Goal: Task Accomplishment & Management: Complete application form

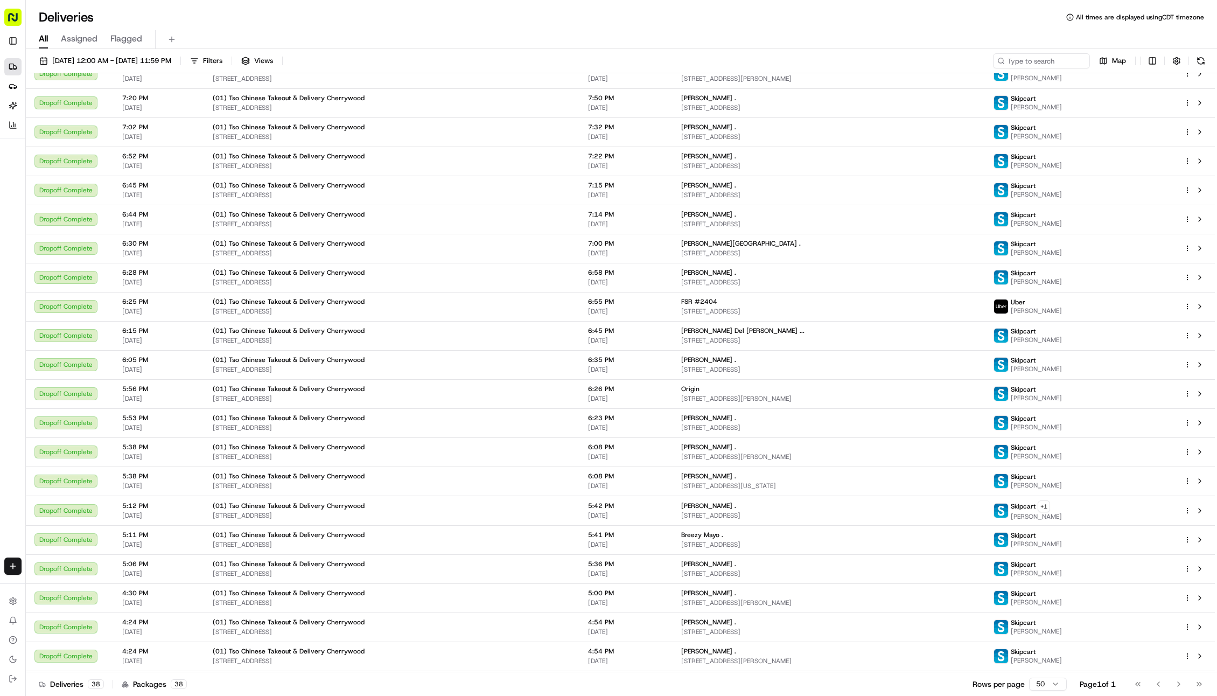
scroll to position [242, 0]
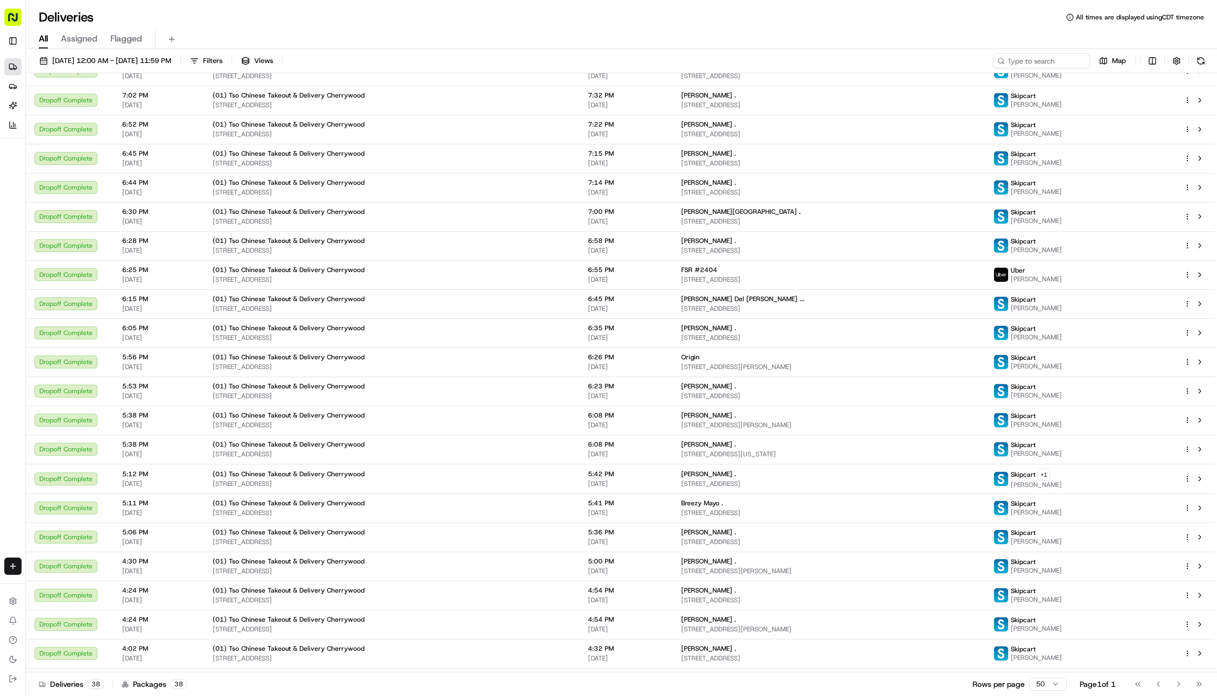
click at [1063, 475] on html "Tso Chinese 01 Cherrywood [EMAIL_ADDRESS][DOMAIN_NAME] Toggle Sidebar Deliverie…" at bounding box center [608, 348] width 1217 height 696
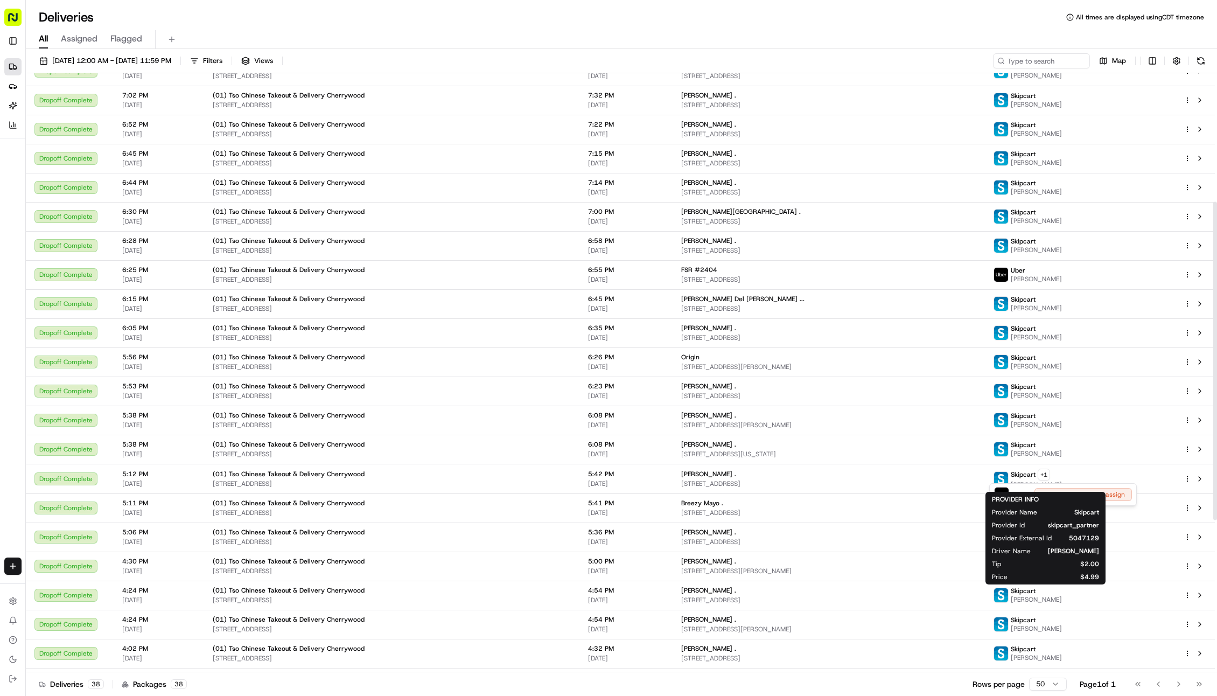
click at [1063, 475] on html "Tso Chinese 01 Cherrywood haran@tsochinese.com Toggle Sidebar Deliveries Provid…" at bounding box center [608, 348] width 1217 height 696
click at [956, 485] on span "5107 Cloverdale Ln, Austin, TX 78723, USA" at bounding box center [828, 483] width 295 height 9
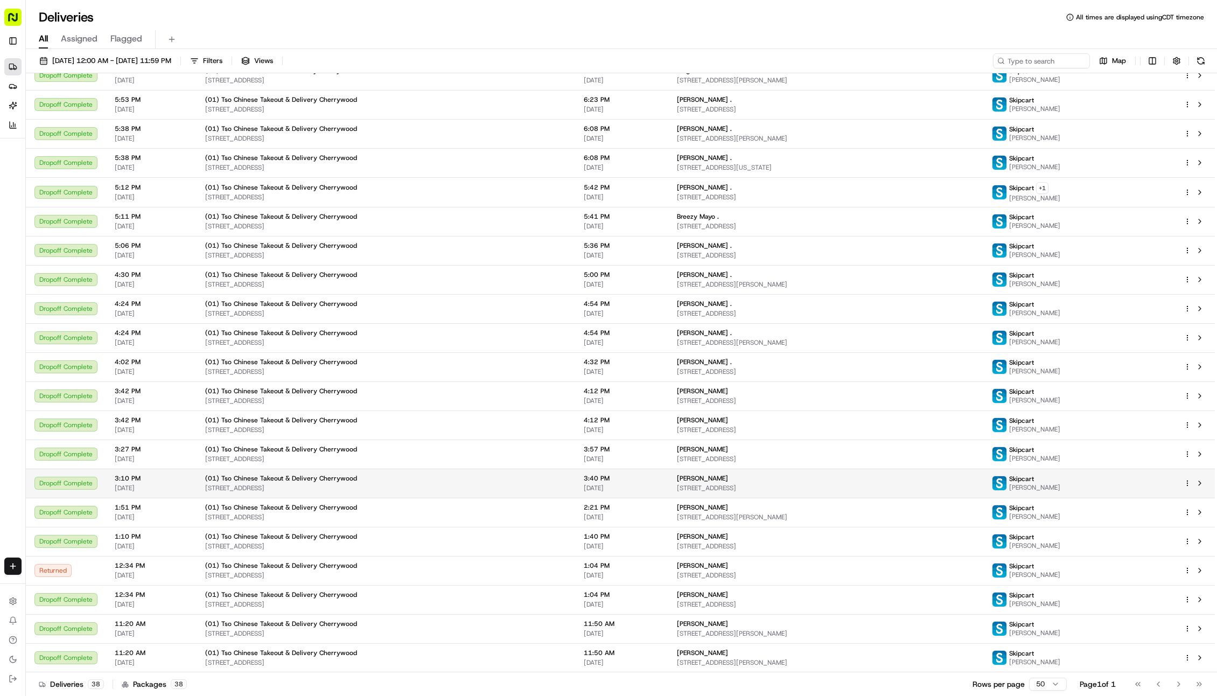
scroll to position [529, 0]
click at [707, 246] on div "Breezy Mayo ." at bounding box center [826, 245] width 298 height 9
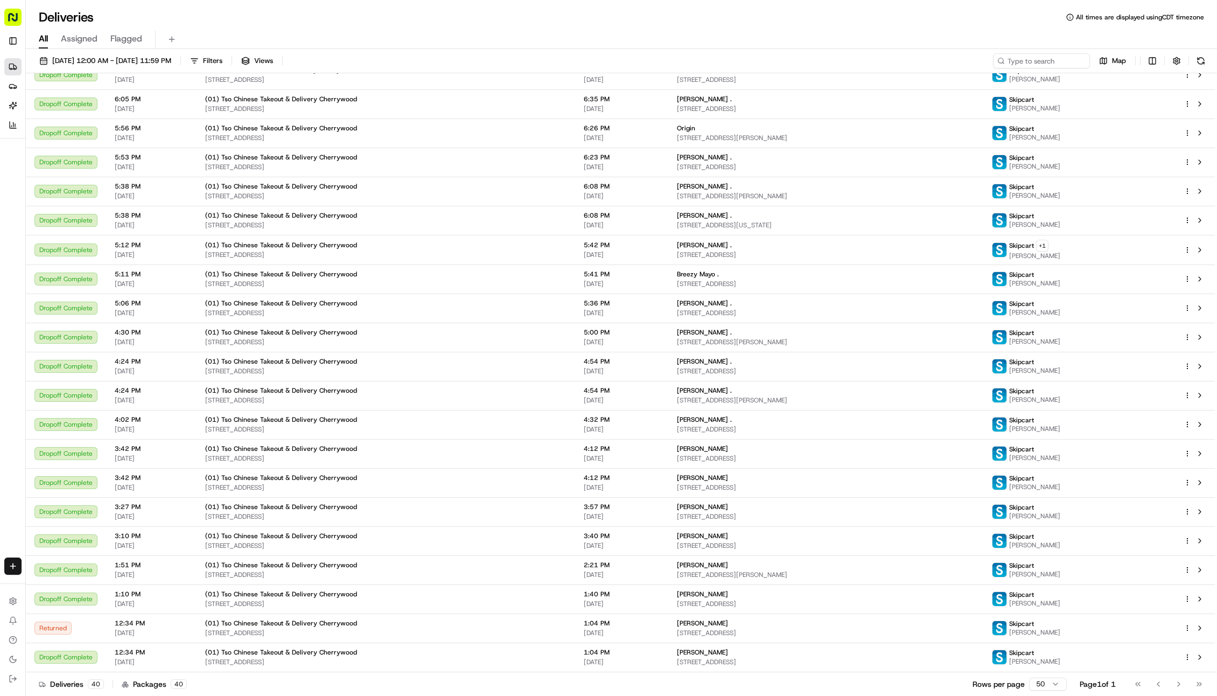
click at [489, 44] on div "All Assigned Flagged" at bounding box center [622, 39] width 1192 height 19
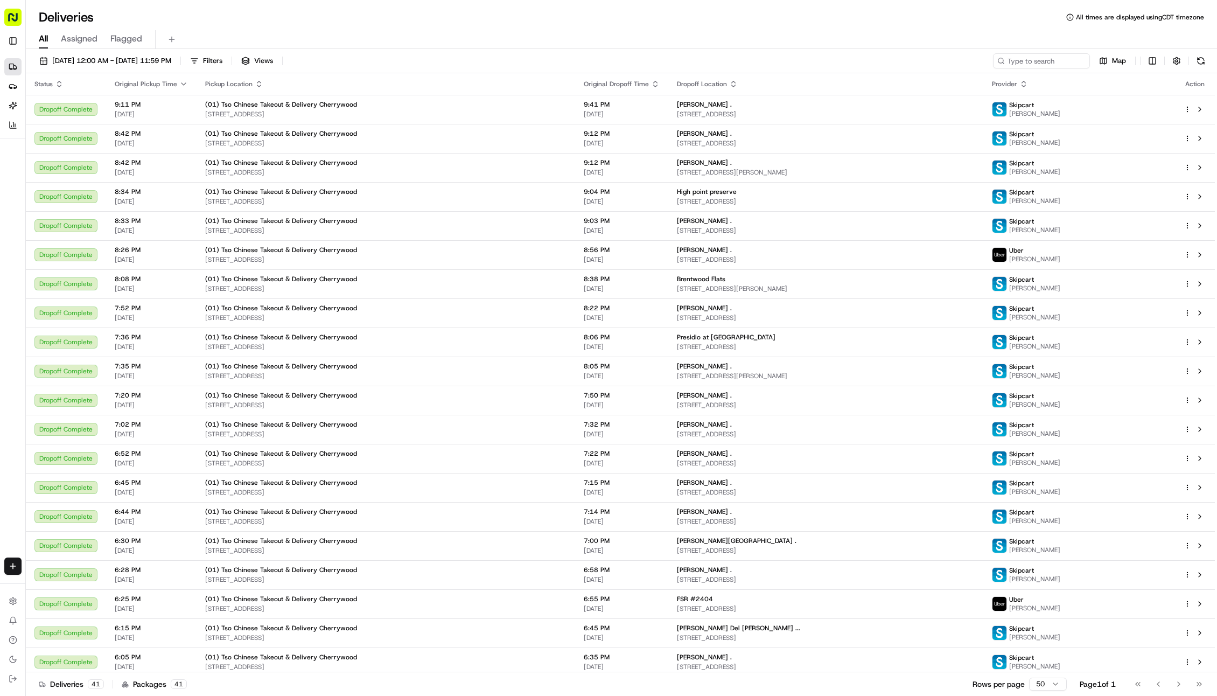
scroll to position [0, 0]
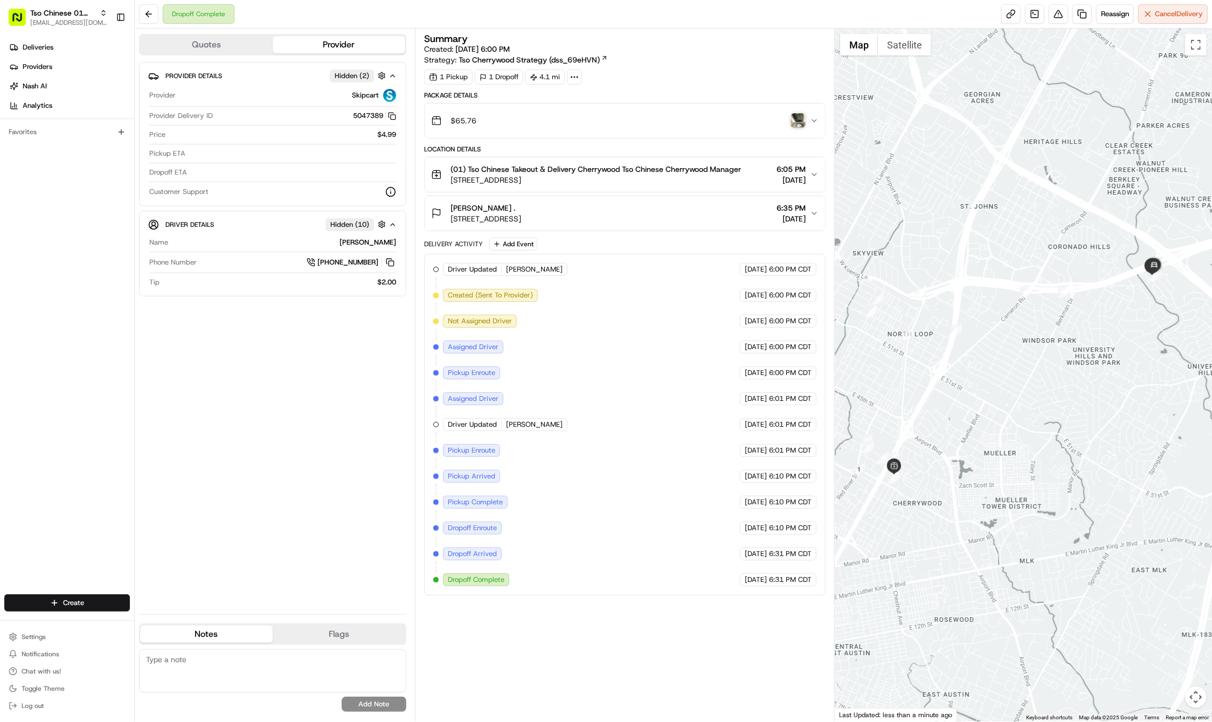
click at [76, 602] on html "Tso Chinese 01 Cherrywood haran@tsochinese.com Toggle Sidebar Deliveries Provid…" at bounding box center [606, 361] width 1212 height 722
click at [110, 604] on html "Tso Chinese 01 Cherrywood haran@tsochinese.com Toggle Sidebar Deliveries Provid…" at bounding box center [606, 361] width 1212 height 722
click at [139, 618] on div at bounding box center [145, 622] width 13 height 13
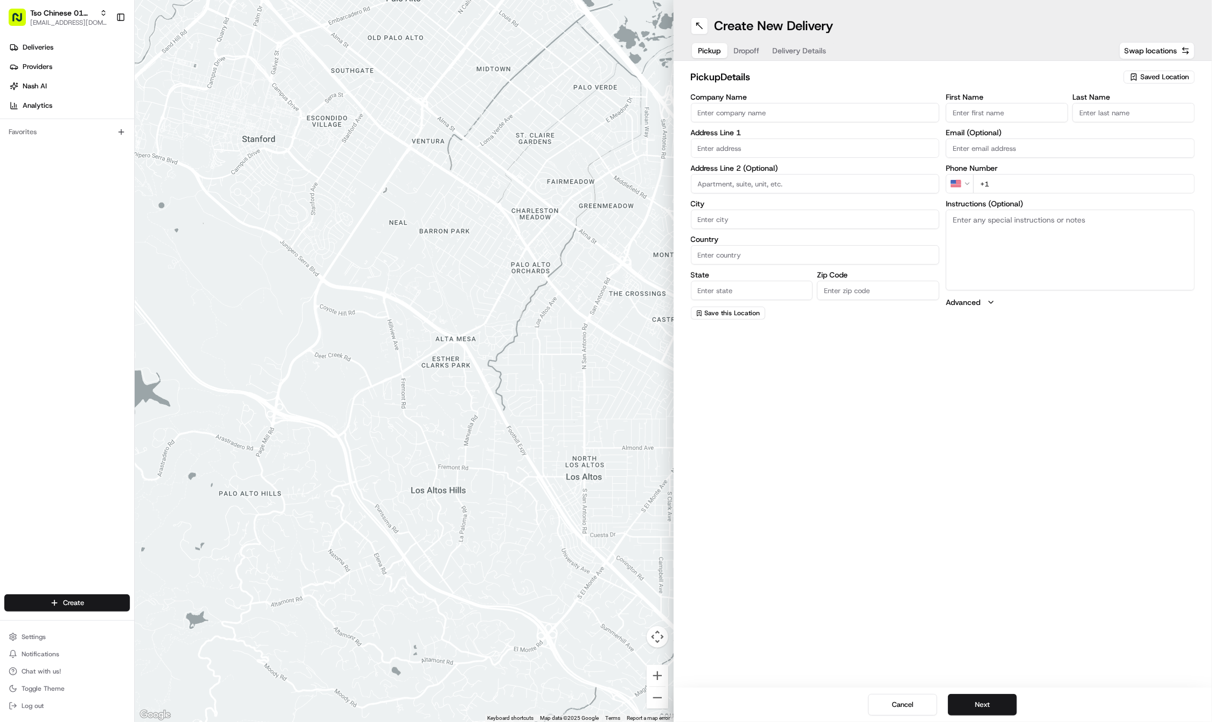
click at [1140, 74] on span "Saved Location" at bounding box center [1164, 77] width 48 height 10
click at [1136, 126] on span "(01) Tso Chinese Takeout & Delivery Cherrywood" at bounding box center [1140, 122] width 133 height 19
type input "(01) Tso Chinese Takeout & Delivery Cherrywood"
type input "3909 N Interstate Hwy 35"
type input "Ste E-5"
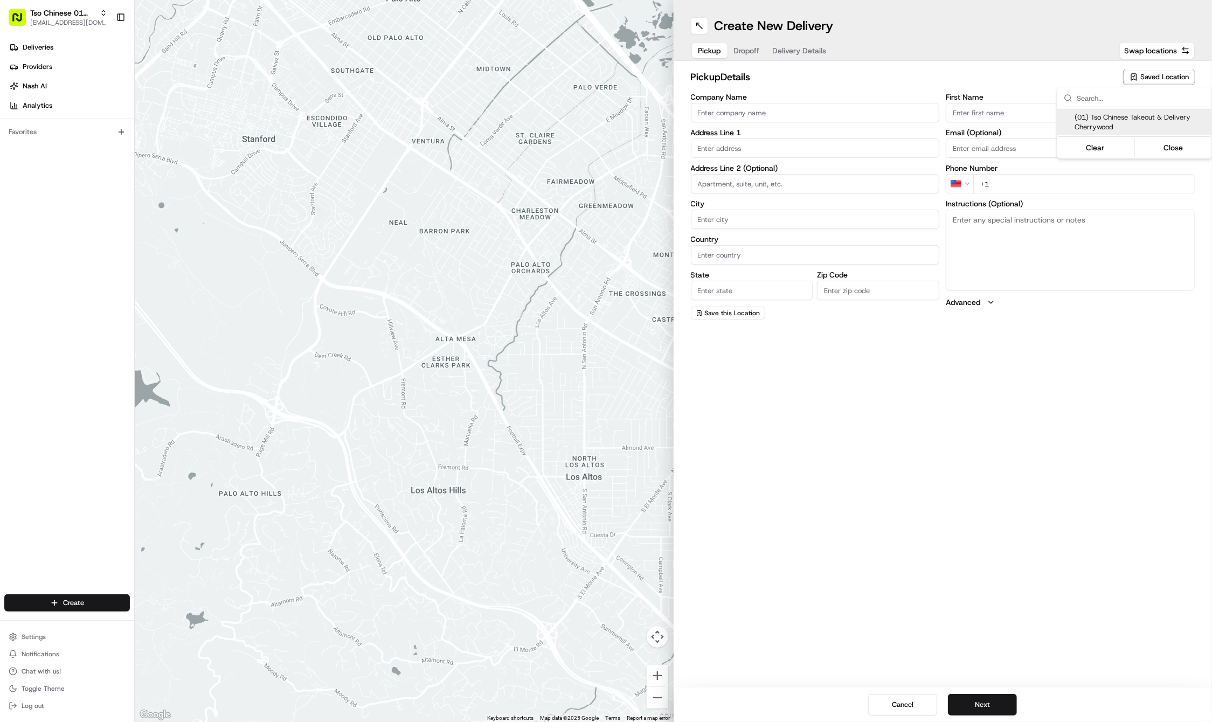
type input "Austin"
type input "US"
type input "TX"
type input "78722"
type input "Tso Chinese"
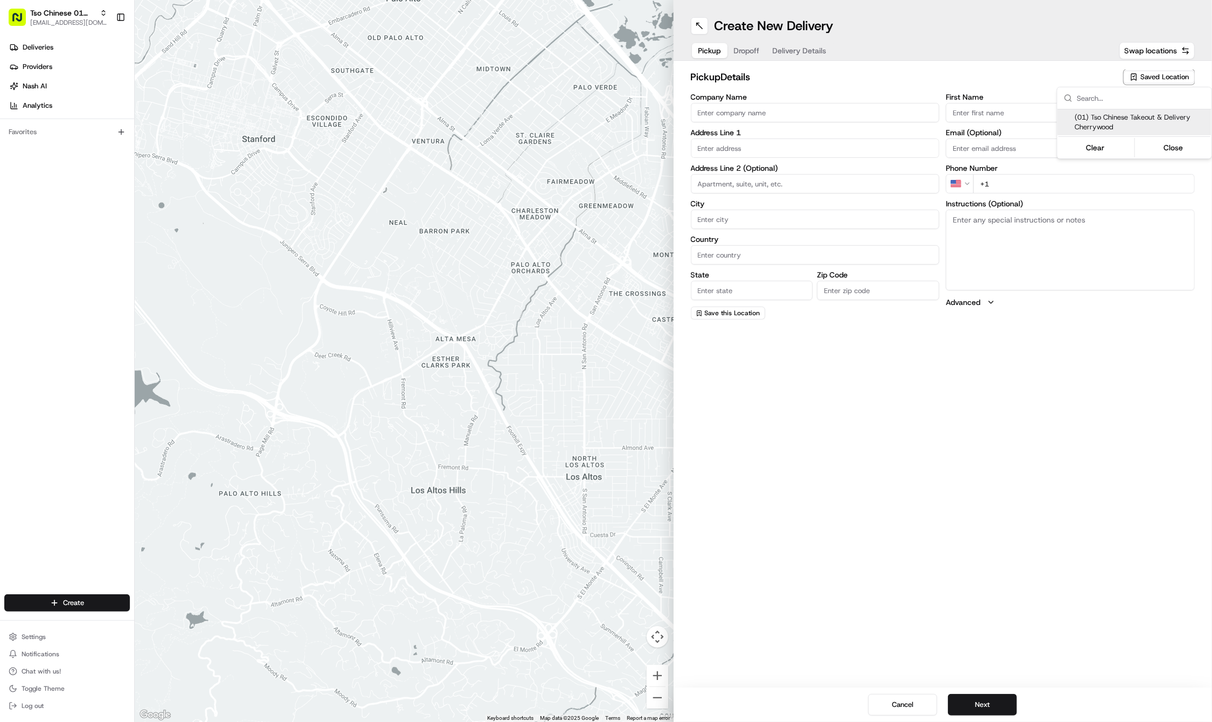
type input "Cherrywood Manager"
type input "cherrywoodstore@tsochinese.com"
type input "+1 512 401 3232"
type textarea "Submit a picture displaying address & food as Proof of Delivery. Envía una foto…"
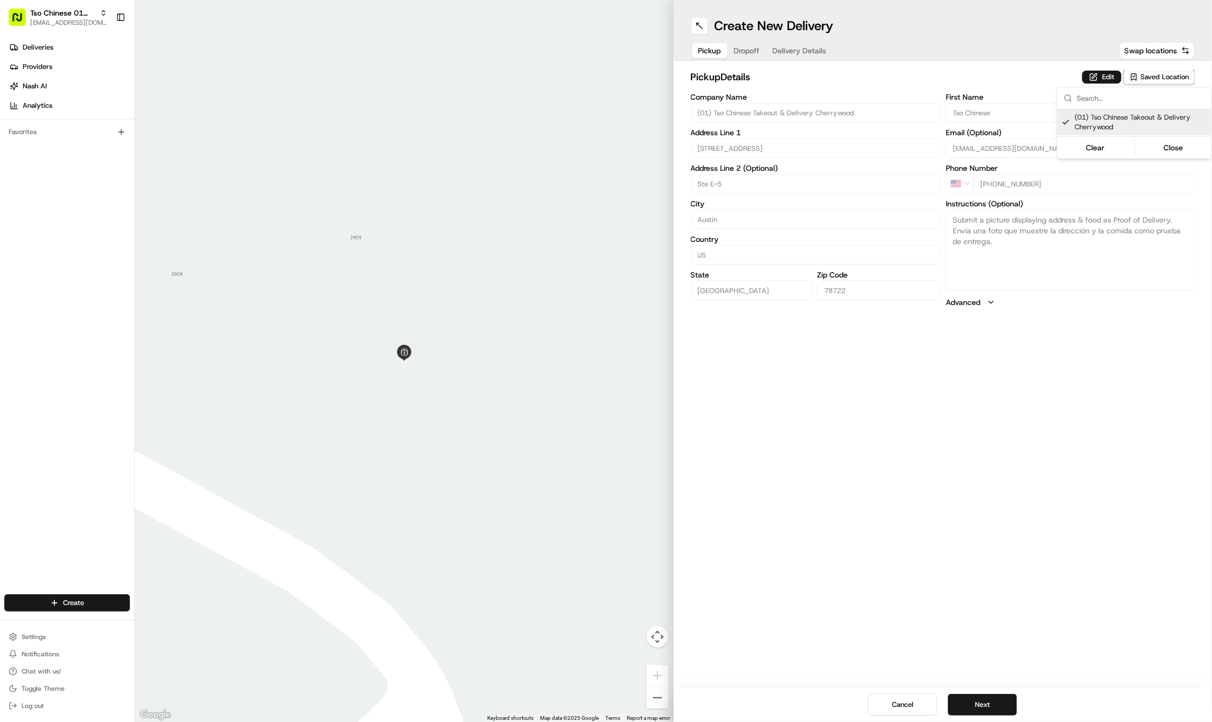
click at [1111, 124] on span "(01) Tso Chinese Takeout & Delivery Cherrywood" at bounding box center [1140, 122] width 133 height 19
type input "+1"
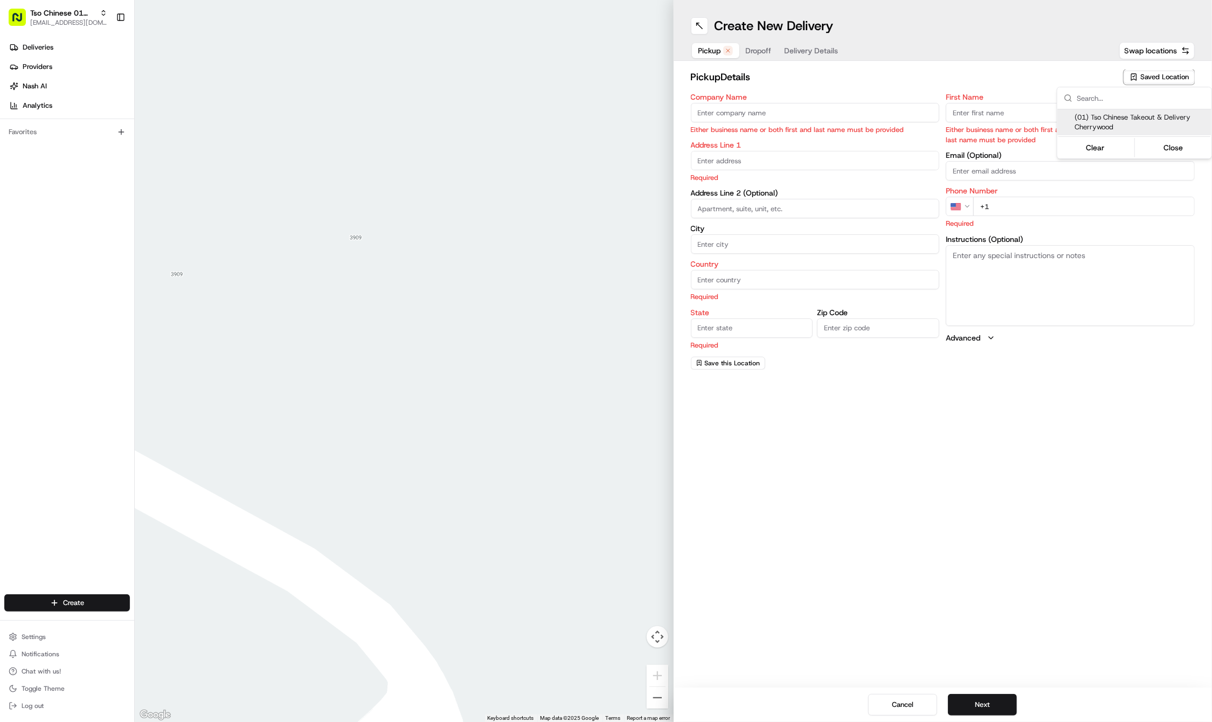
click at [1111, 124] on span "(01) Tso Chinese Takeout & Delivery Cherrywood" at bounding box center [1140, 122] width 133 height 19
type input "(01) Tso Chinese Takeout & Delivery Cherrywood"
type input "Ste E-5"
type input "Austin"
type input "US"
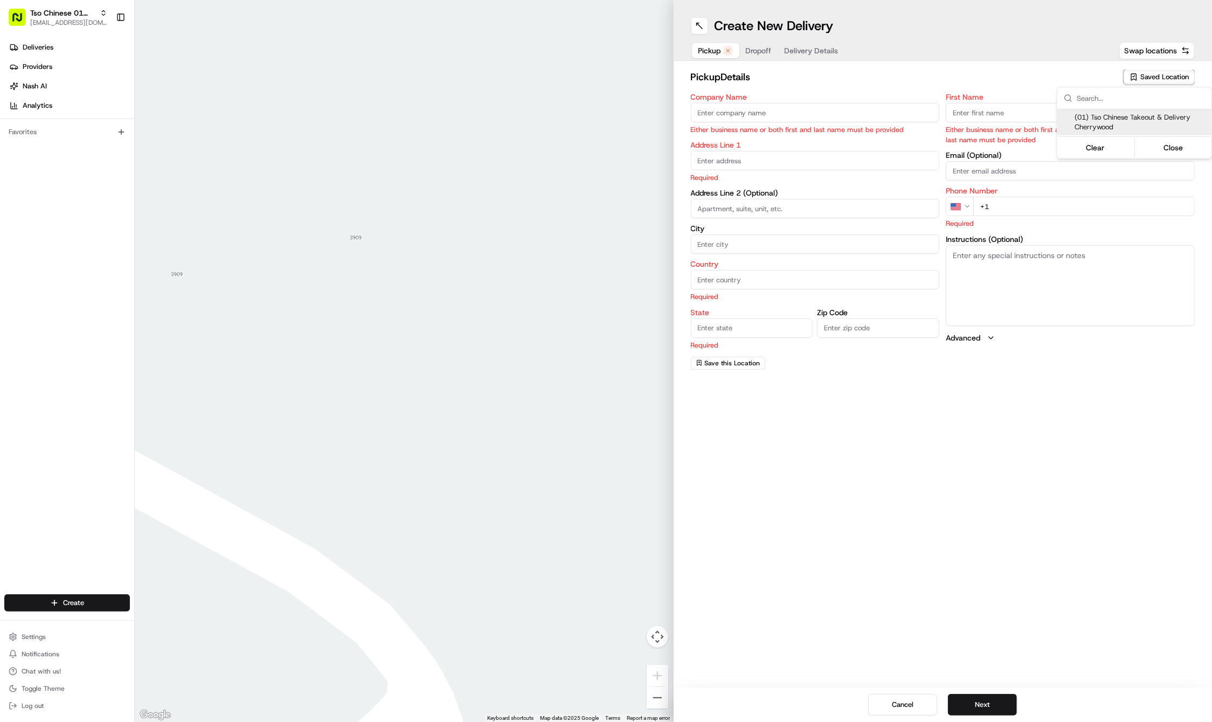
type input "TX"
type input "78722"
type input "Tso Chinese"
type input "Cherrywood Manager"
type input "cherrywoodstore@tsochinese.com"
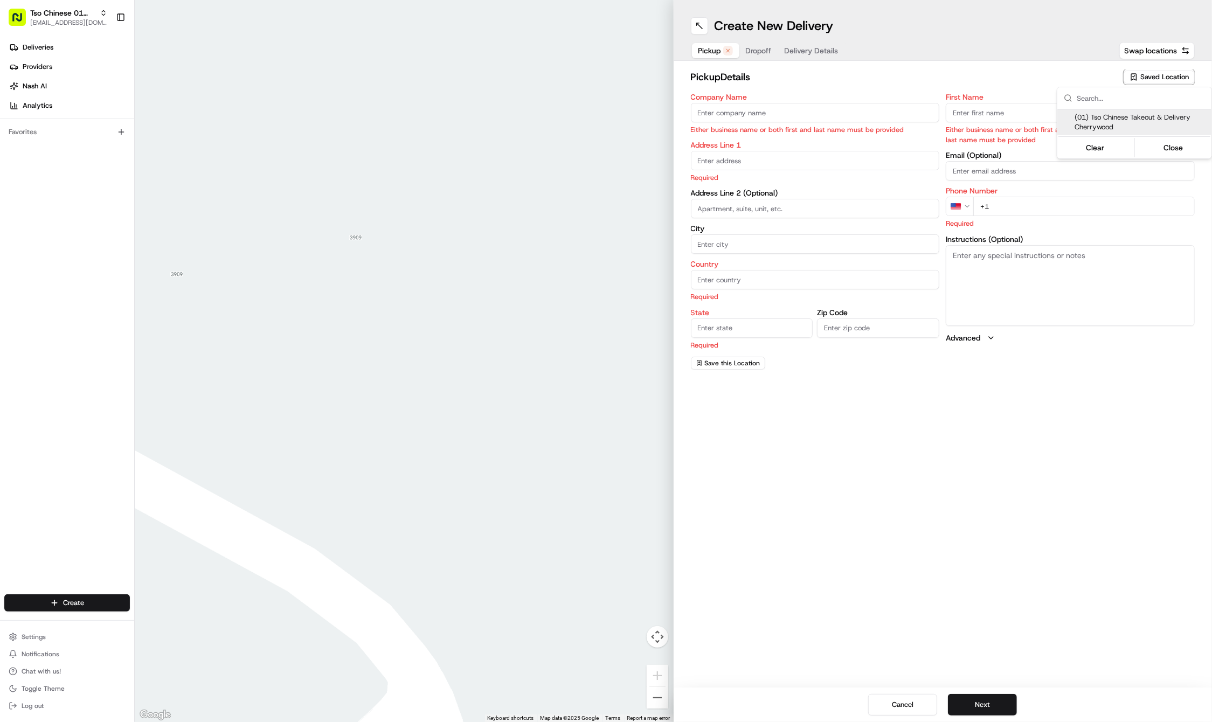
type input "+1 512 401 3232"
type textarea "Submit a picture displaying address & food as Proof of Delivery. Envía una foto…"
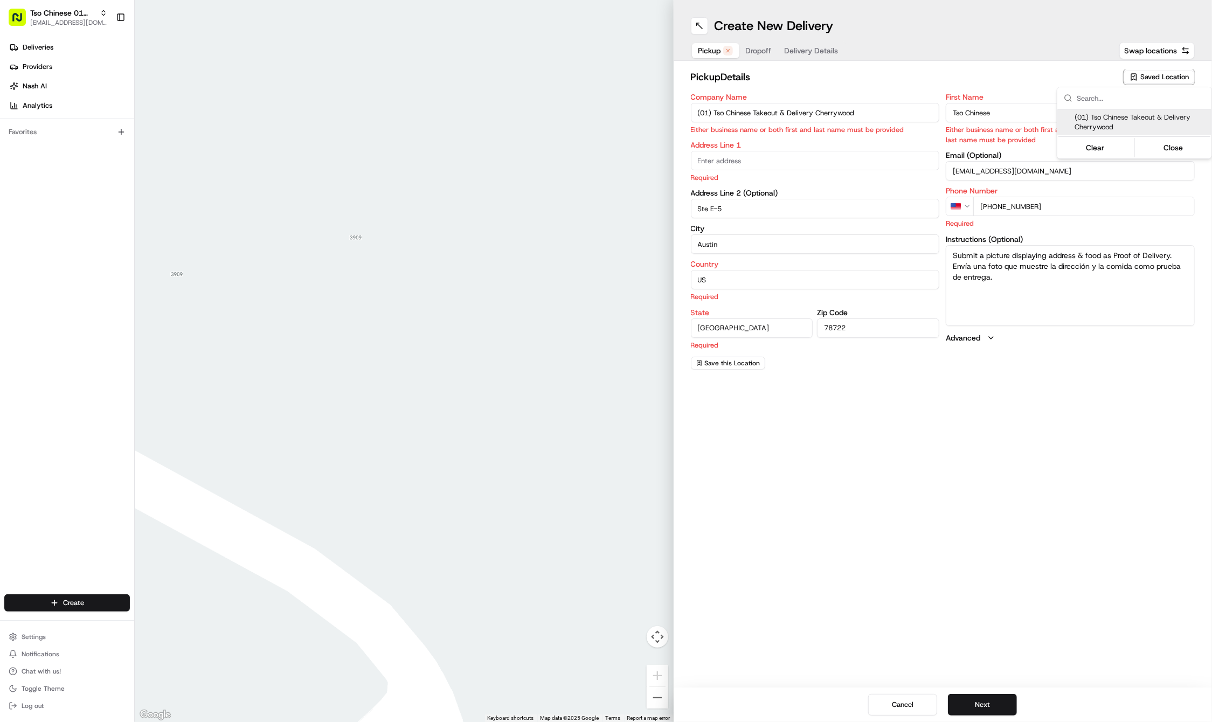
type input "3909 N Interstate Hwy 35"
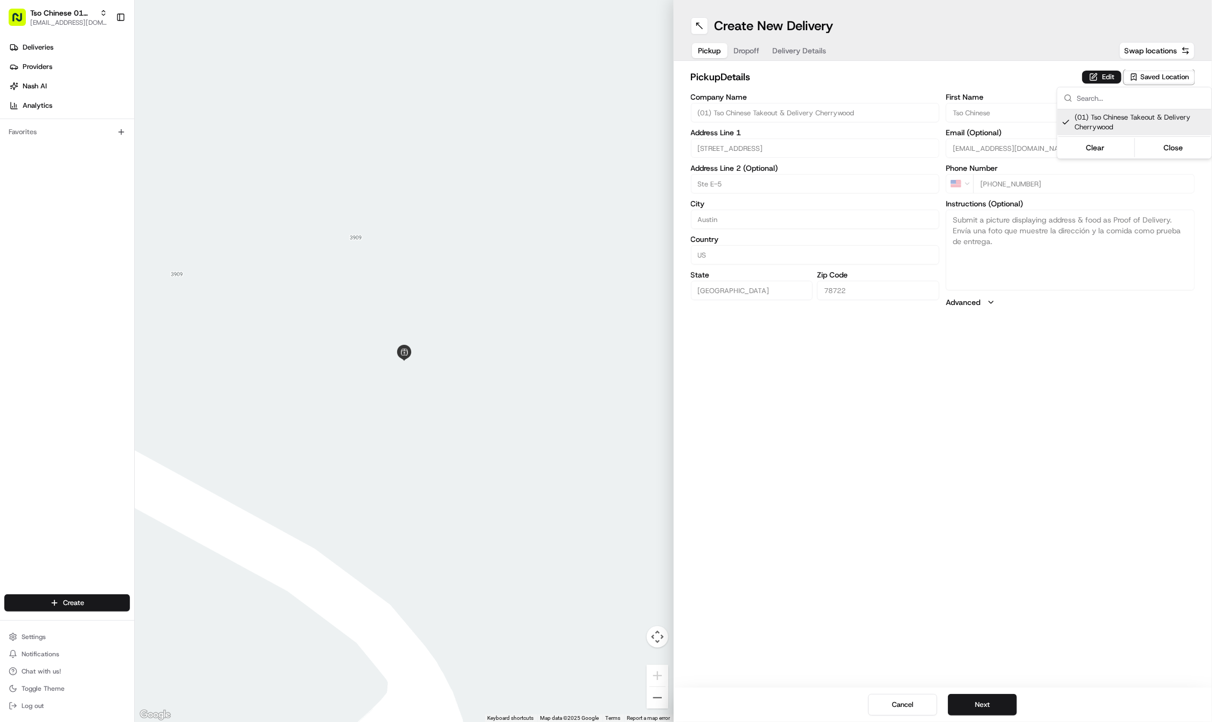
click at [1093, 450] on html "Tso Chinese 01 Cherrywood haran@tsochinese.com Toggle Sidebar Deliveries Provid…" at bounding box center [606, 361] width 1212 height 722
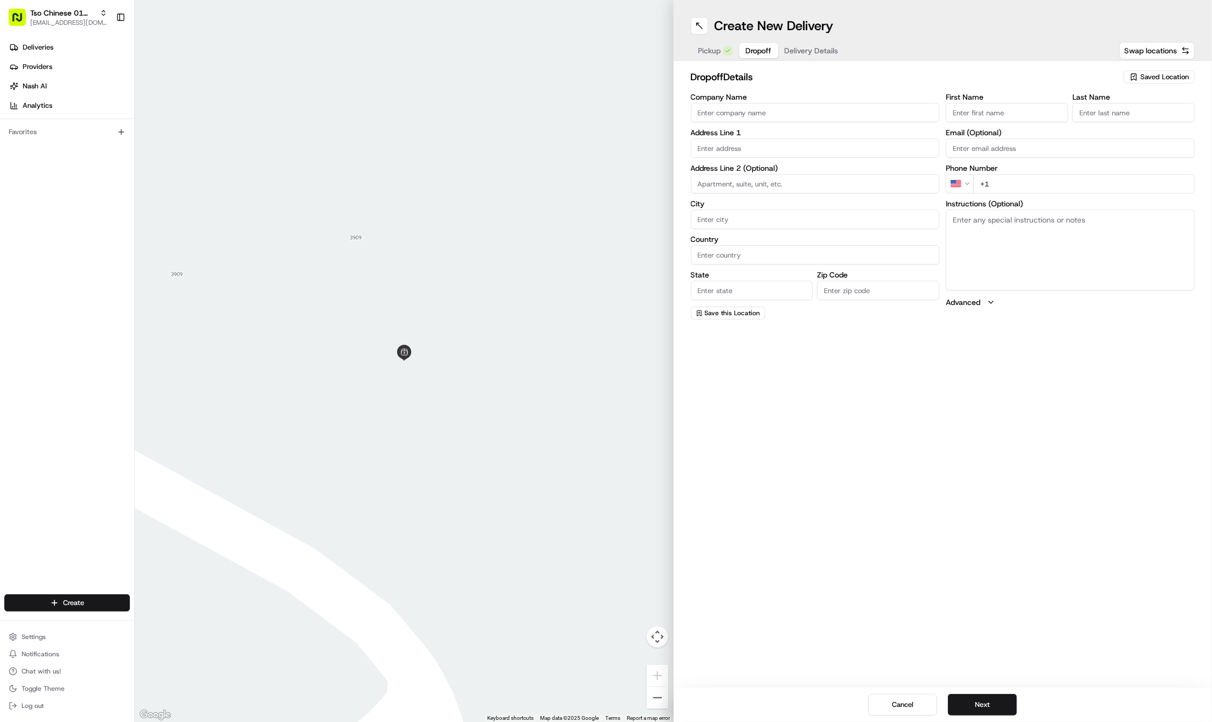
click at [755, 50] on span "Dropoff" at bounding box center [759, 50] width 26 height 11
click at [797, 51] on span "Delivery Details" at bounding box center [811, 50] width 54 height 11
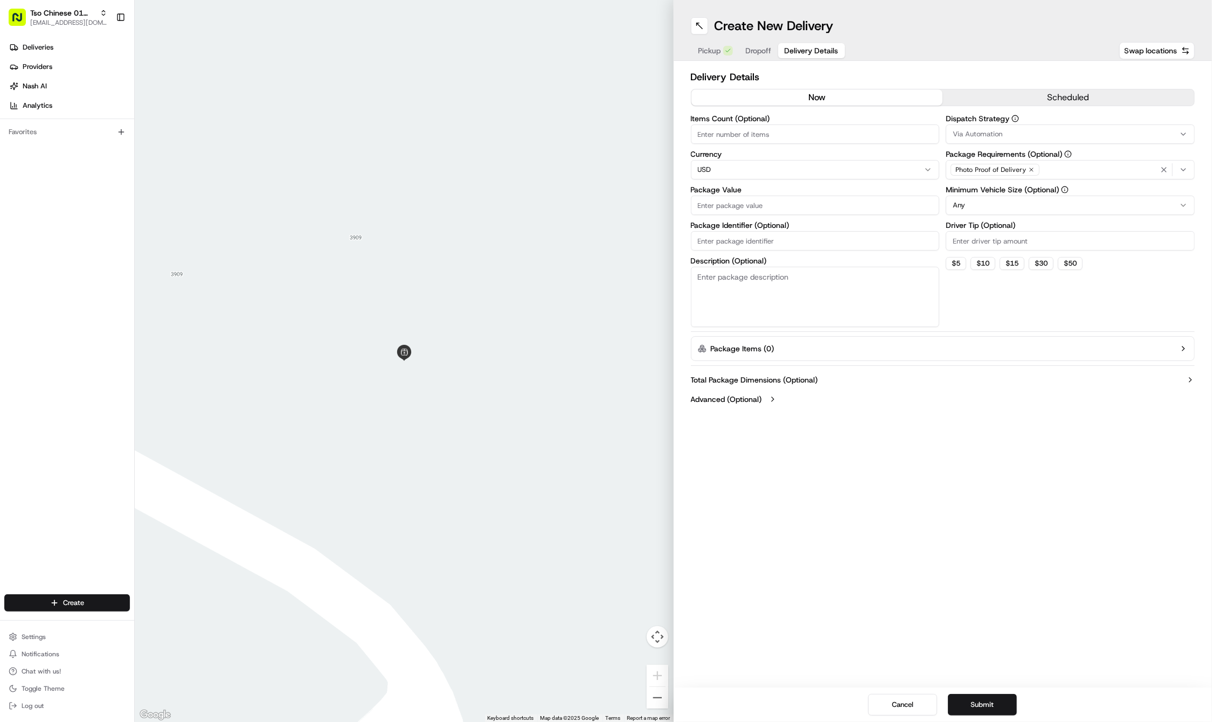
click at [797, 51] on span "Delivery Details" at bounding box center [811, 50] width 54 height 11
click at [1028, 130] on div "Via Automation" at bounding box center [1069, 134] width 243 height 10
click at [1010, 192] on span "Tso Cherrywood Strategy" at bounding box center [1030, 193] width 133 height 10
click at [1015, 31] on html "Tso Chinese 01 Cherrywood haran@tsochinese.com Toggle Sidebar Deliveries Provid…" at bounding box center [606, 361] width 1212 height 722
click at [1028, 172] on icon "button" at bounding box center [1031, 169] width 6 height 6
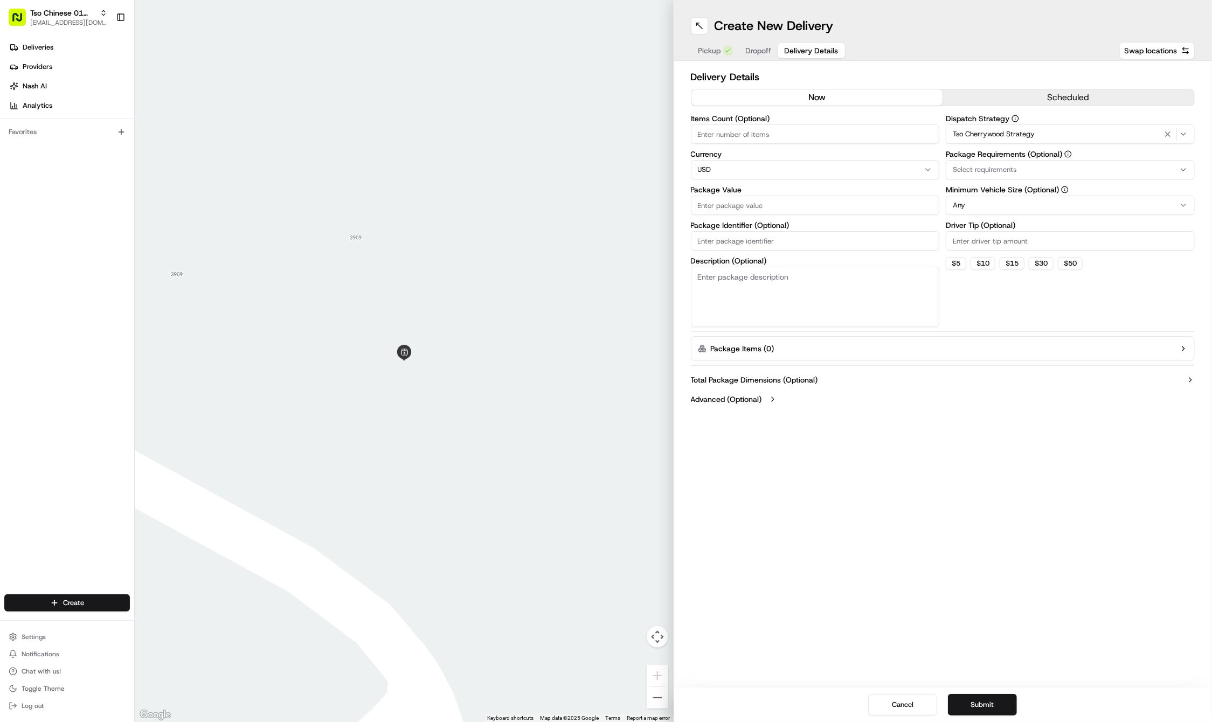
click at [1026, 172] on div "Select requirements" at bounding box center [1069, 170] width 243 height 10
type input "m"
click at [1020, 212] on span "Meet on Delivery" at bounding box center [1030, 212] width 133 height 10
click at [1017, 89] on html "Tso Chinese 01 Cherrywood haran@tsochinese.com Toggle Sidebar Deliveries Provid…" at bounding box center [606, 361] width 1212 height 722
click at [998, 235] on input "Driver Tip (Optional)" at bounding box center [1069, 240] width 249 height 19
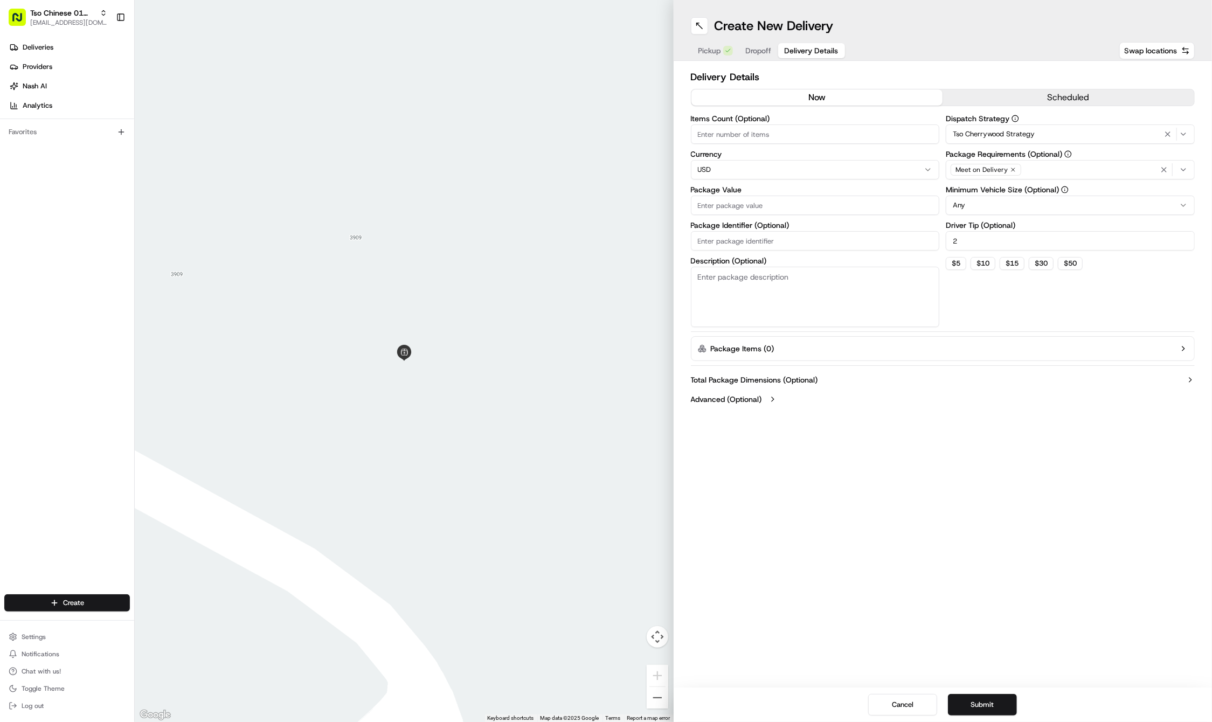
type input "2"
click at [912, 196] on input "Package Value" at bounding box center [815, 205] width 249 height 19
type input "104.68"
click at [753, 56] on button "Dropoff" at bounding box center [758, 50] width 39 height 15
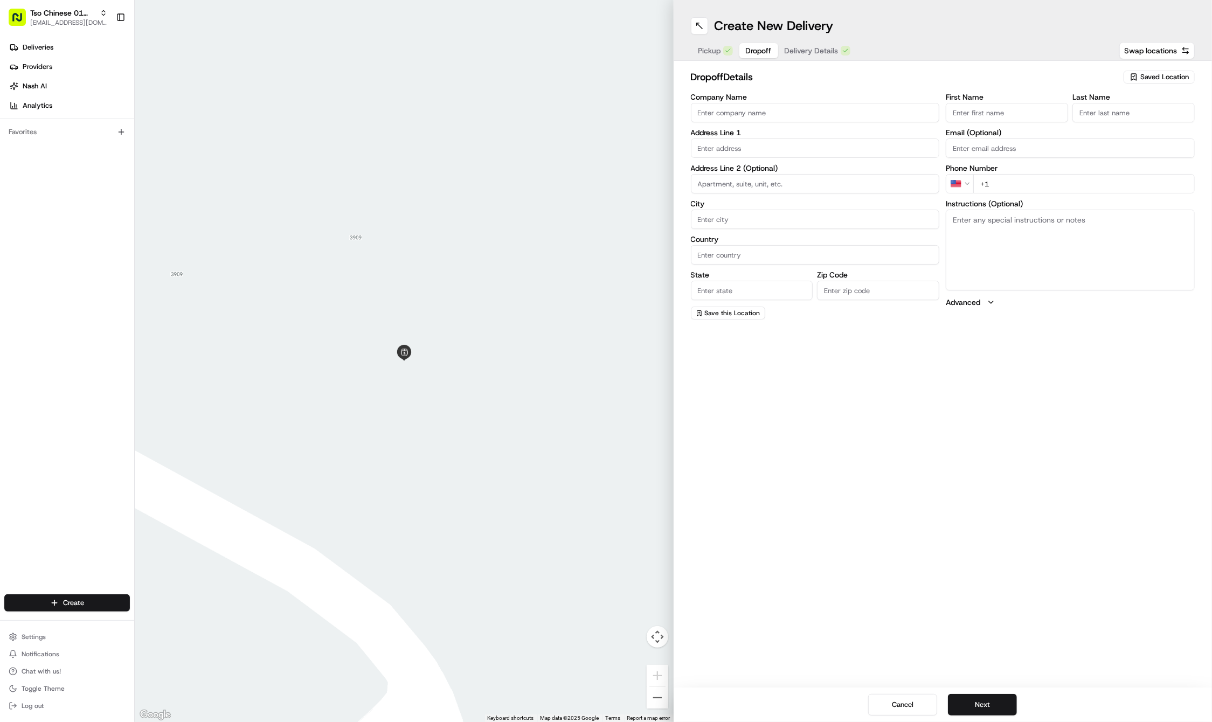
click at [989, 107] on input "First Name" at bounding box center [1006, 112] width 122 height 19
paste input "Alana McElhinney"
type input "Alana McElhinney"
click at [1102, 125] on div "First Name Alana McElhinney Last Name Email (Optional) Phone Number US +1 Instr…" at bounding box center [1069, 206] width 249 height 226
type input "."
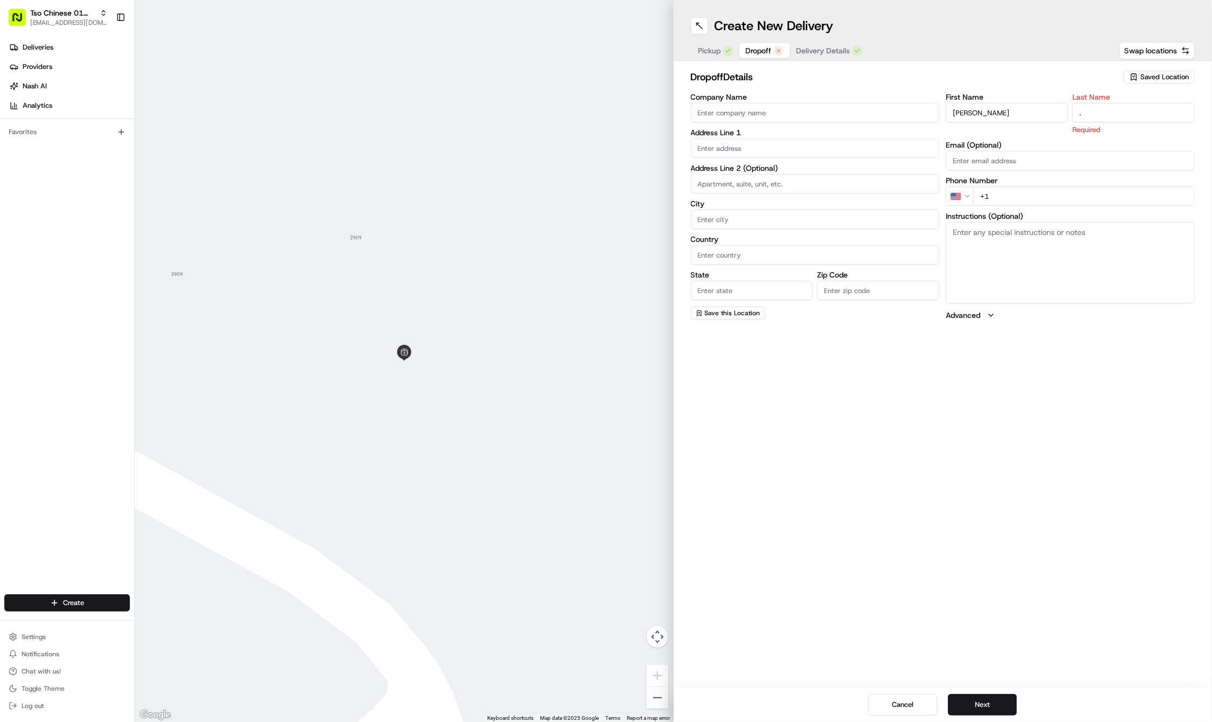
click at [1016, 191] on input "+1" at bounding box center [1083, 195] width 221 height 19
click at [1022, 190] on input "+1" at bounding box center [1083, 183] width 221 height 19
paste input "737 895 5999"
type input "+1 737 895 5999"
click at [1021, 257] on textarea "Instructions (Optional)" at bounding box center [1069, 250] width 249 height 81
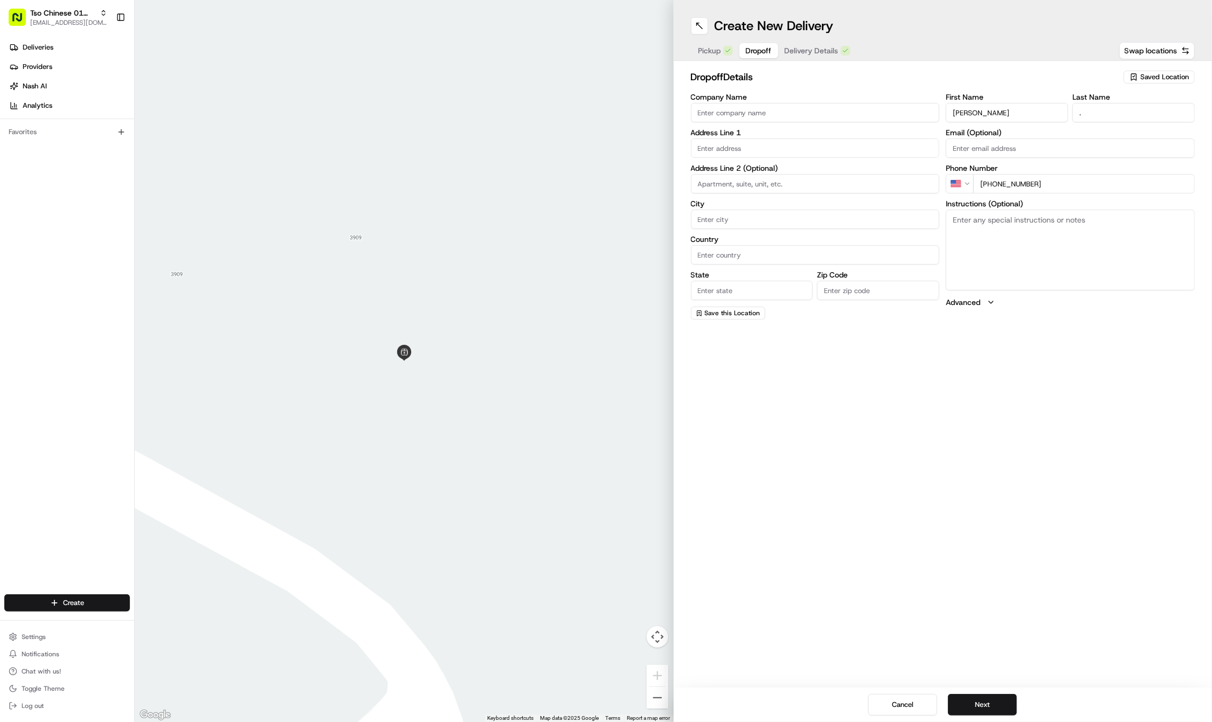
click at [1021, 257] on textarea "Instructions (Optional)" at bounding box center [1069, 250] width 249 height 81
paste textarea "Please just leave on porch and ring bell"
type textarea "Please just leave on porch and ring bell"
click at [791, 168] on div "1520 Northwood Rd, Austin, TX" at bounding box center [814, 170] width 243 height 16
type input "1520 Northwood Rd, Austin, TX 78703, USA"
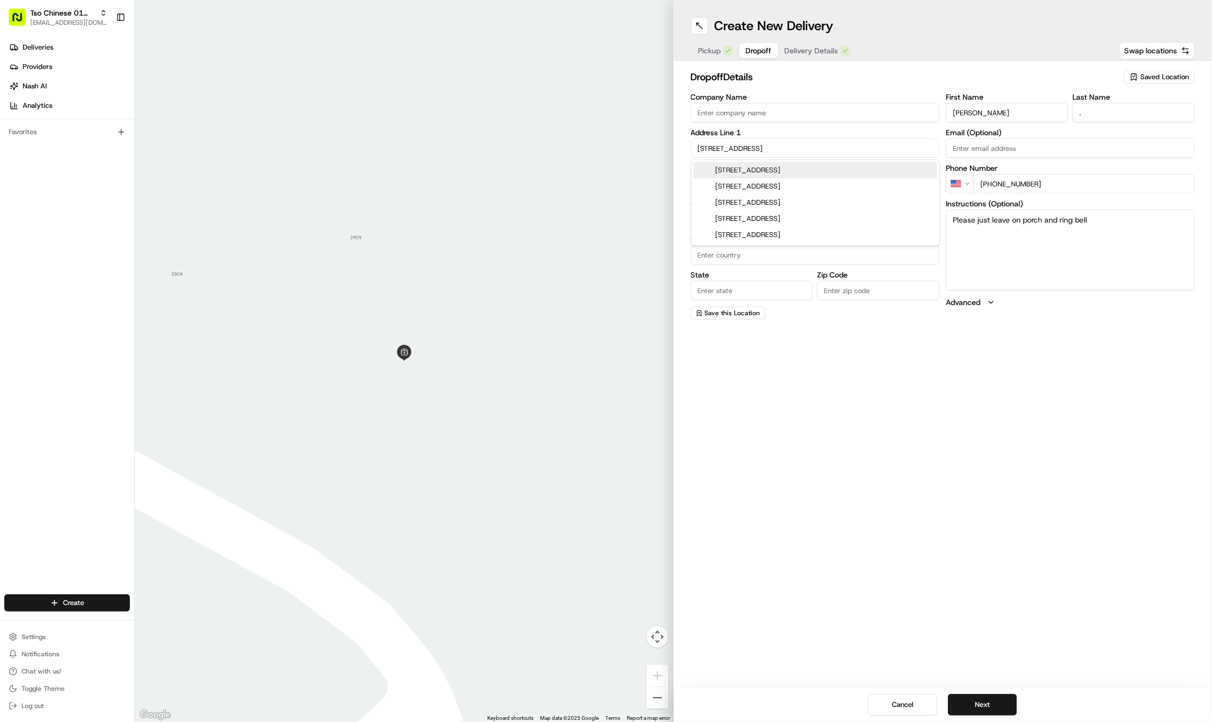
type input "Austin"
type input "United States"
type input "TX"
type input "78703"
type input "1520 Northwood Road"
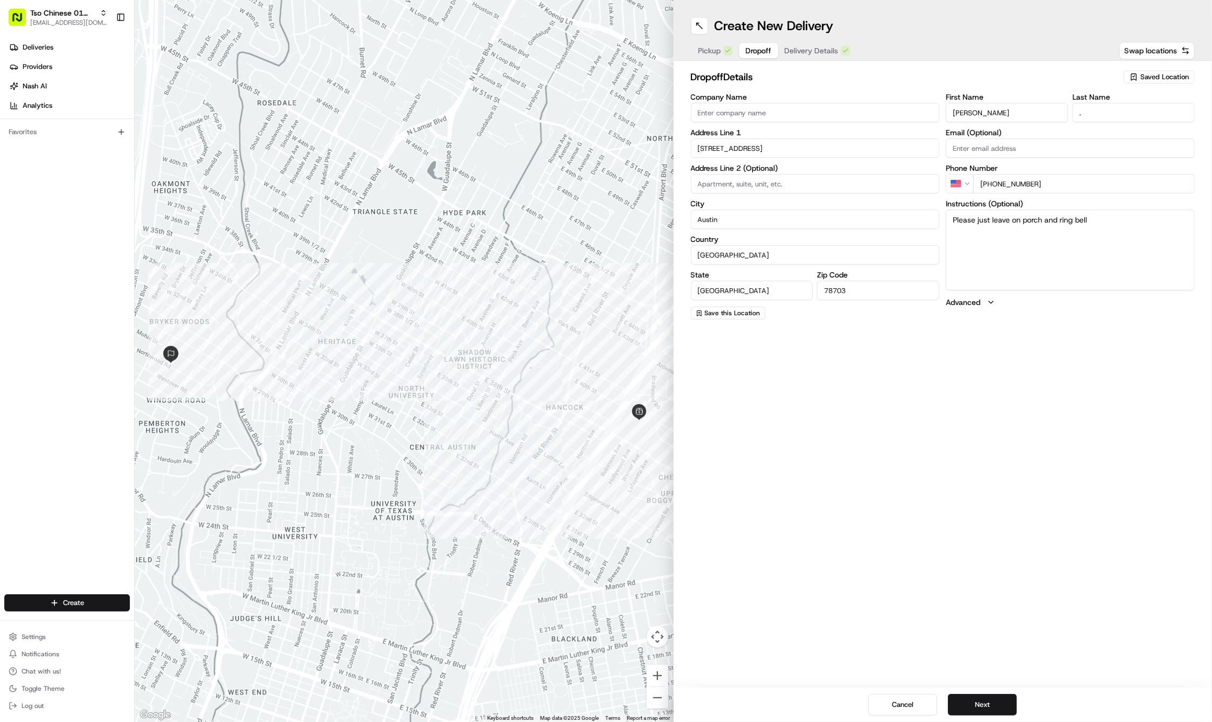
click at [826, 51] on span "Delivery Details" at bounding box center [811, 50] width 54 height 11
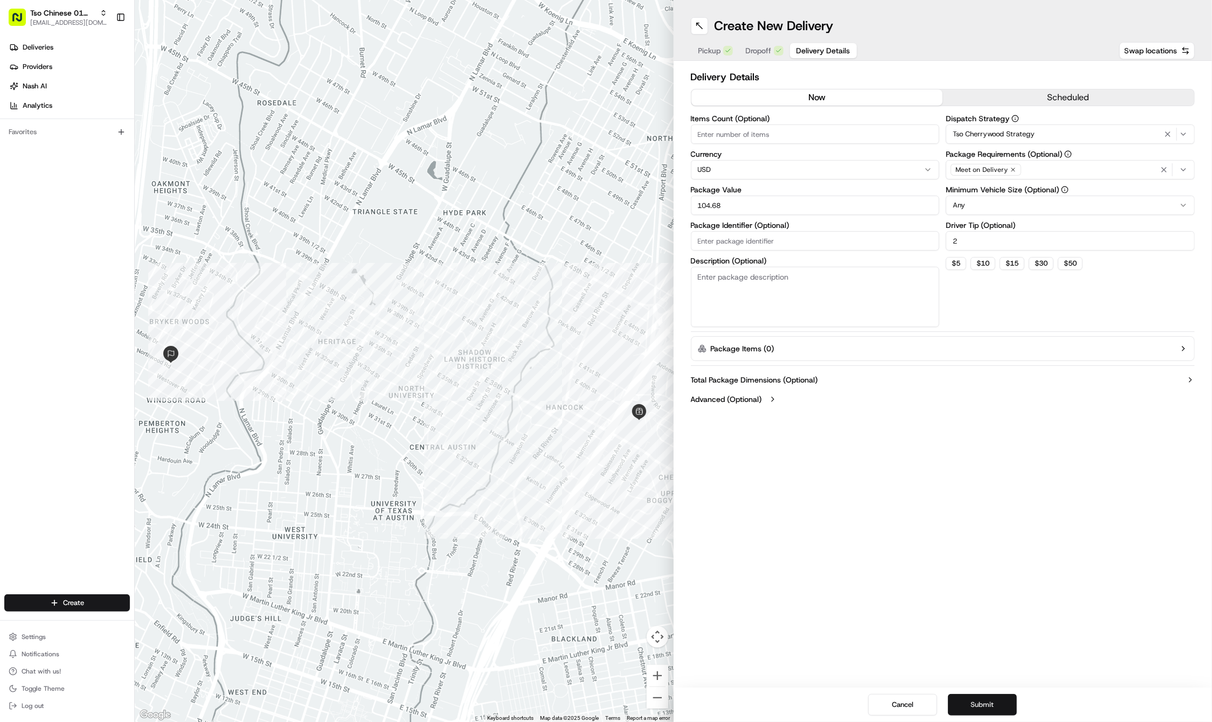
click at [970, 704] on button "Submit" at bounding box center [982, 705] width 69 height 22
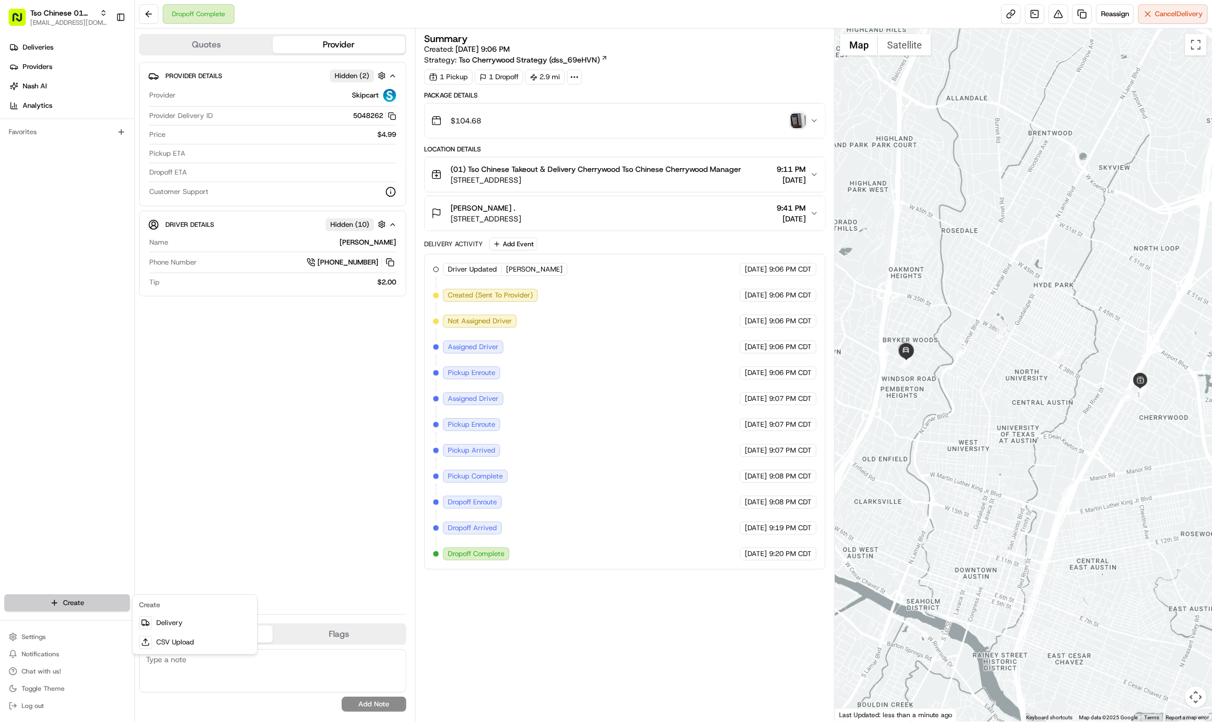
click at [105, 608] on html "Tso Chinese 01 Cherrywood haran@tsochinese.com Toggle Sidebar Deliveries Provid…" at bounding box center [606, 361] width 1212 height 722
click at [162, 621] on link "Delivery" at bounding box center [195, 622] width 120 height 19
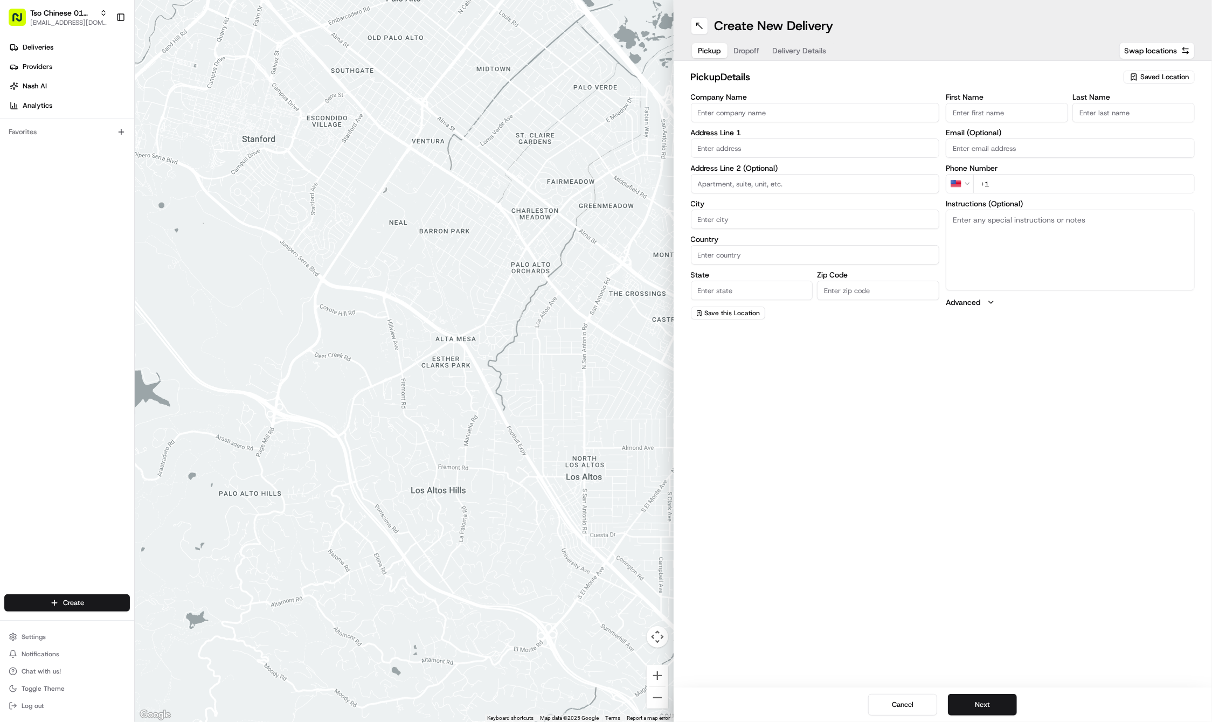
click at [1147, 78] on span "Saved Location" at bounding box center [1164, 77] width 48 height 10
click at [1132, 125] on span "(01) Tso Chinese Takeout & Delivery Cherrywood" at bounding box center [1140, 122] width 133 height 19
type input "(01) Tso Chinese Takeout & Delivery Cherrywood"
type input "Ste E-5"
type input "Austin"
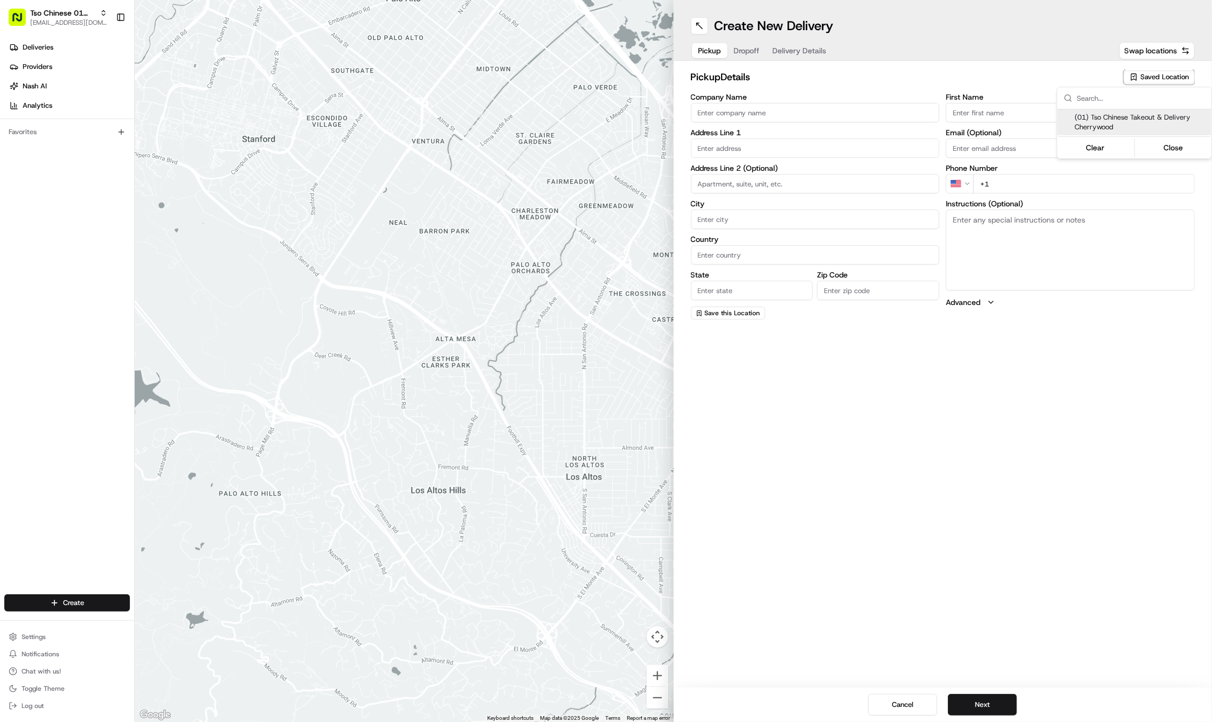
type input "US"
type input "TX"
type input "78722"
type input "Tso Chinese"
type input "Cherrywood Manager"
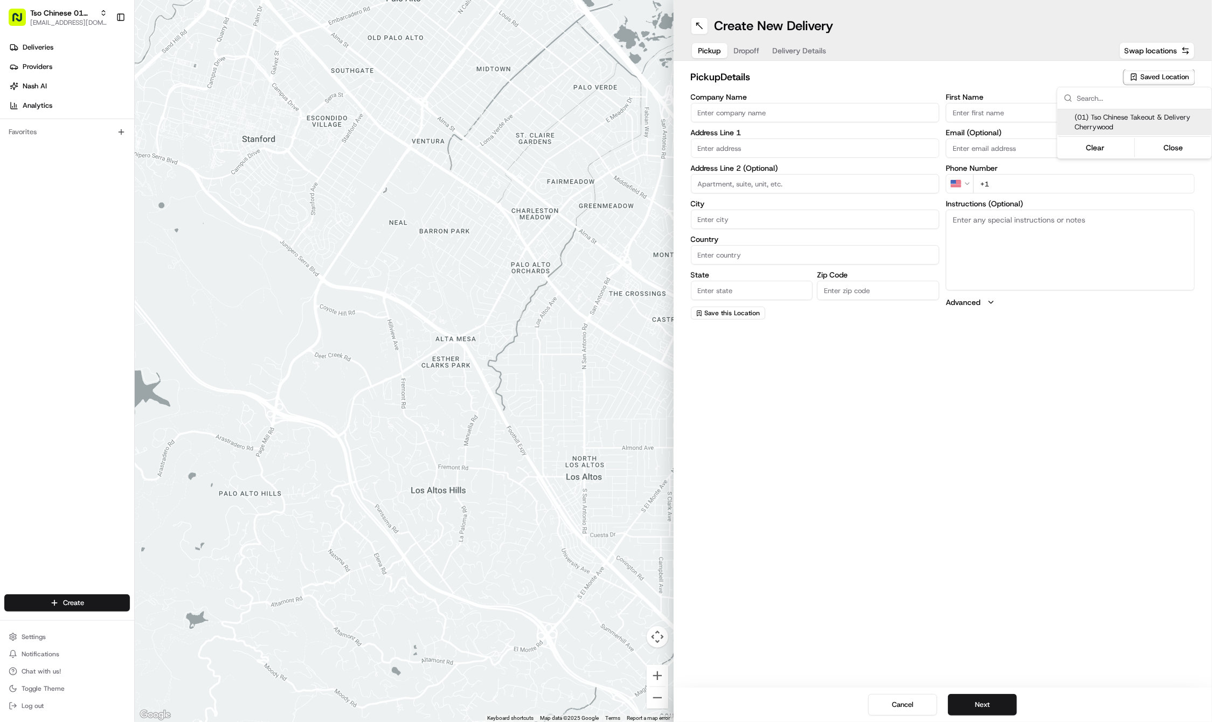
type input "cherrywoodstore@tsochinese.com"
type input "+1 512 401 3232"
type textarea "Submit a picture displaying address & food as Proof of Delivery. Envía una foto…"
type input "3909 N Interstate Hwy 35"
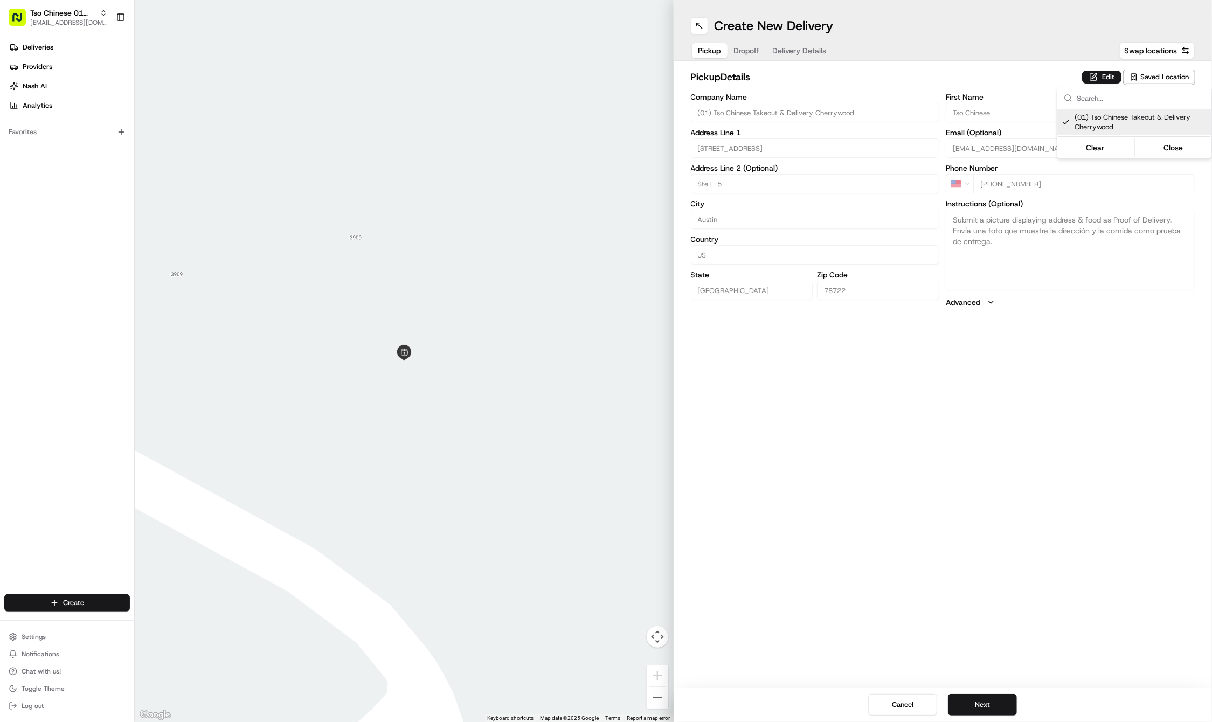
click at [738, 48] on html "Tso Chinese 01 Cherrywood haran@tsochinese.com Toggle Sidebar Deliveries Provid…" at bounding box center [606, 361] width 1212 height 722
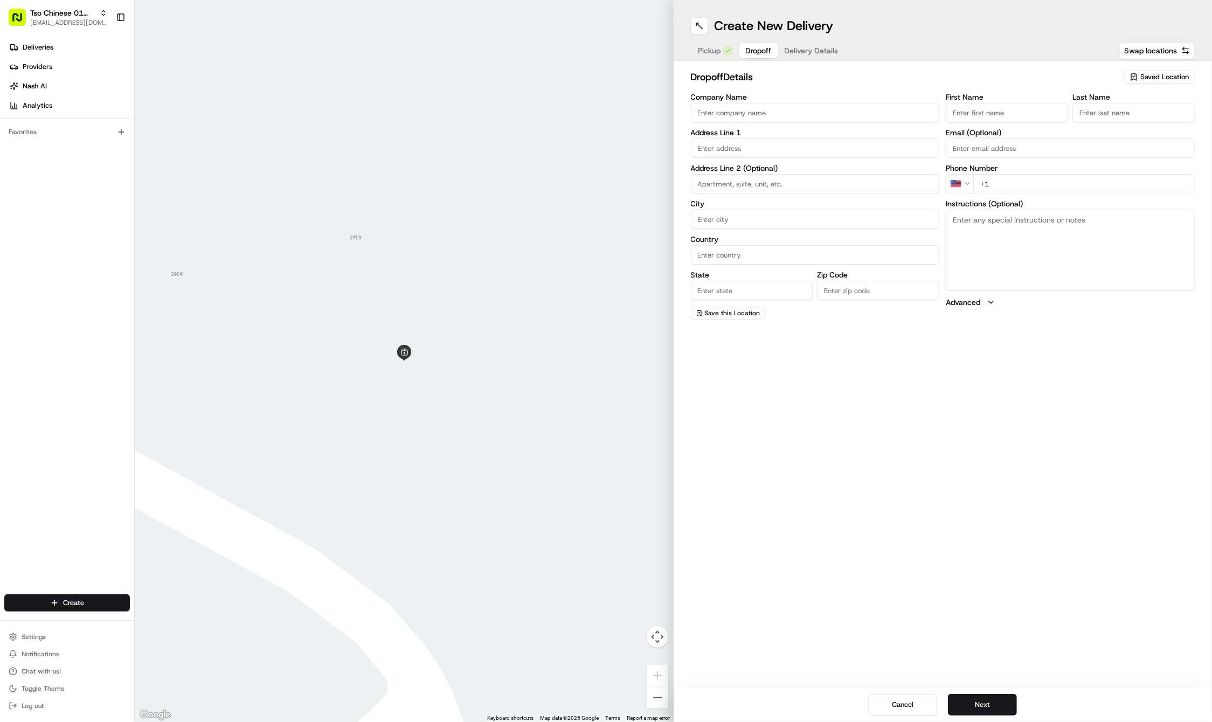
click at [748, 50] on span "Dropoff" at bounding box center [759, 50] width 26 height 11
click at [961, 113] on input "First Name" at bounding box center [1006, 112] width 122 height 19
paste input "Leon Galpin"
type input "Leon Galpin"
type input "."
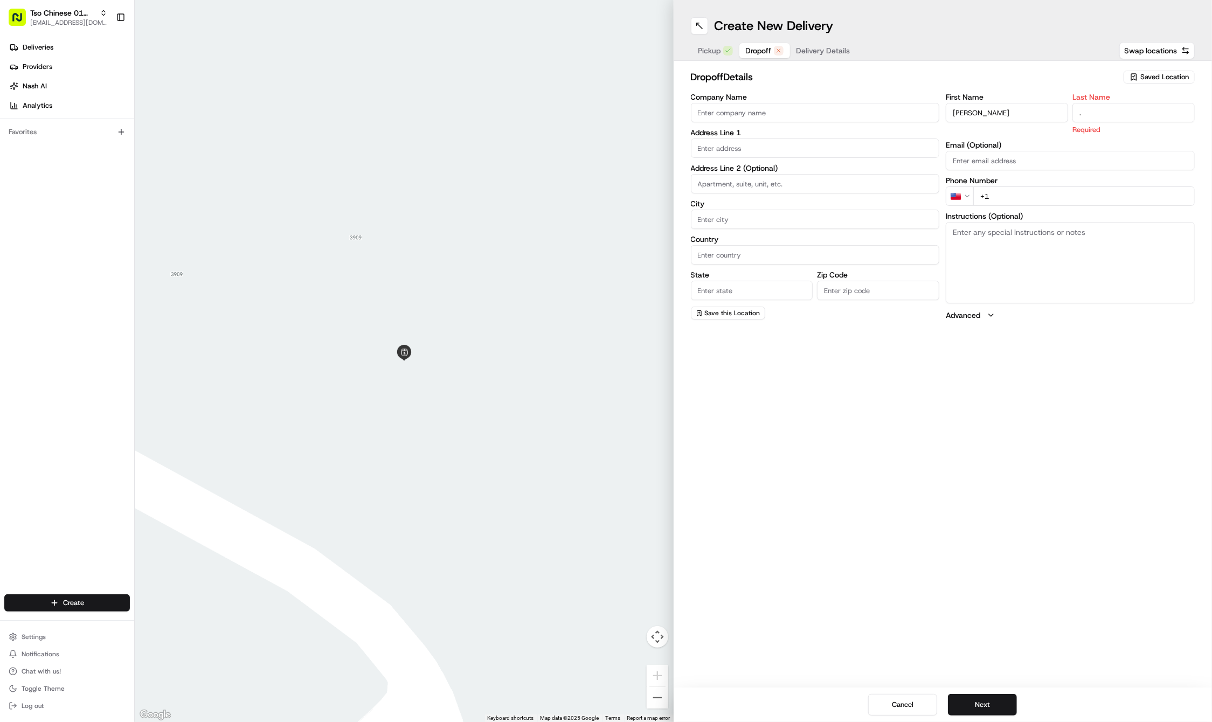
click at [1031, 196] on div "First Name Leon Galpin Last Name . Required Email (Optional) Phone Number US +1…" at bounding box center [1069, 206] width 249 height 227
click at [1050, 192] on input "+1" at bounding box center [1083, 183] width 221 height 19
paste input "830 351 0145"
type input "+1 830 351 0145"
click at [779, 149] on input "text" at bounding box center [815, 147] width 249 height 19
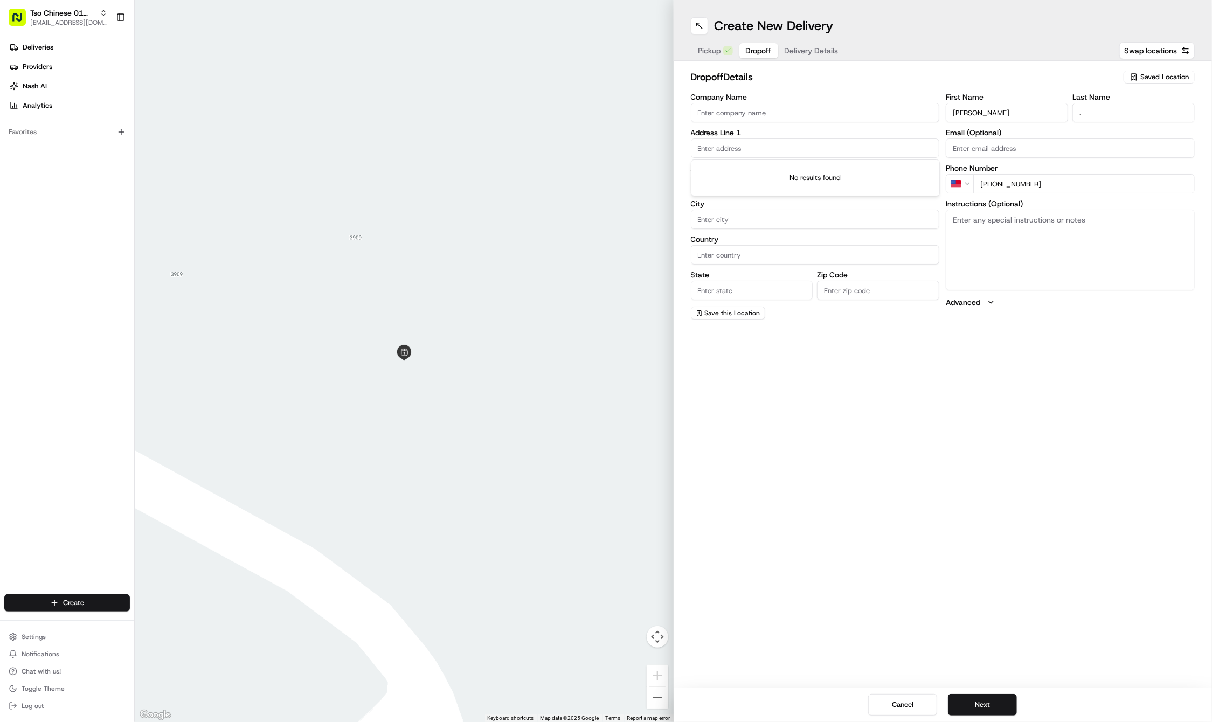
paste input "2806 Lovell Drive"
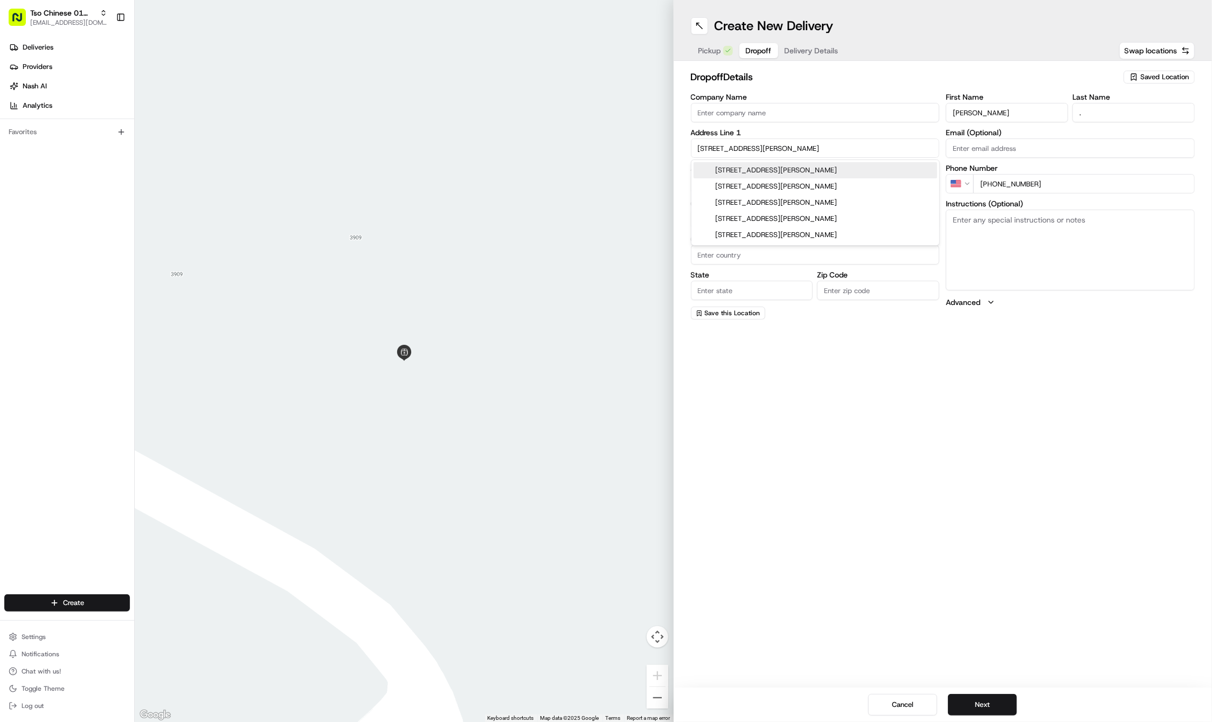
click at [788, 171] on div "2806 Lovell Drive, Austin, TX" at bounding box center [814, 170] width 243 height 16
type input "2806 Lovell Dr, Austin, TX 78723, USA"
type input "Austin"
type input "United States"
type input "TX"
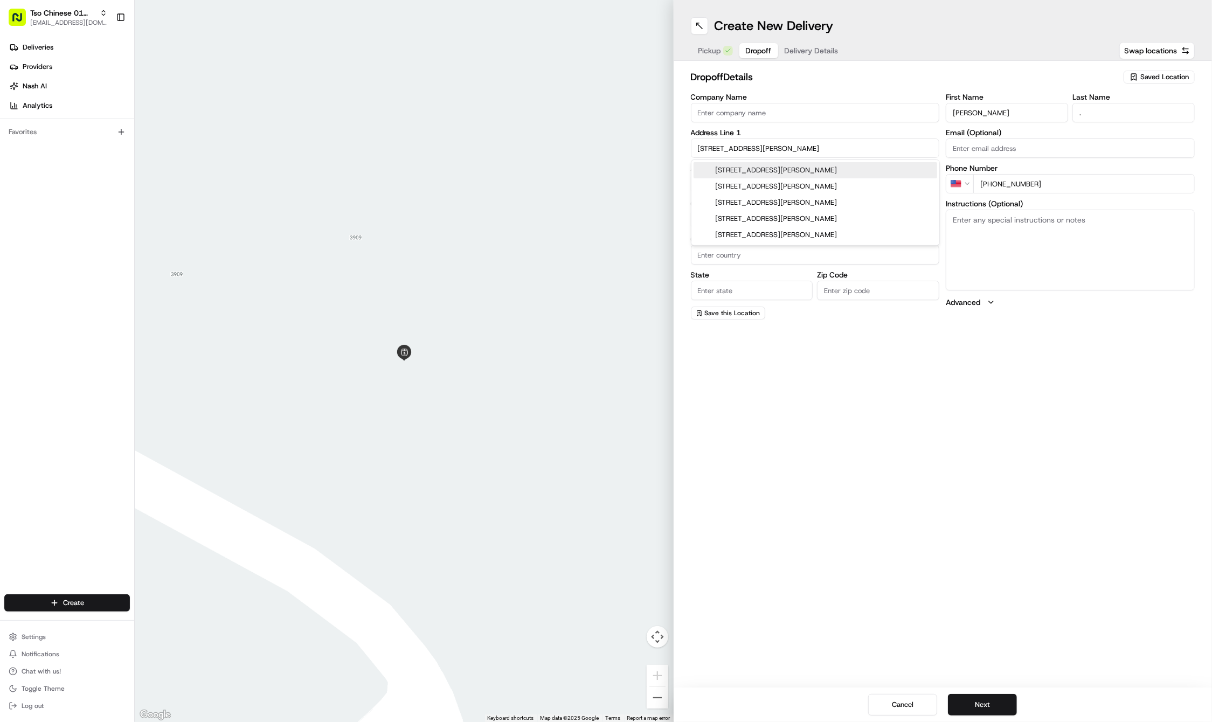
type input "78723"
type input "2806 Lovell Drive"
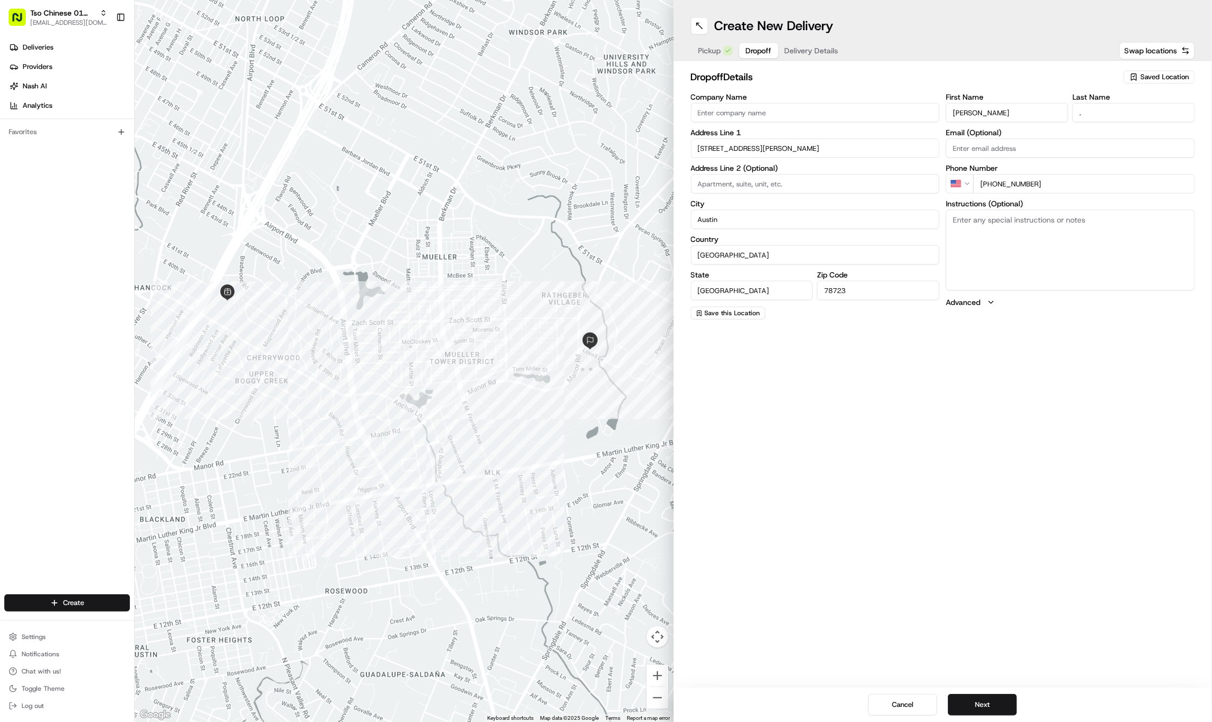
click at [832, 183] on input at bounding box center [815, 183] width 249 height 19
paste input "UNIT A"
type input "UNIT A"
click at [1075, 255] on textarea "Instructions (Optional)" at bounding box center [1069, 250] width 249 height 81
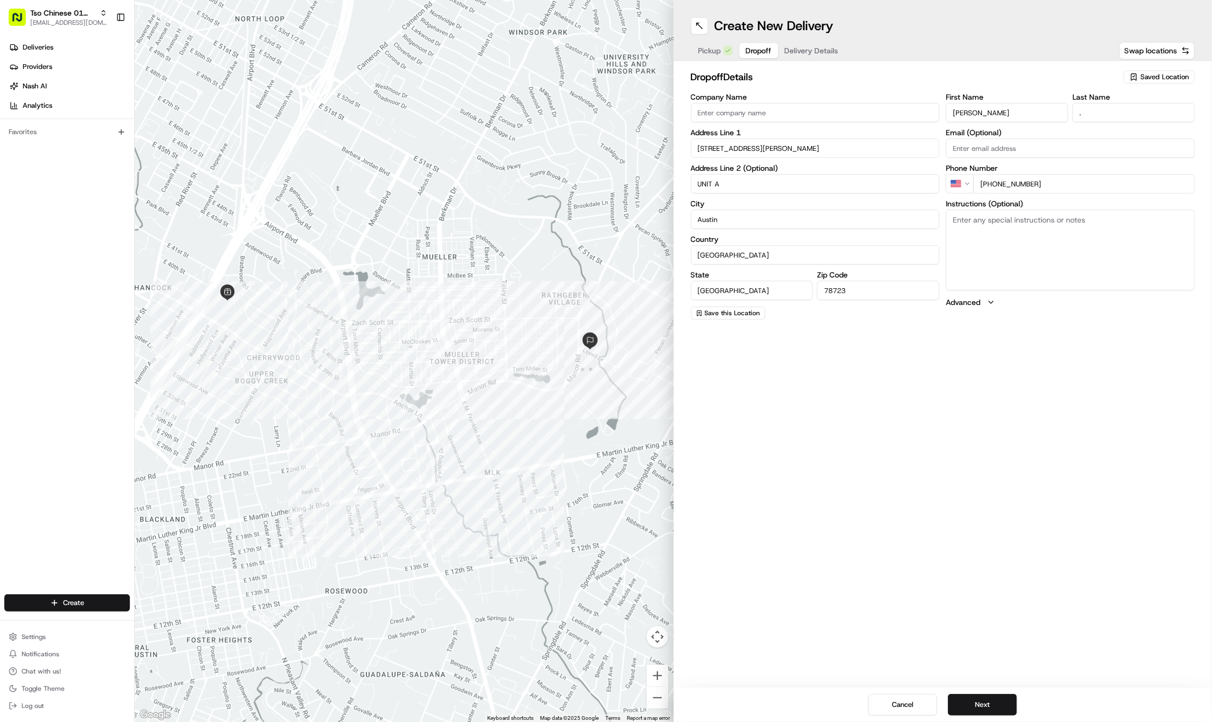
click at [1075, 255] on textarea "Instructions (Optional)" at bounding box center [1069, 250] width 249 height 81
paste textarea "I am on the left side, if facing the house. Thank you!"
type textarea "I am on the left side, if facing the house. Thank you!"
click at [822, 50] on span "Delivery Details" at bounding box center [811, 50] width 54 height 11
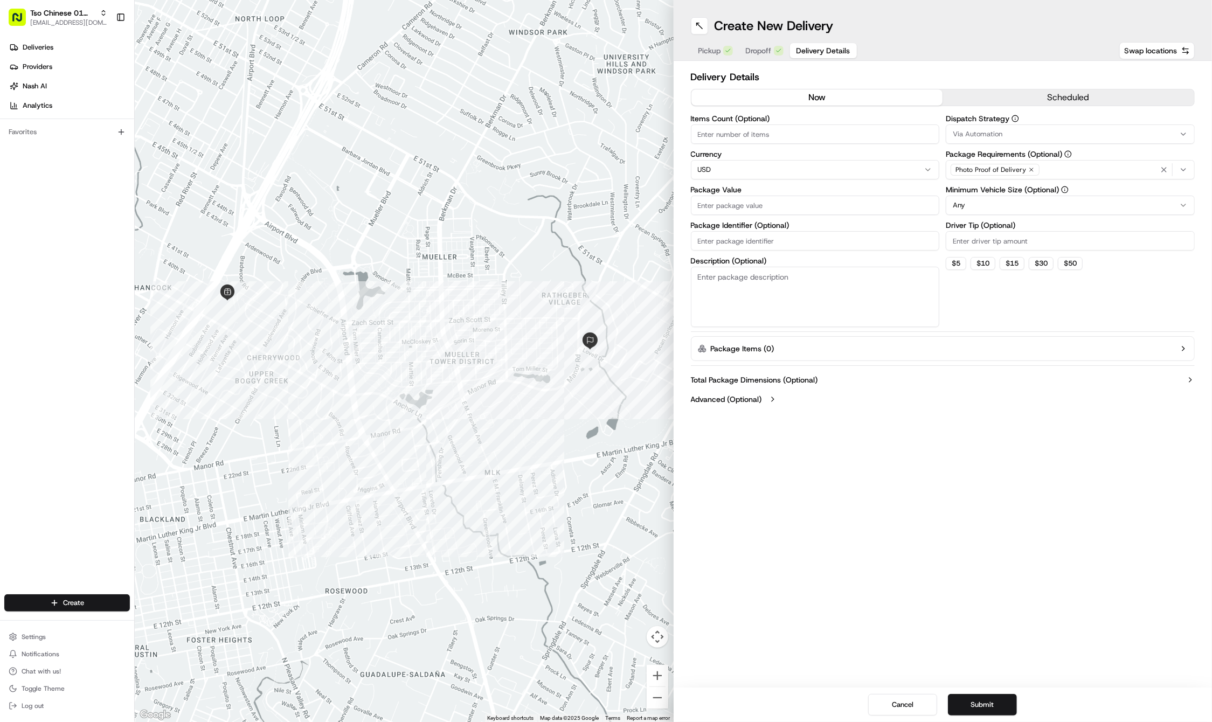
click at [1113, 130] on div "Via Automation" at bounding box center [1069, 134] width 243 height 10
click at [1043, 191] on span "Tso Cherrywood Strategy" at bounding box center [1030, 193] width 133 height 10
click at [756, 50] on html "Tso Chinese 01 Cherrywood haran@tsochinese.com Toggle Sidebar Deliveries Provid…" at bounding box center [606, 361] width 1212 height 722
click at [756, 50] on span "Dropoff" at bounding box center [759, 50] width 26 height 11
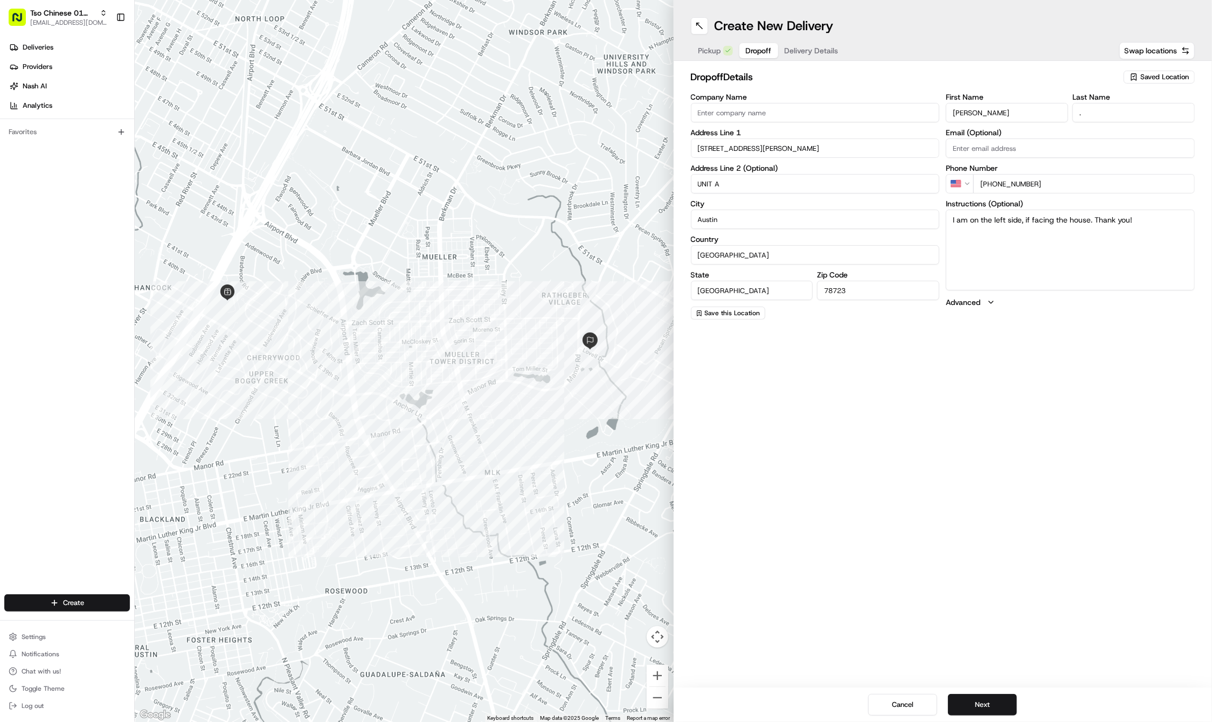
click at [801, 47] on span "Delivery Details" at bounding box center [811, 50] width 54 height 11
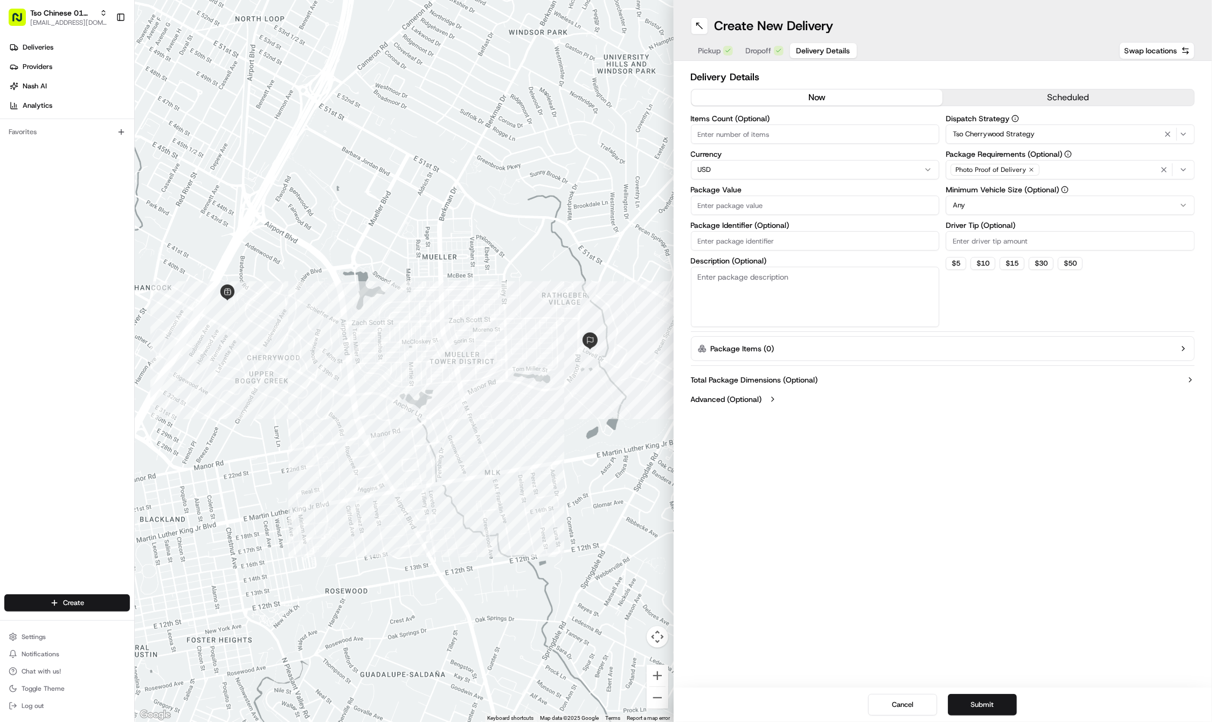
click at [1032, 169] on icon "button" at bounding box center [1031, 169] width 6 height 6
click at [1032, 169] on div "Select requirements" at bounding box center [1069, 170] width 243 height 10
type input "m"
click at [1021, 220] on div "Meet on Delivery" at bounding box center [1023, 212] width 154 height 16
click at [952, 53] on html "Tso Chinese 01 Cherrywood haran@tsochinese.com Toggle Sidebar Deliveries Provid…" at bounding box center [606, 361] width 1212 height 722
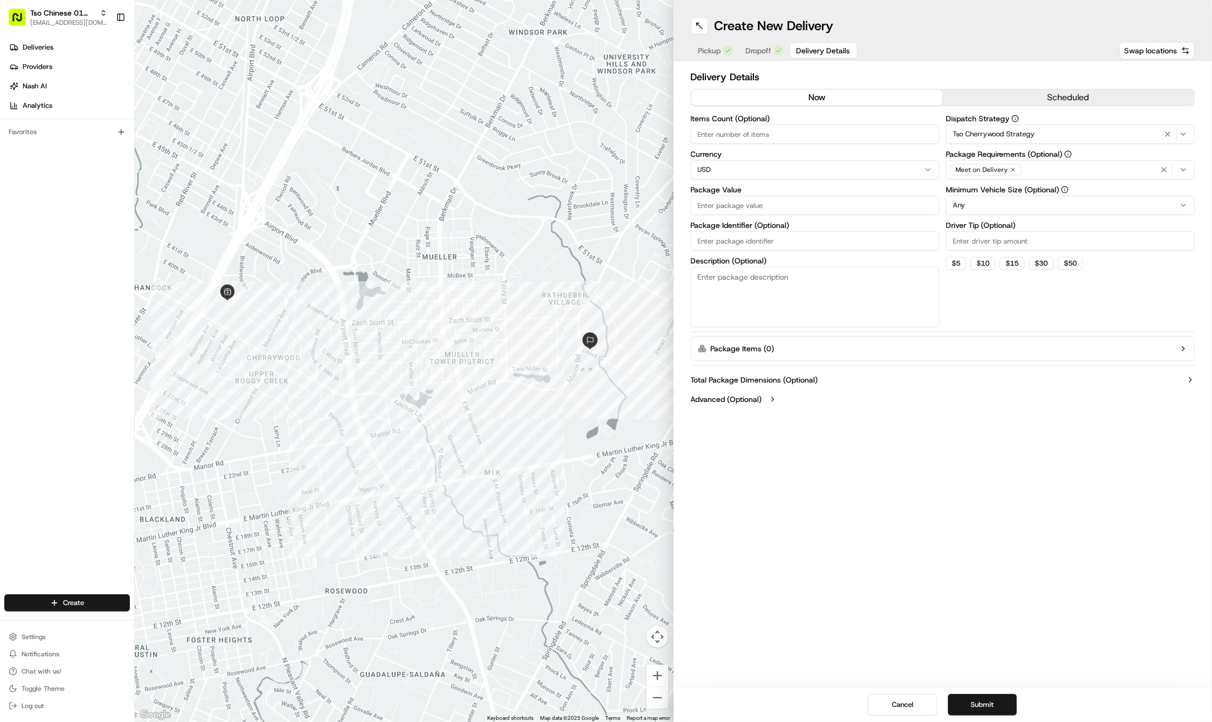
click at [1003, 242] on input "Driver Tip (Optional)" at bounding box center [1069, 240] width 249 height 19
type input "2"
click at [765, 198] on input "Package Value" at bounding box center [815, 205] width 249 height 19
type input "28.04"
click at [719, 238] on input "Package Identifier (Optional)" at bounding box center [815, 240] width 249 height 19
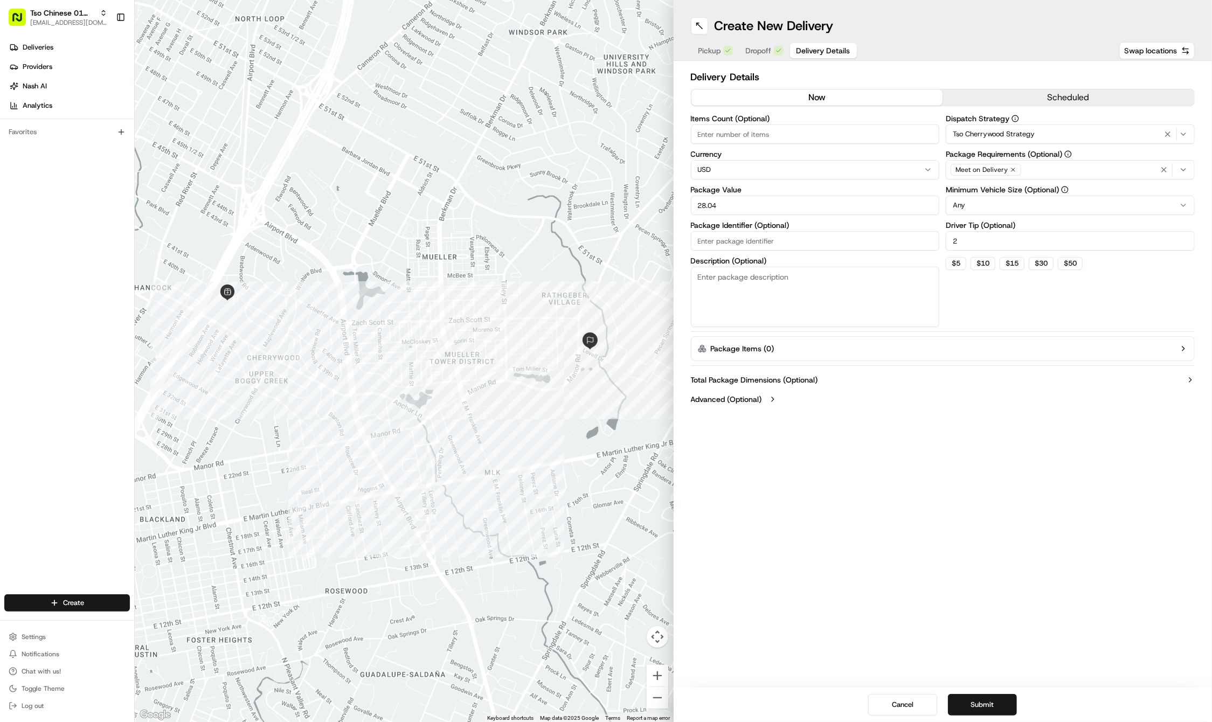
click at [719, 238] on input "Package Identifier (Optional)" at bounding box center [815, 240] width 249 height 19
paste input "#ZHIBMSF"
type input "#ZHIBMSF"
click at [986, 703] on button "Submit" at bounding box center [982, 705] width 69 height 22
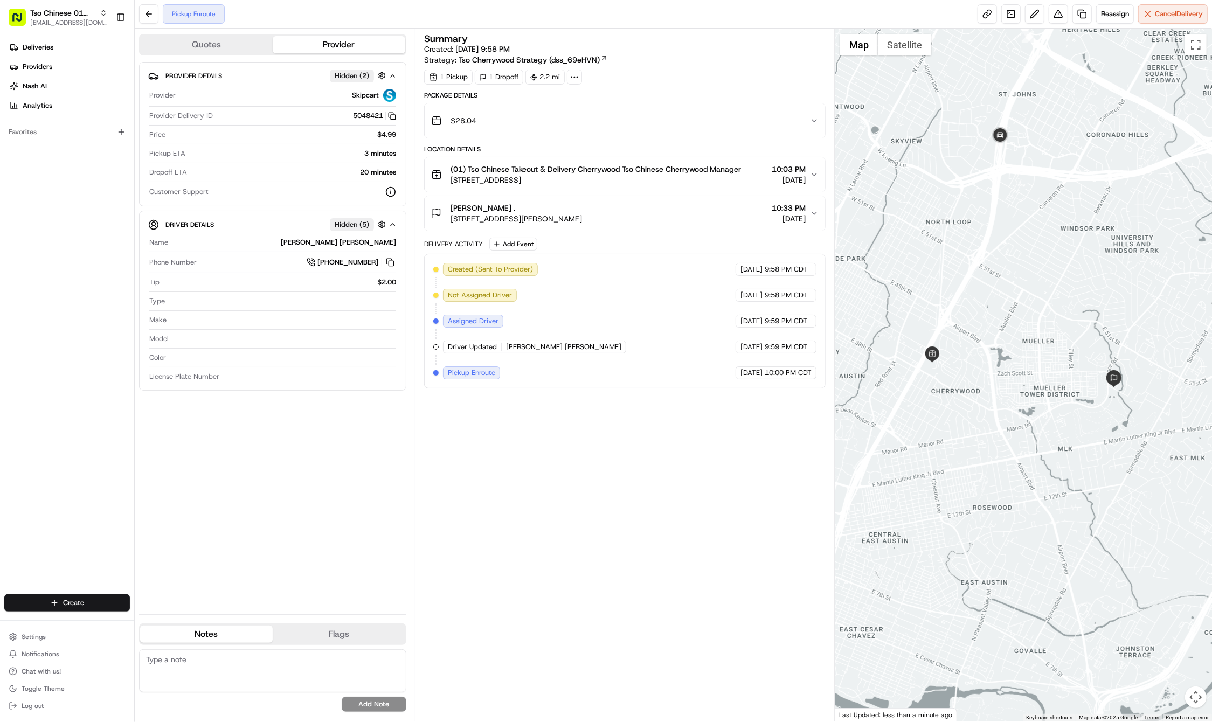
click at [386, 0] on div "Pickup Enroute Reassign Cancel Delivery" at bounding box center [673, 14] width 1077 height 29
click at [107, 600] on html "Tso Chinese 01 Cherrywood haran@tsochinese.com Toggle Sidebar Deliveries Provid…" at bounding box center [606, 361] width 1212 height 722
click at [168, 616] on link "Delivery" at bounding box center [195, 622] width 120 height 19
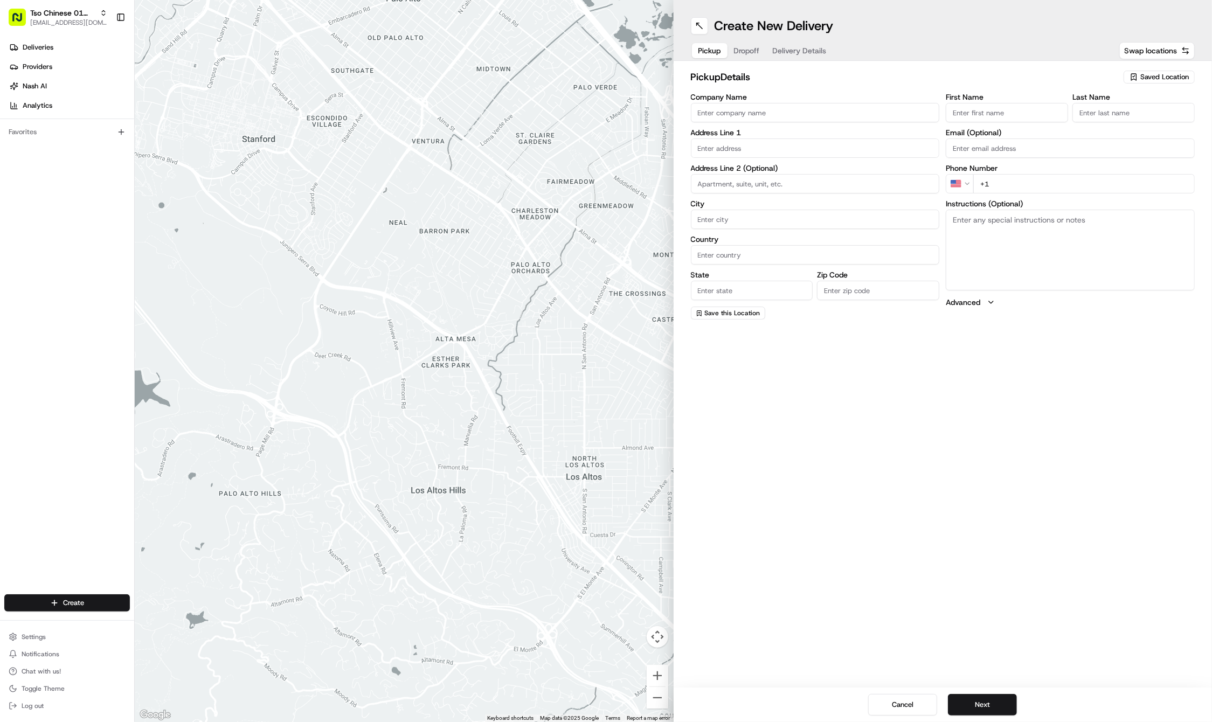
click at [1152, 75] on span "Saved Location" at bounding box center [1164, 77] width 48 height 10
click at [1152, 75] on html "Tso Chinese 01 Cherrywood haran@tsochinese.com Toggle Sidebar Deliveries Provid…" at bounding box center [606, 361] width 1212 height 722
click at [1151, 78] on span "Saved Location" at bounding box center [1164, 77] width 48 height 10
click at [1134, 119] on span "(01) Tso Chinese Takeout & Delivery Cherrywood" at bounding box center [1140, 122] width 133 height 19
type input "(01) Tso Chinese Takeout & Delivery Cherrywood"
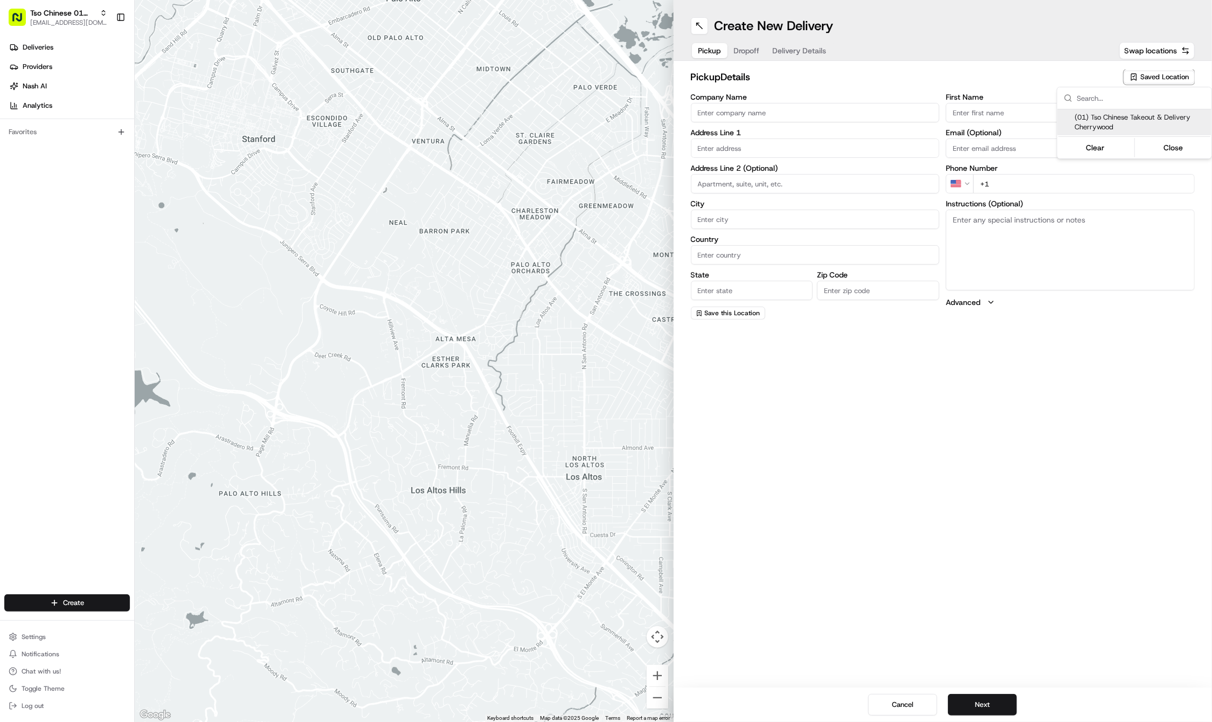
type input "Ste E-5"
type input "Austin"
type input "US"
type input "TX"
type input "78722"
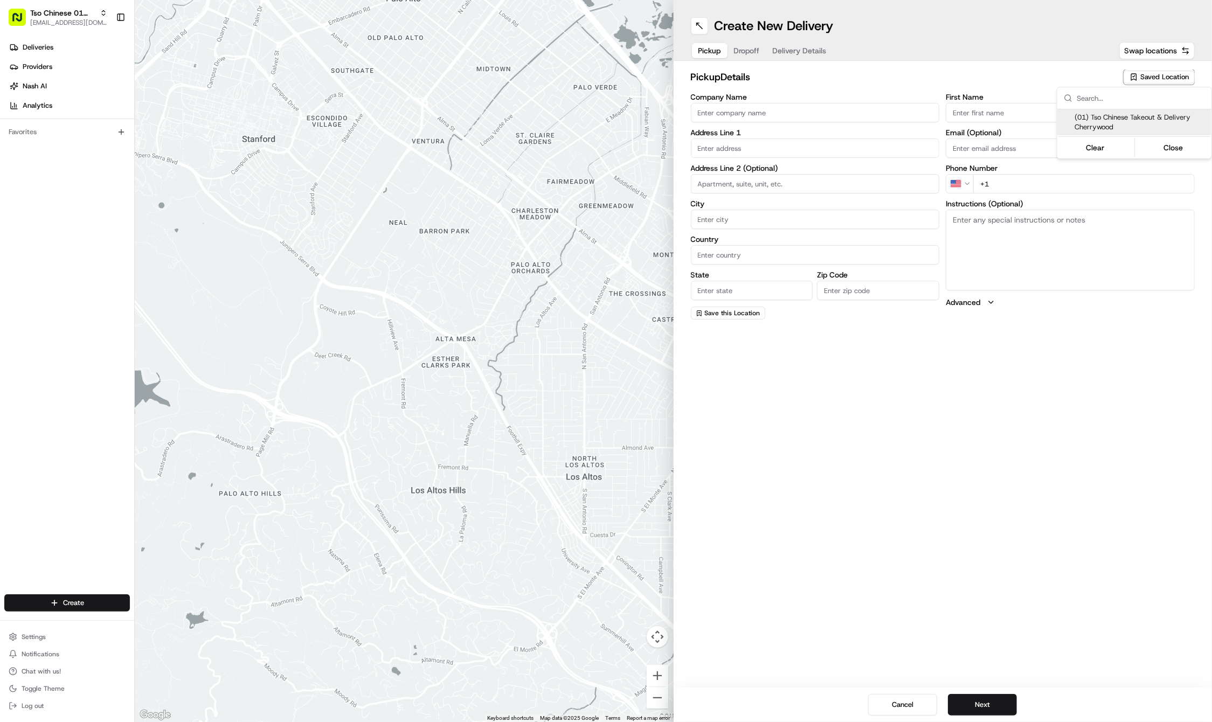
type input "Tso Chinese"
type input "Cherrywood Manager"
type input "cherrywoodstore@tsochinese.com"
type input "+1 512 401 3232"
type textarea "Submit a picture displaying address & food as Proof of Delivery. Envía una foto…"
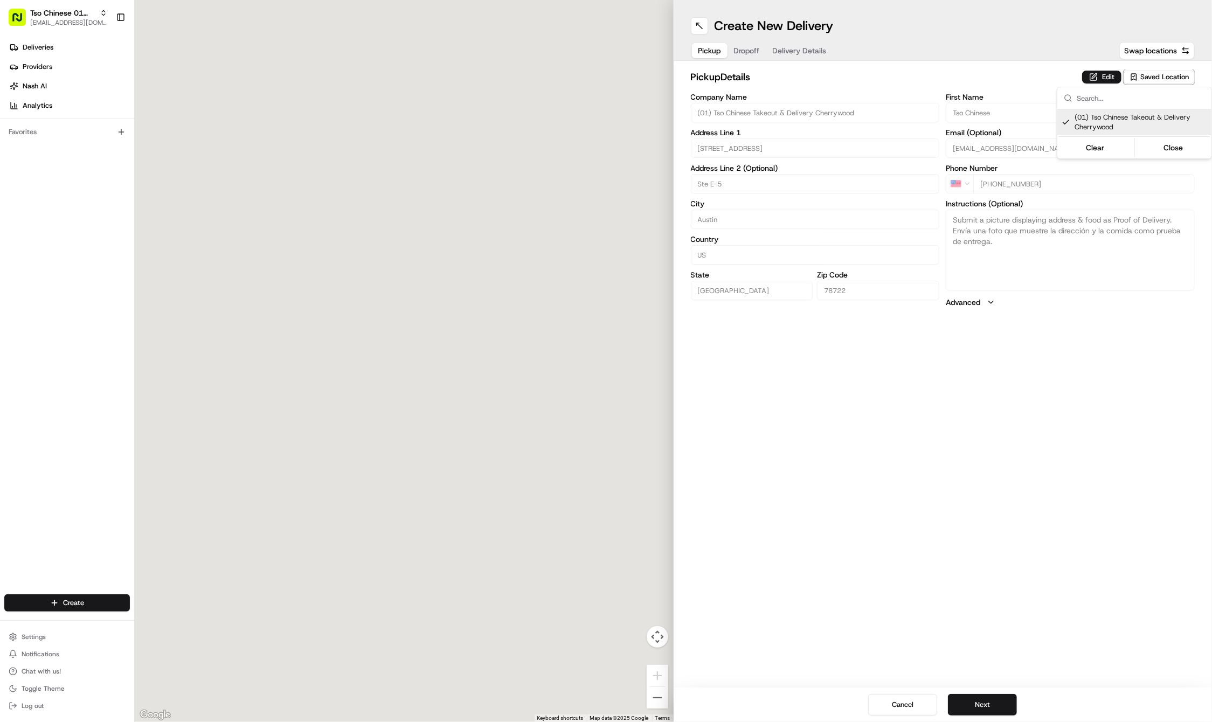
type input "3909 N Interstate Hwy 35"
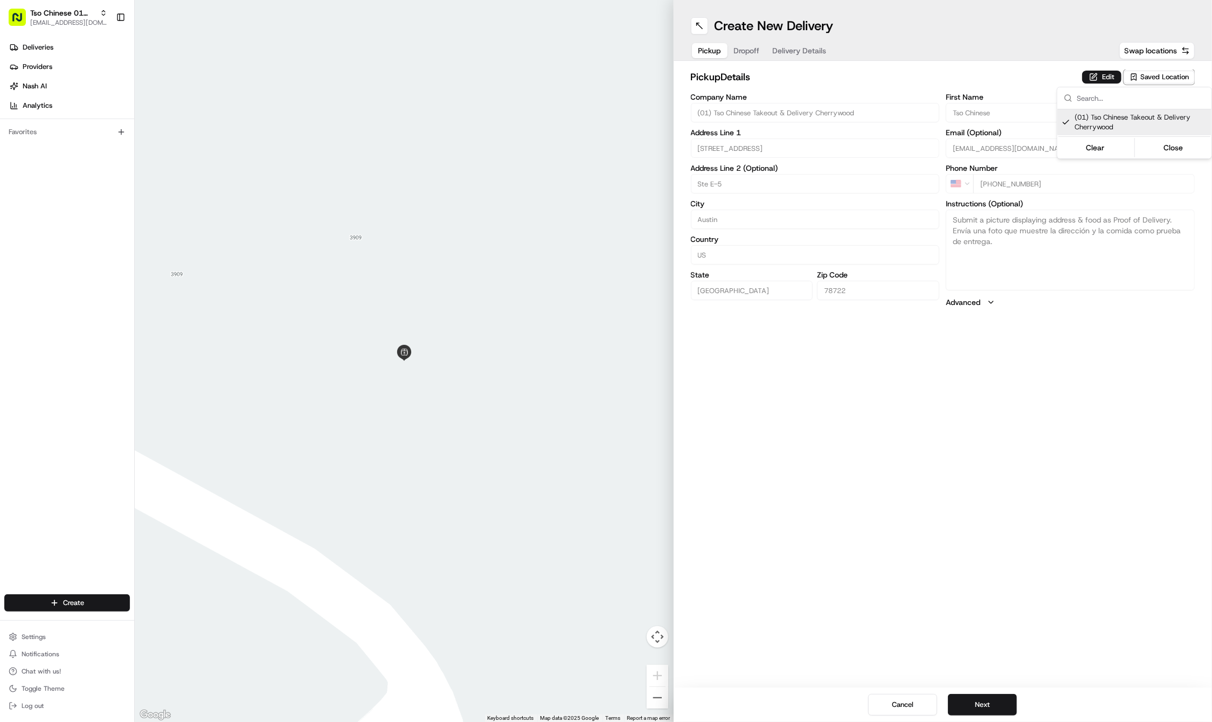
click at [1179, 128] on span "(01) Tso Chinese Takeout & Delivery Cherrywood" at bounding box center [1140, 122] width 133 height 19
type input "+1"
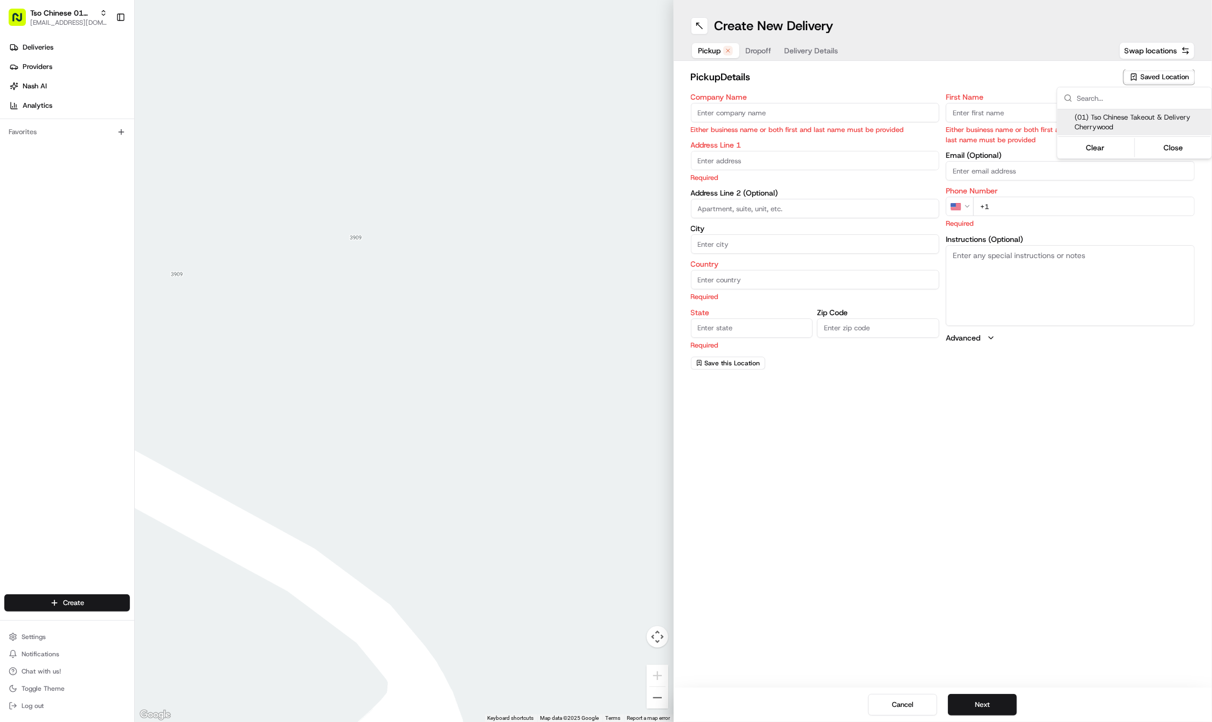
click at [1179, 128] on span "(01) Tso Chinese Takeout & Delivery Cherrywood" at bounding box center [1140, 122] width 133 height 19
type input "(01) Tso Chinese Takeout & Delivery Cherrywood"
type input "Ste E-5"
type input "Austin"
type input "US"
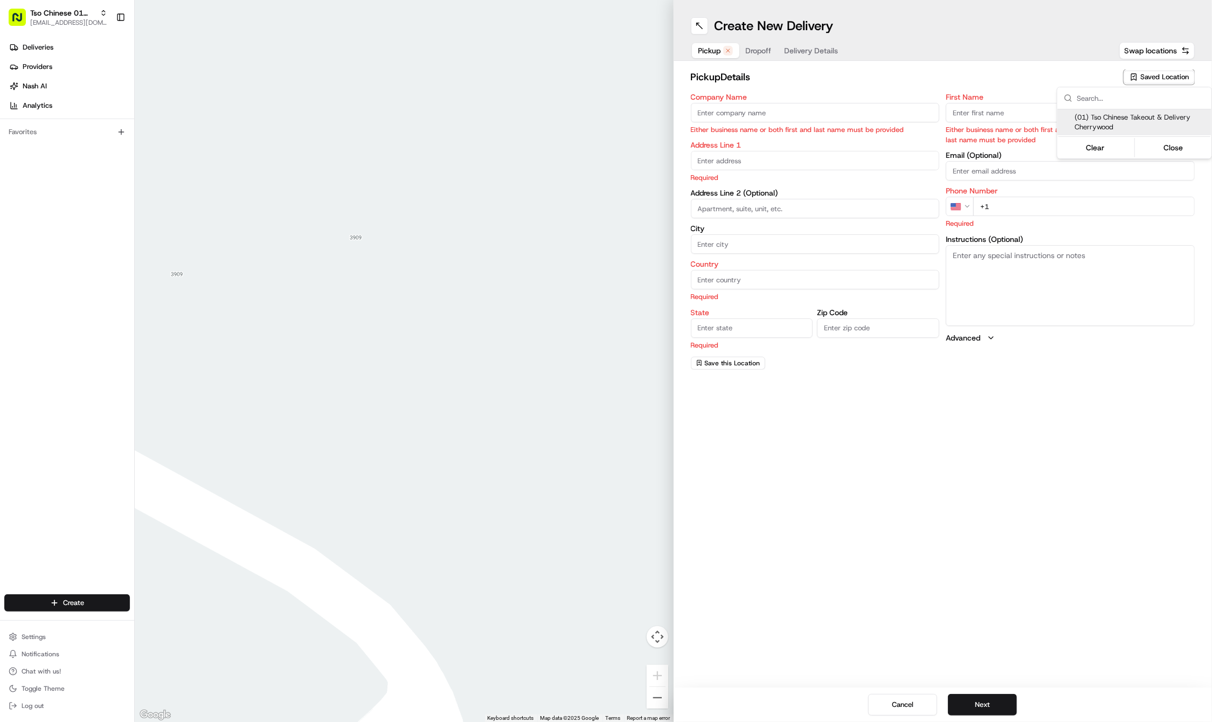
type input "TX"
type input "78722"
type input "Tso Chinese"
type input "Cherrywood Manager"
type input "cherrywoodstore@tsochinese.com"
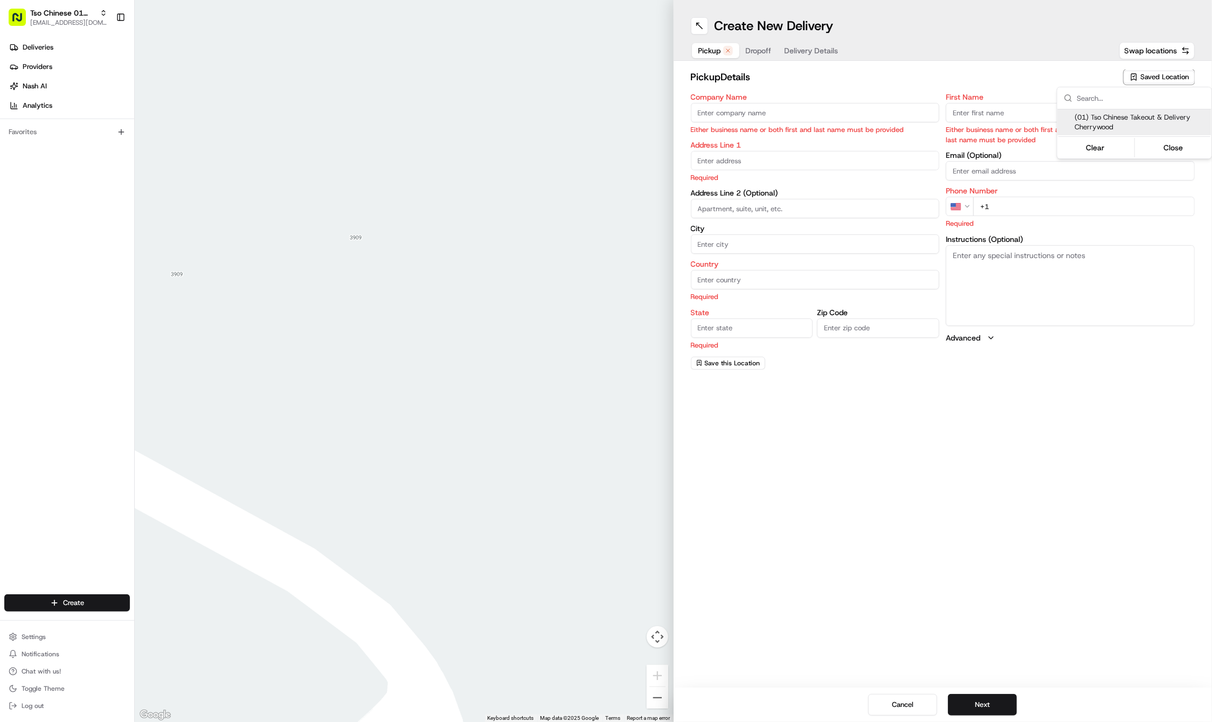
type input "+1 512 401 3232"
type textarea "Submit a picture displaying address & food as Proof of Delivery. Envía una foto…"
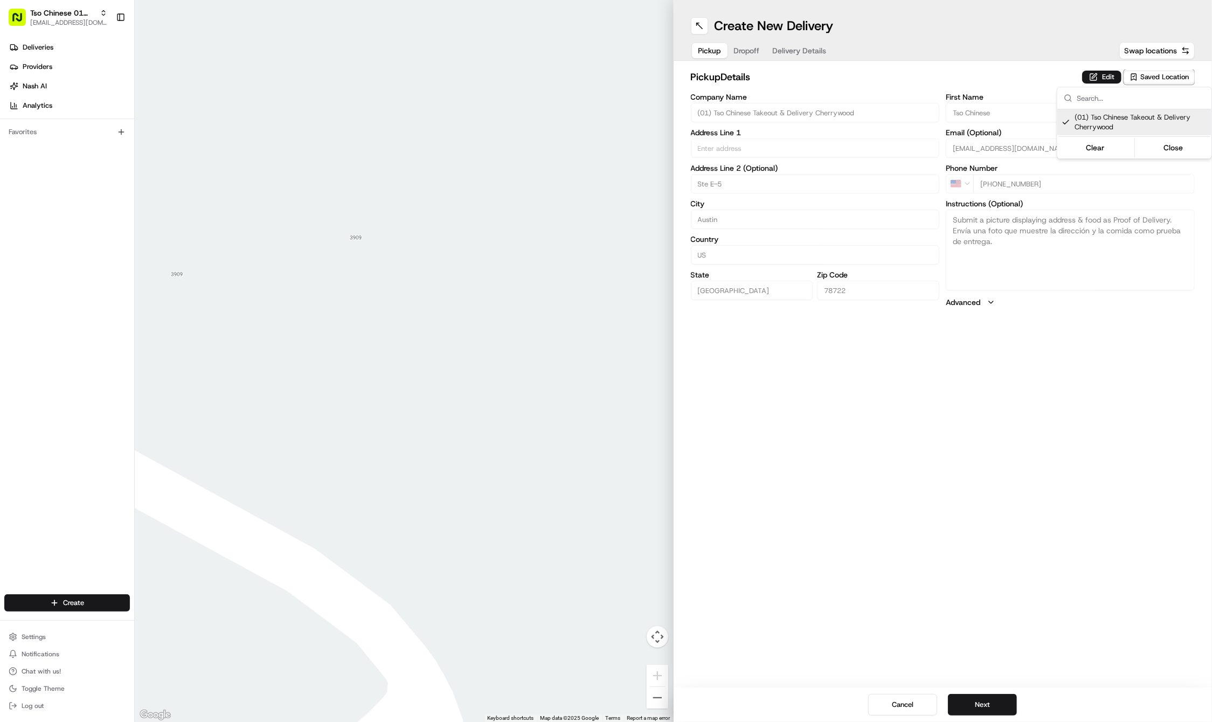
type input "3909 N Interstate Hwy 35"
click at [756, 52] on html "Tso Chinese 01 Cherrywood haran@tsochinese.com Toggle Sidebar Deliveries Provid…" at bounding box center [606, 361] width 1212 height 722
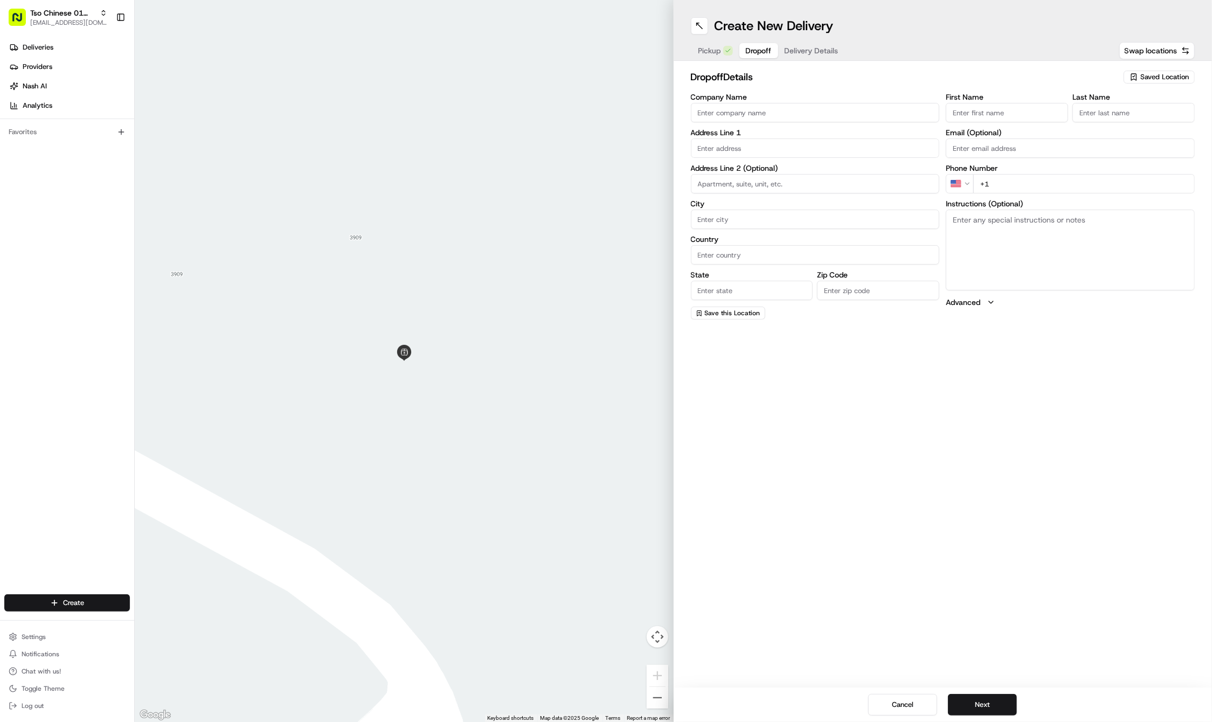
click at [756, 52] on span "Dropoff" at bounding box center [759, 50] width 26 height 11
click at [1035, 115] on input "First Name" at bounding box center [1006, 112] width 122 height 19
paste input "Alex Ochoa"
type input "Alex Ochoa"
type input "."
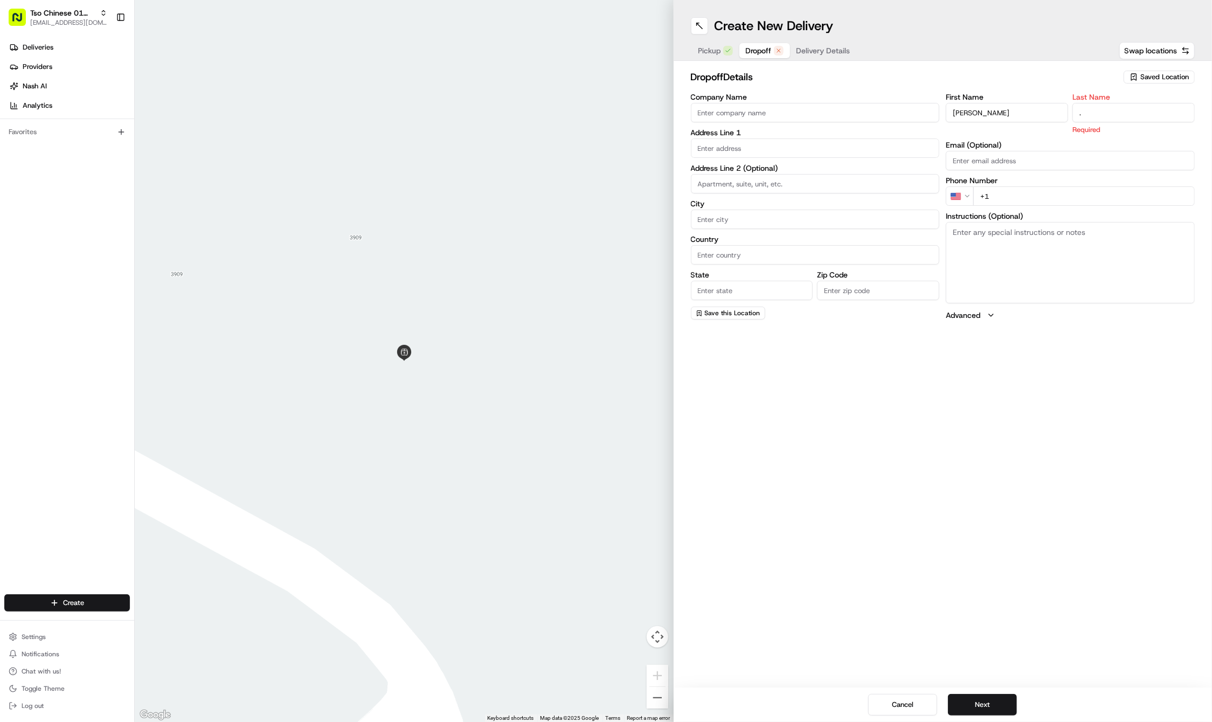
click at [1094, 192] on input "+1" at bounding box center [1083, 195] width 221 height 19
click at [1106, 186] on input "+1" at bounding box center [1083, 183] width 221 height 19
paste input "254 383 2335"
type input "+1 254 383 2335"
click at [987, 240] on textarea "Instructions (Optional)" at bounding box center [1069, 250] width 249 height 81
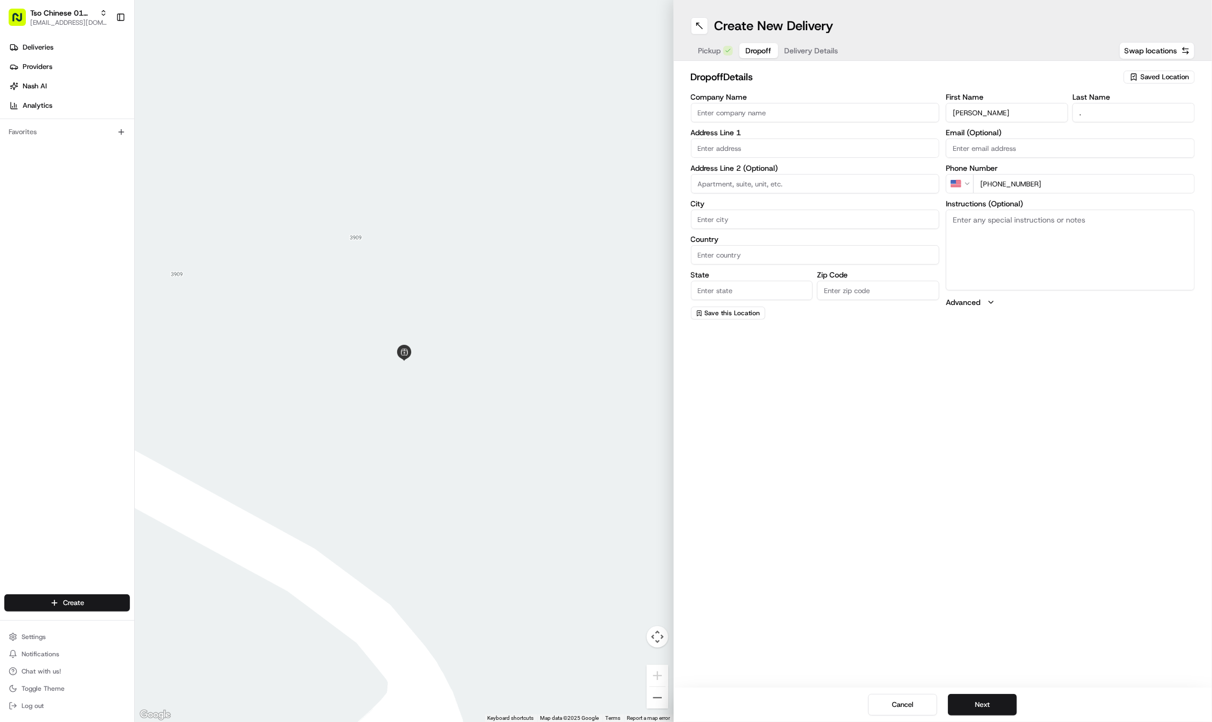
click at [987, 240] on textarea "Instructions (Optional)" at bounding box center [1069, 250] width 249 height 81
paste textarea "Company: Oak Park"
type textarea "Company: Oak Park"
click at [871, 141] on input "text" at bounding box center [815, 147] width 249 height 19
paste input "4505 Duval St"
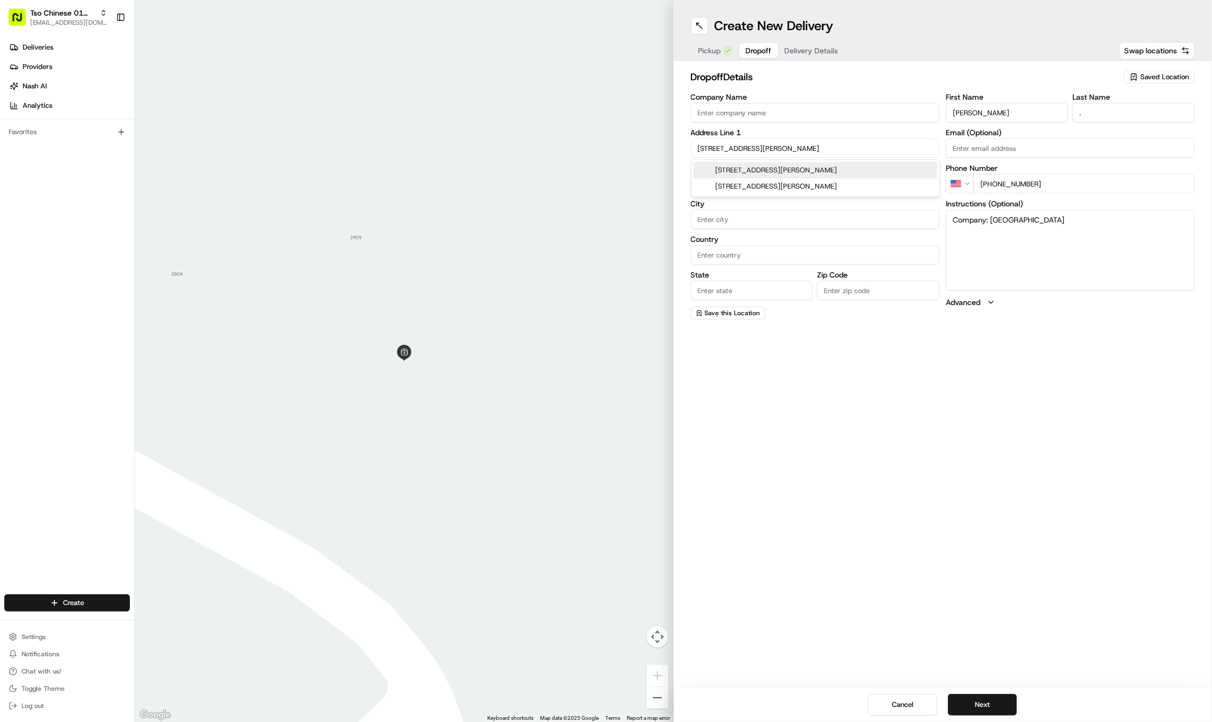
click at [863, 166] on div "4505 Duval Street, Austin, TX" at bounding box center [814, 170] width 243 height 16
type input "4505 Duval St, Austin, TX 78751, USA"
type input "Austin"
type input "United States"
type input "TX"
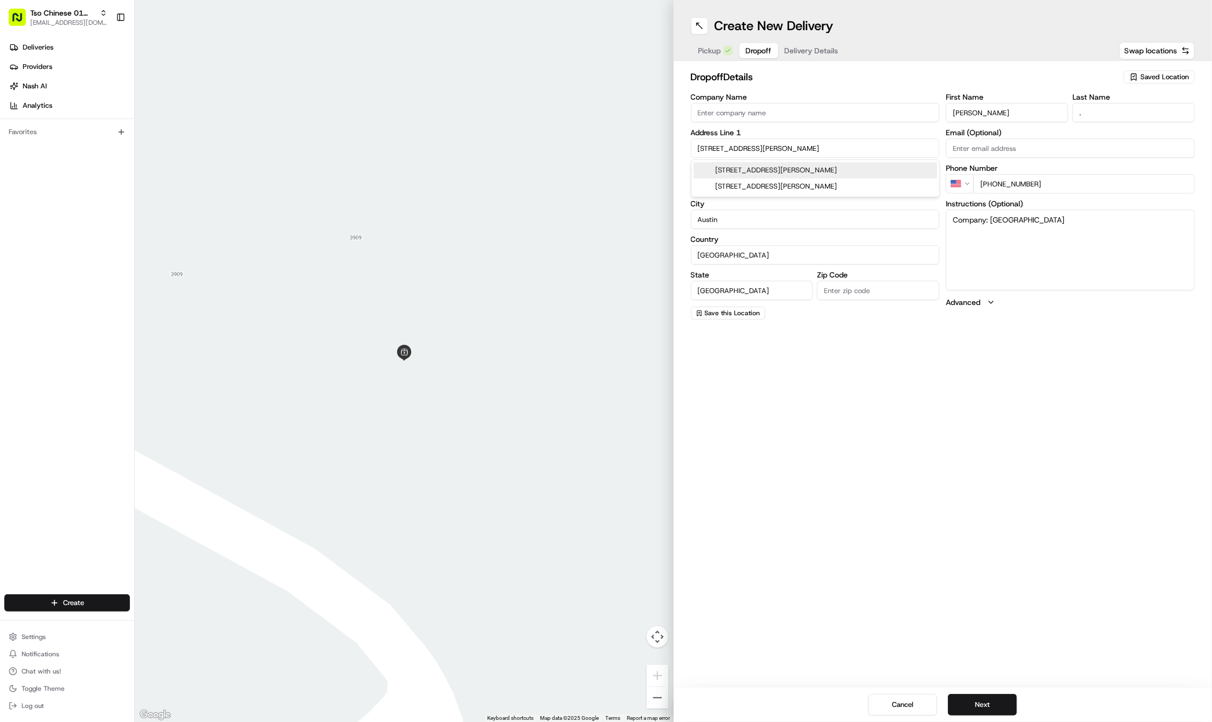
type input "78751"
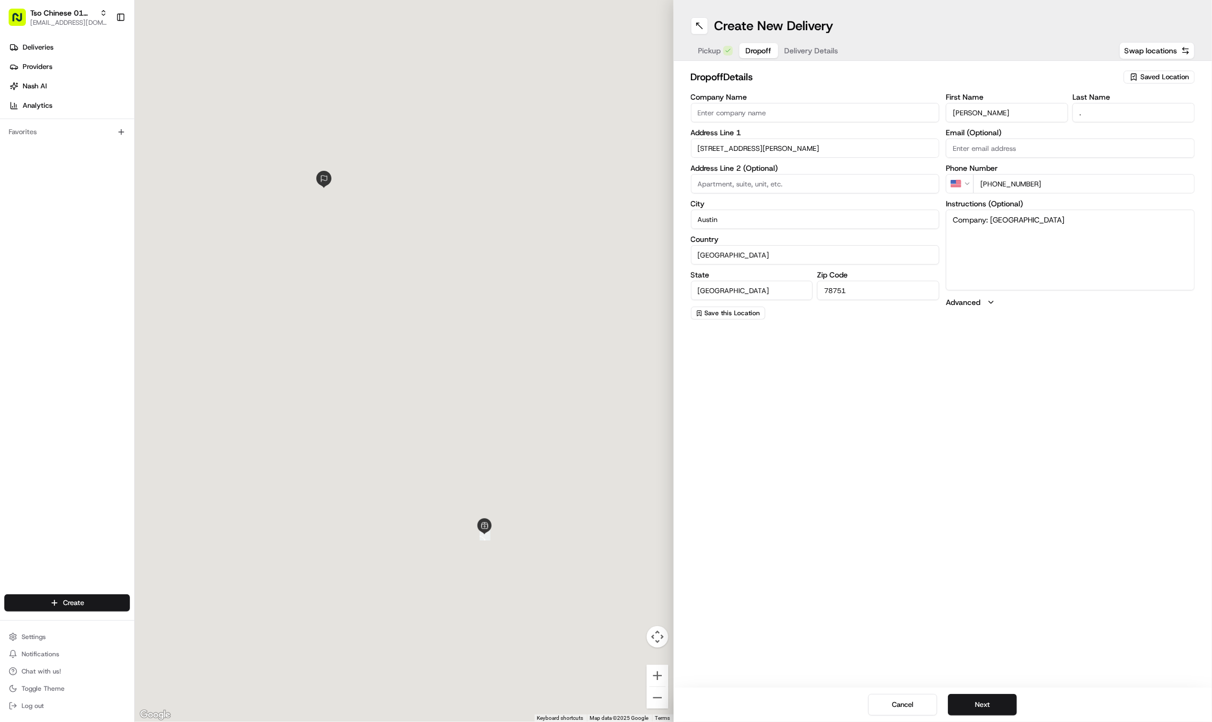
type input "4505 Duval Street"
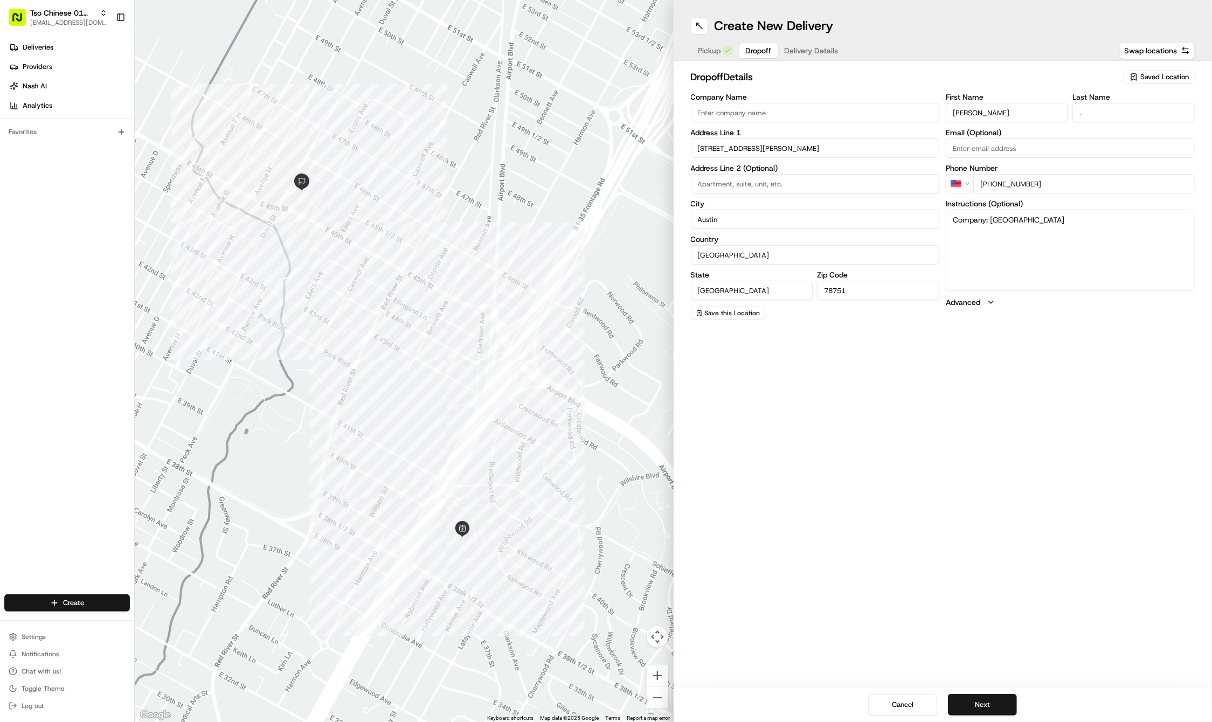
click at [796, 177] on input at bounding box center [815, 183] width 249 height 19
paste input "111"
type input "111"
click at [1050, 223] on textarea "Company: Oak Park" at bounding box center [1069, 250] width 249 height 81
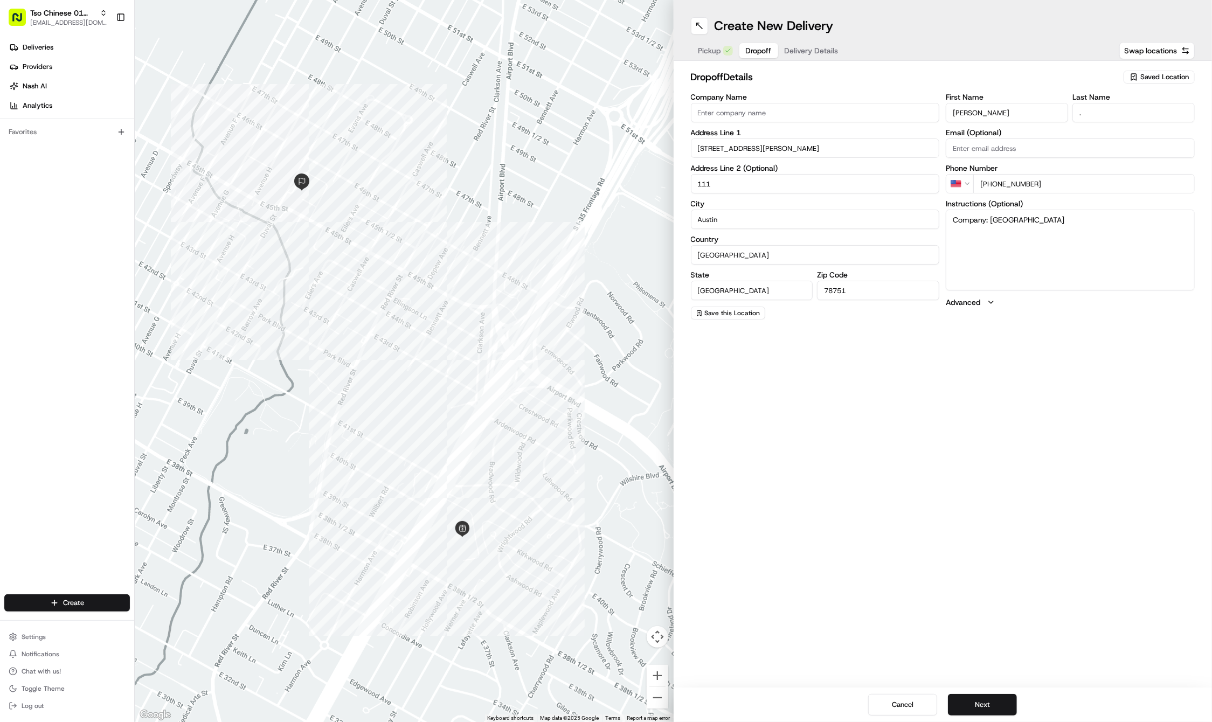
paste textarea "Building 2. Park in the lot next to the church."
type textarea "Company: Oak Park Building 2. Park in the lot next to the church."
click at [819, 61] on div "dropoff Details Saved Location Company Name Address Line 1 4505 Duval Street Ad…" at bounding box center [942, 194] width 539 height 267
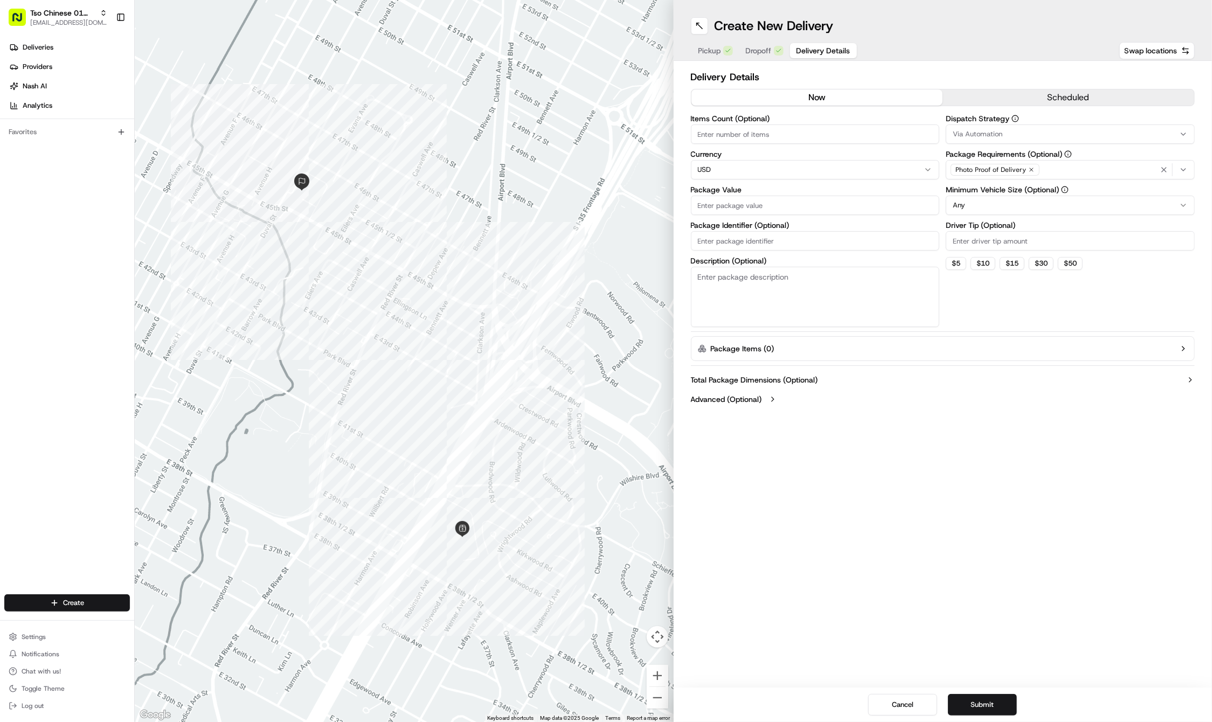
click at [821, 48] on span "Delivery Details" at bounding box center [823, 50] width 54 height 11
click at [1039, 137] on div "Via Automation" at bounding box center [1069, 134] width 243 height 10
click at [1018, 194] on span "Tso Cherrywood Strategy" at bounding box center [1030, 193] width 133 height 10
click at [976, 70] on html "Tso Chinese 01 Cherrywood haran@tsochinese.com Toggle Sidebar Deliveries Provid…" at bounding box center [606, 361] width 1212 height 722
click at [1029, 171] on icon "button" at bounding box center [1031, 169] width 6 height 6
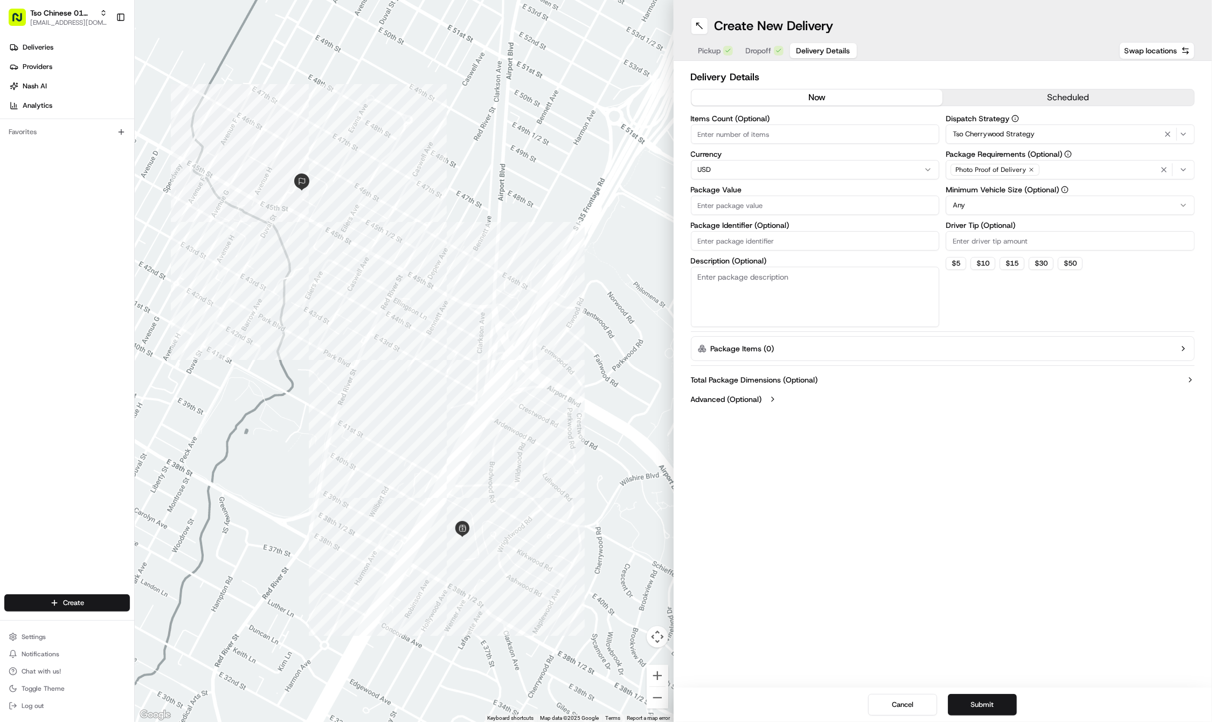
click at [1029, 171] on div "Photo Proof of Delivery" at bounding box center [1069, 170] width 243 height 16
type input "m"
click at [1035, 213] on span "Meet on Delivery" at bounding box center [1030, 212] width 133 height 10
click at [1024, 108] on html "Tso Chinese 01 Cherrywood haran@tsochinese.com Toggle Sidebar Deliveries Provid…" at bounding box center [606, 361] width 1212 height 722
click at [1011, 235] on input "Driver Tip (Optional)" at bounding box center [1069, 240] width 249 height 19
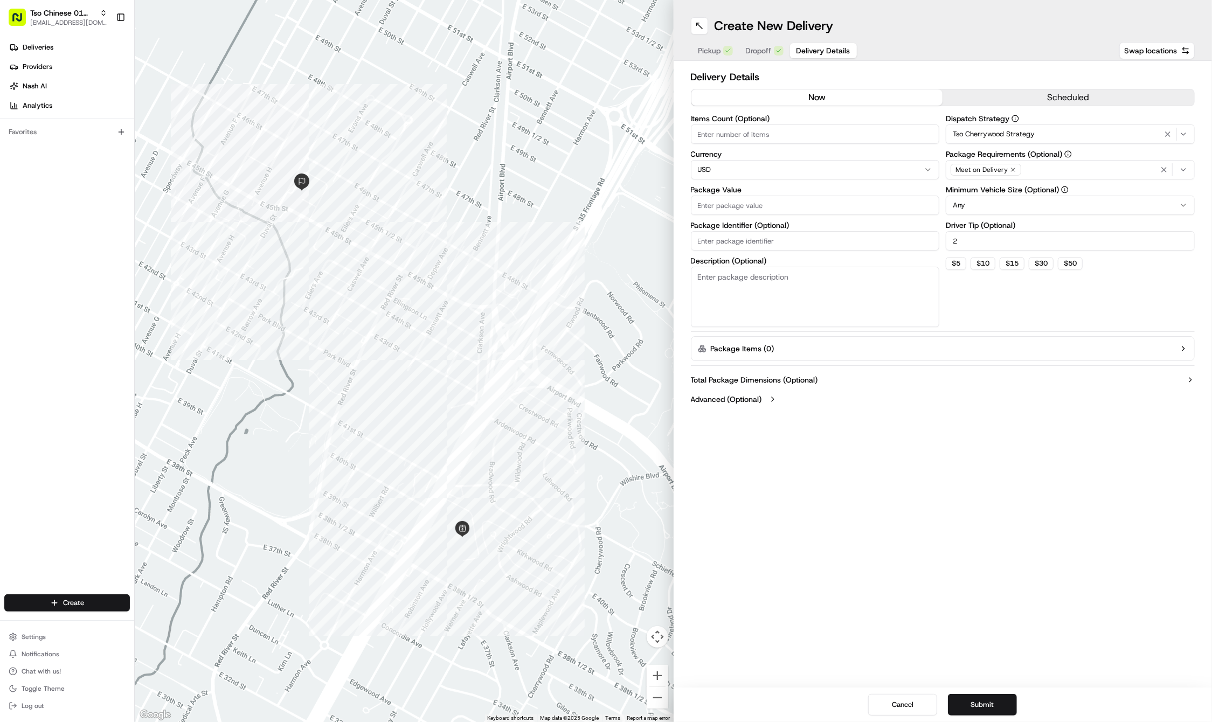
type input "2"
click at [850, 201] on input "Package Value" at bounding box center [815, 205] width 249 height 19
type input "59.32"
click at [772, 246] on input "Package Identifier (Optional)" at bounding box center [815, 240] width 249 height 19
paste input "#I33BHHK"
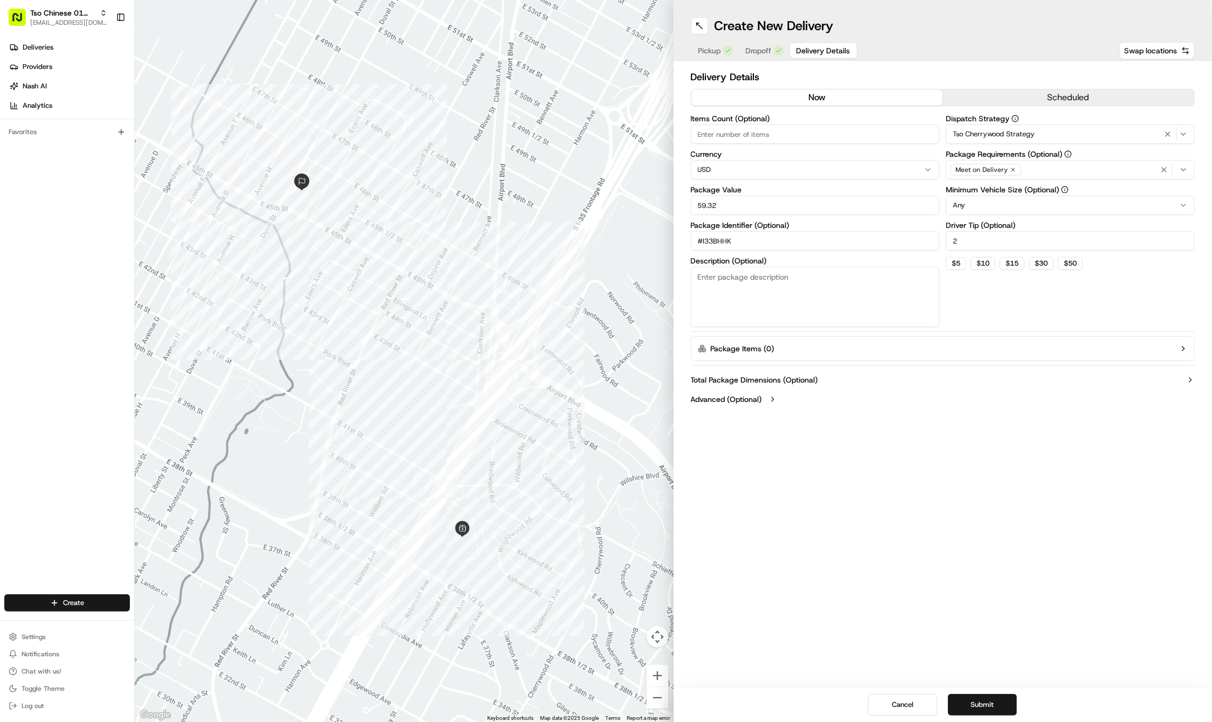
type input "#I33BHHK"
click at [1001, 711] on button "Submit" at bounding box center [982, 705] width 69 height 22
click at [1001, 711] on div "Cancel Submit" at bounding box center [942, 704] width 539 height 34
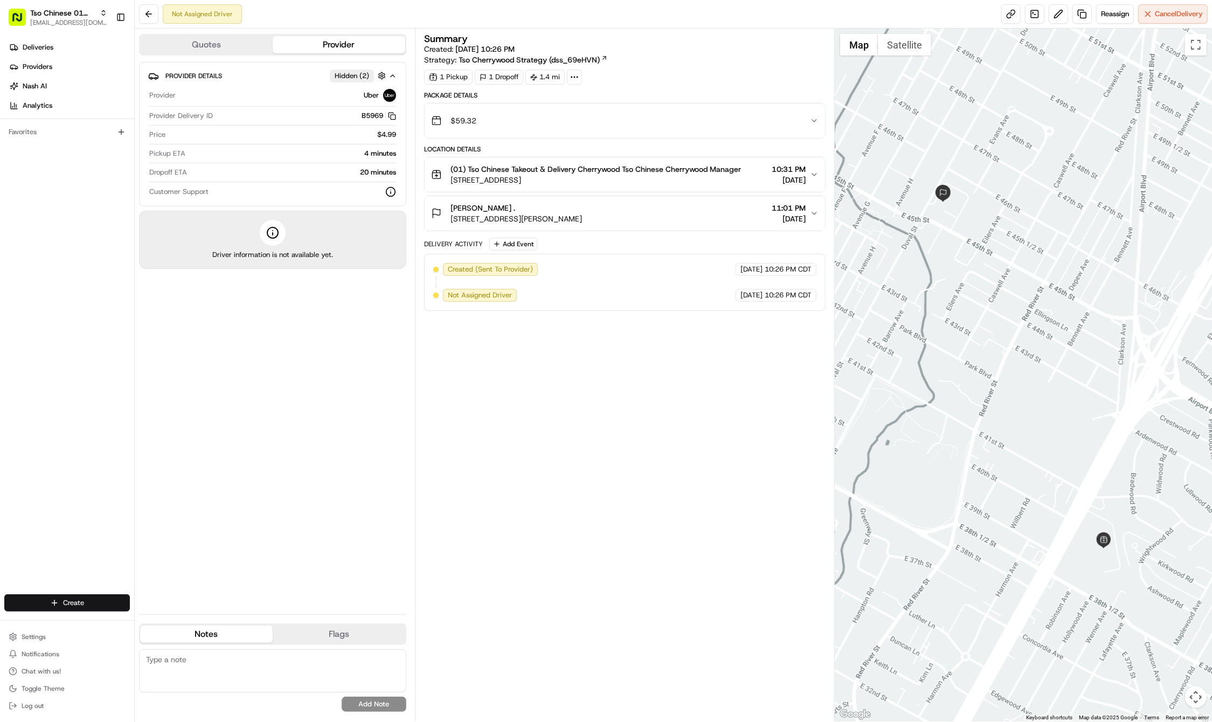
click at [39, 595] on html "Tso Chinese 01 Cherrywood haran@tsochinese.com Toggle Sidebar Deliveries Provid…" at bounding box center [606, 361] width 1212 height 722
click at [152, 622] on link "Delivery" at bounding box center [195, 622] width 120 height 19
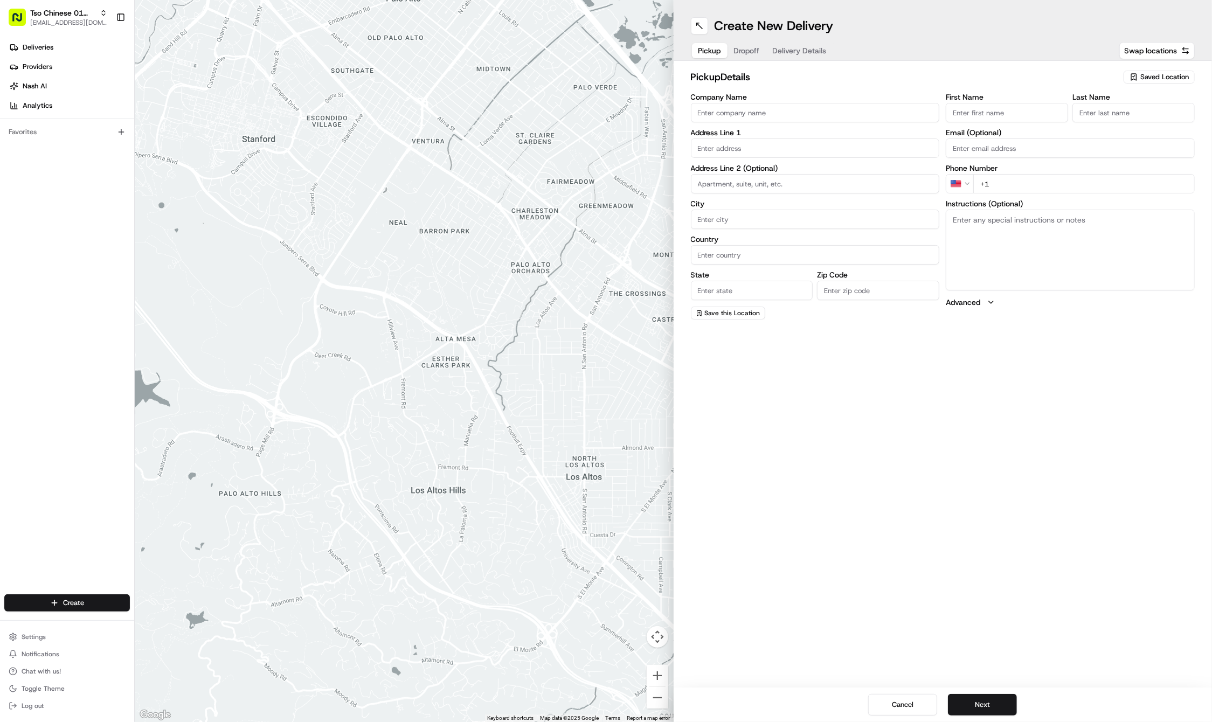
click at [1184, 80] on span "Saved Location" at bounding box center [1164, 77] width 48 height 10
click at [1160, 116] on span "(01) Tso Chinese Takeout & Delivery Cherrywood" at bounding box center [1140, 122] width 133 height 19
type input "(01) Tso Chinese Takeout & Delivery Cherrywood"
type input "Ste E-5"
type input "Austin"
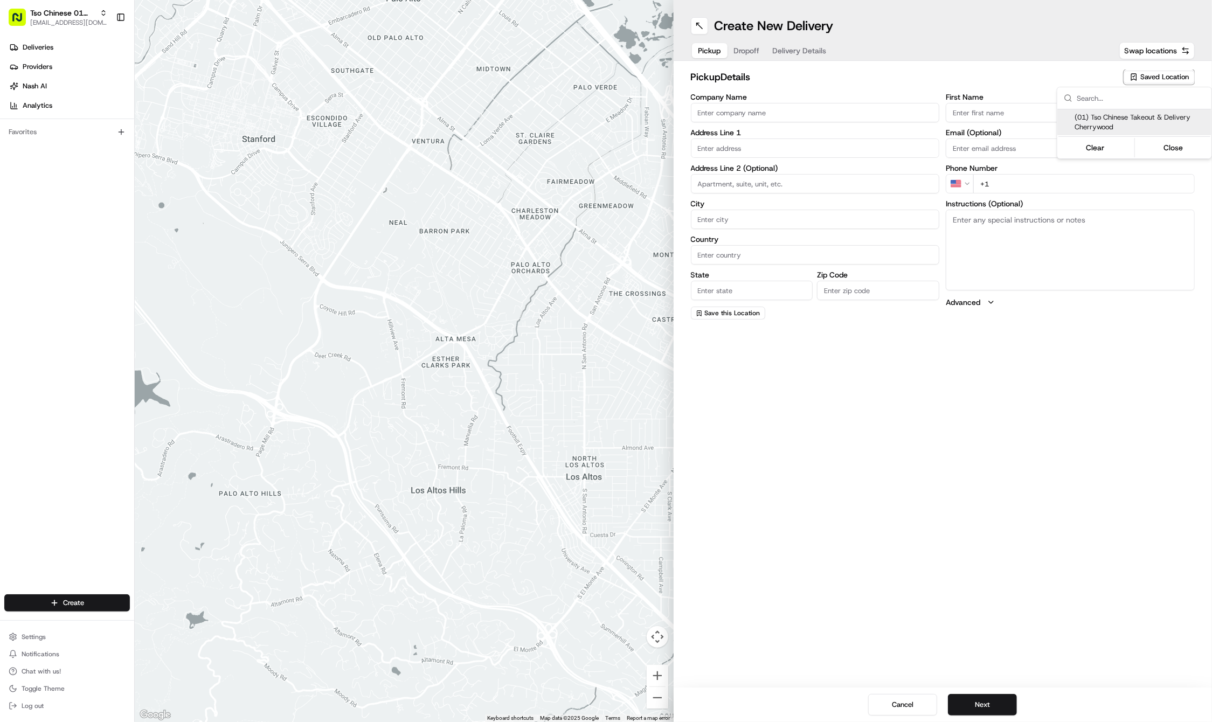
type input "US"
type input "TX"
type input "78722"
type input "Tso Chinese"
type input "Cherrywood Manager"
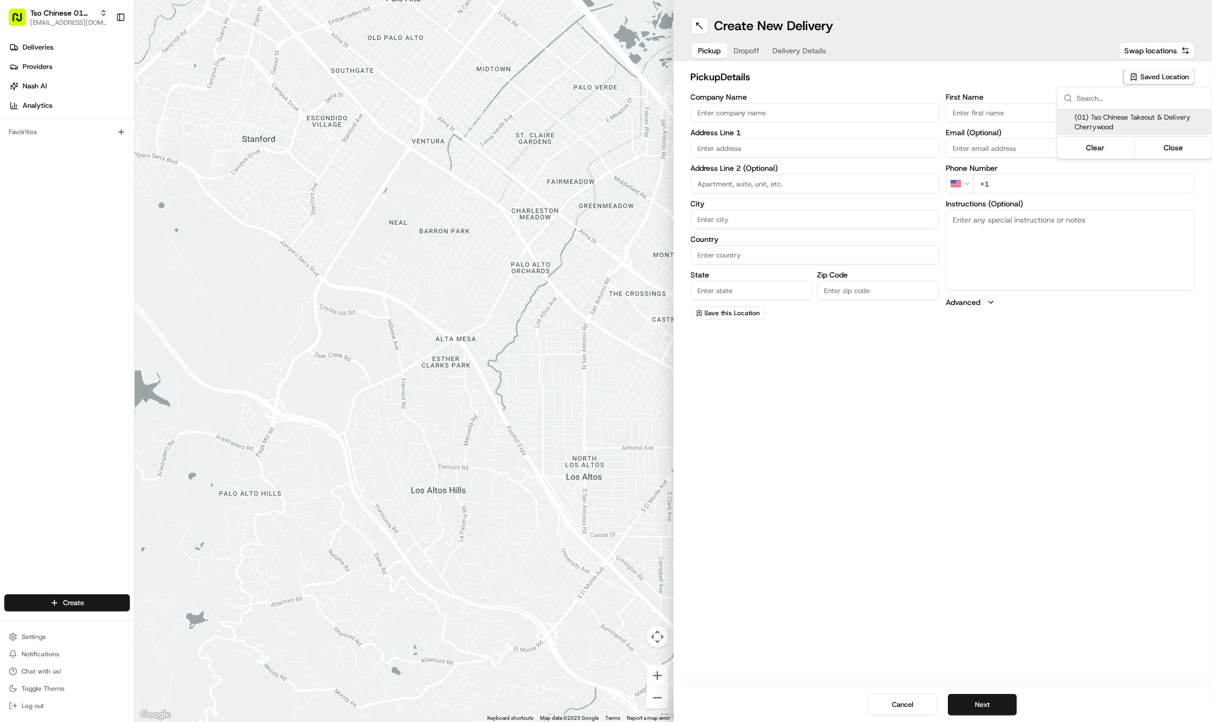
type input "cherrywoodstore@tsochinese.com"
type input "+1 512 401 3232"
type textarea "Submit a picture displaying address & food as Proof of Delivery. Envía una foto…"
type input "3909 N Interstate Hwy 35"
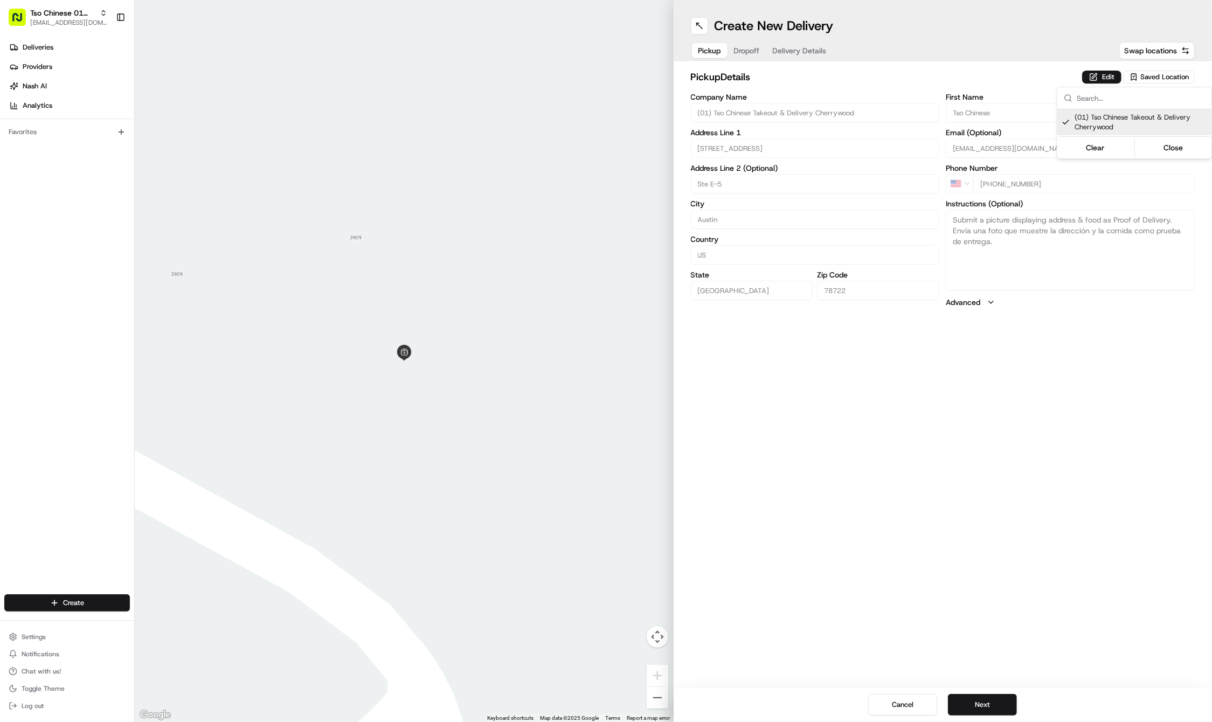
click at [751, 54] on html "Tso Chinese 01 Cherrywood haran@tsochinese.com Toggle Sidebar Deliveries Provid…" at bounding box center [606, 361] width 1212 height 722
click at [751, 54] on span "Dropoff" at bounding box center [747, 50] width 26 height 11
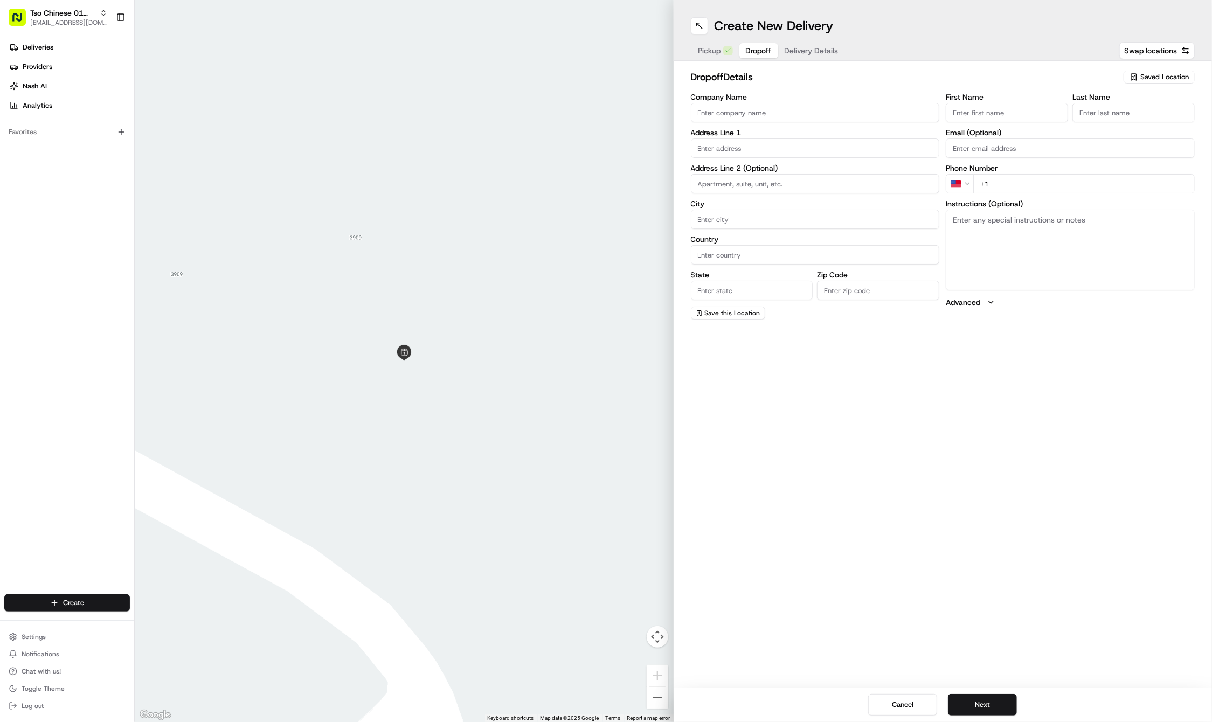
click at [347, 4] on div at bounding box center [404, 361] width 539 height 722
click at [1016, 109] on input "First Name" at bounding box center [1006, 112] width 122 height 19
paste input "Ryan Stunkel"
type input "Ryan Stunkel"
type input "."
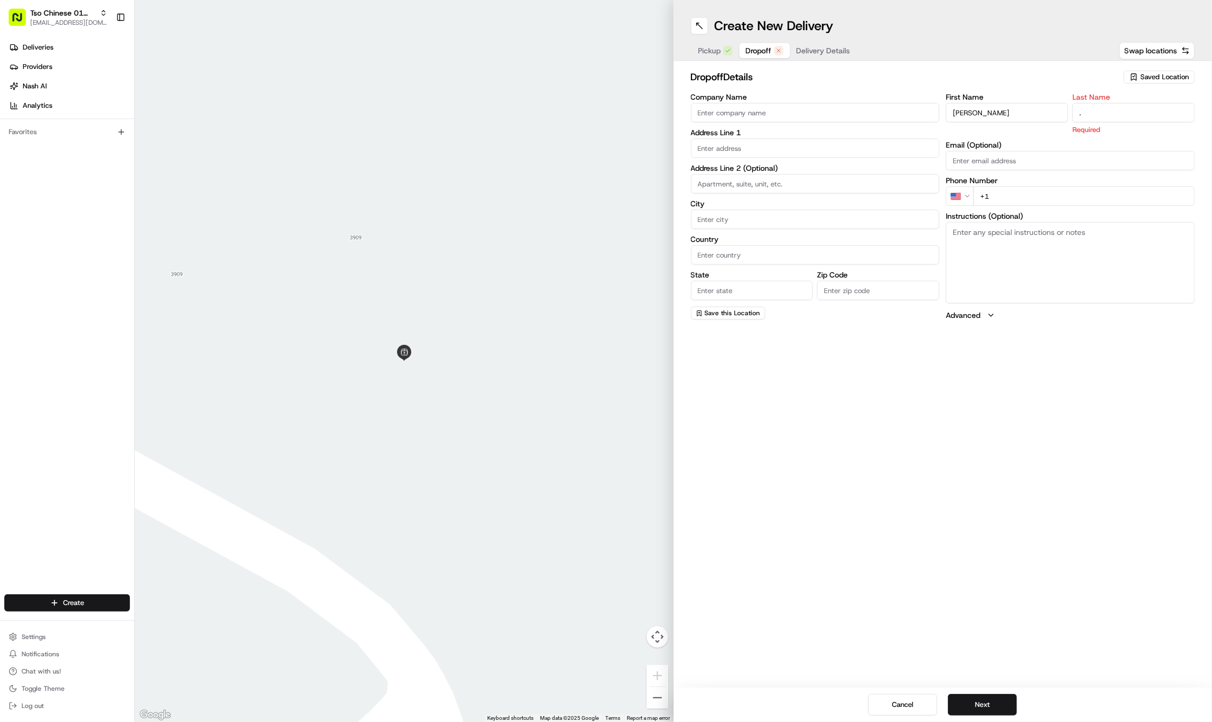
click at [1041, 192] on input "+1" at bounding box center [1083, 195] width 221 height 19
click at [1054, 187] on input "+1" at bounding box center [1083, 183] width 221 height 19
paste input "561 906 1922"
type input "+1 561 906 1922"
click at [1029, 244] on textarea "Instructions (Optional)" at bounding box center [1069, 250] width 249 height 81
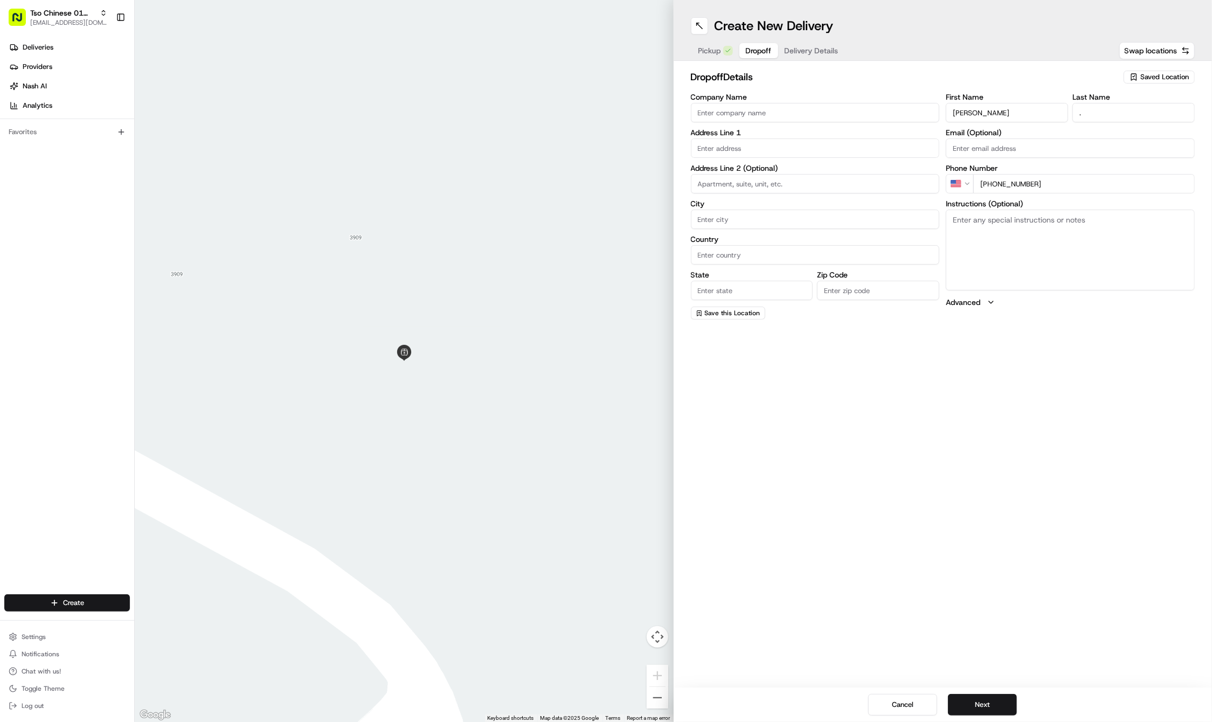
click at [1029, 244] on textarea "Instructions (Optional)" at bounding box center [1069, 250] width 249 height 81
paste textarea "Company: E6"
type textarea "Company: E6"
click at [737, 143] on input "text" at bounding box center [815, 147] width 249 height 19
paste input "2400 E 6th St"
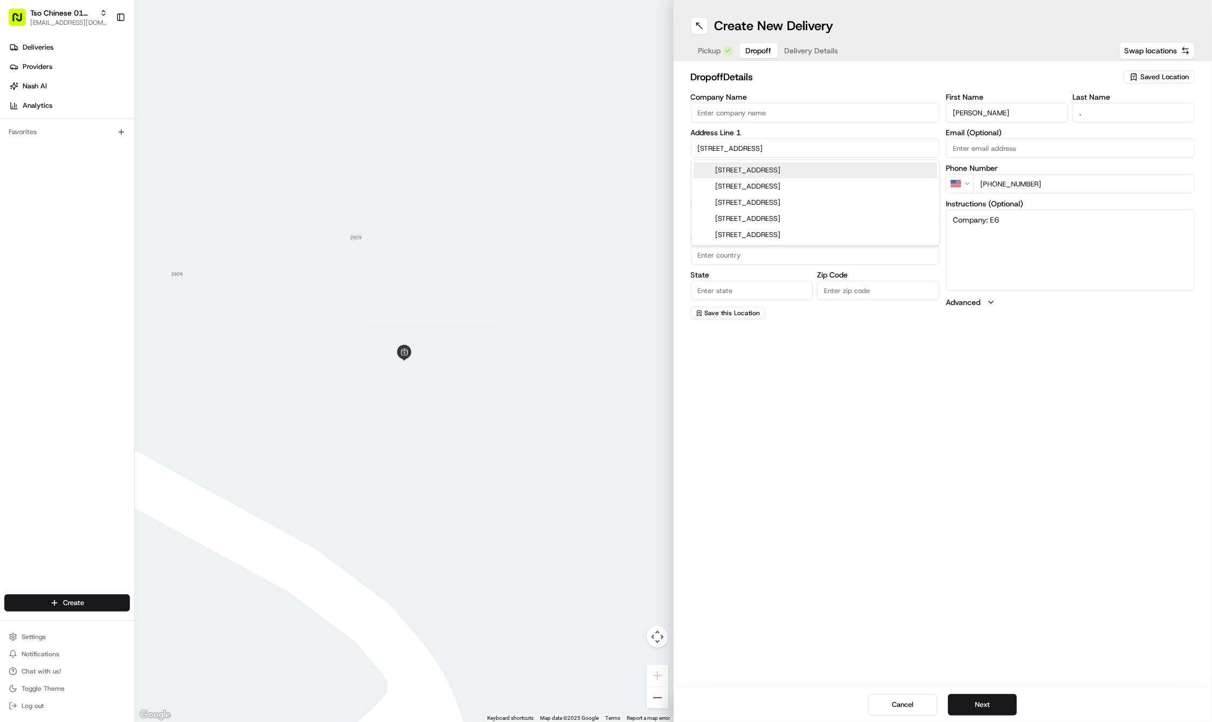
click at [774, 171] on div "2400 East 6th Street, Austin, TX" at bounding box center [814, 170] width 243 height 16
type input "2400 E 6th St, Austin, TX 78702, USA"
type input "Austin"
type input "United States"
type input "TX"
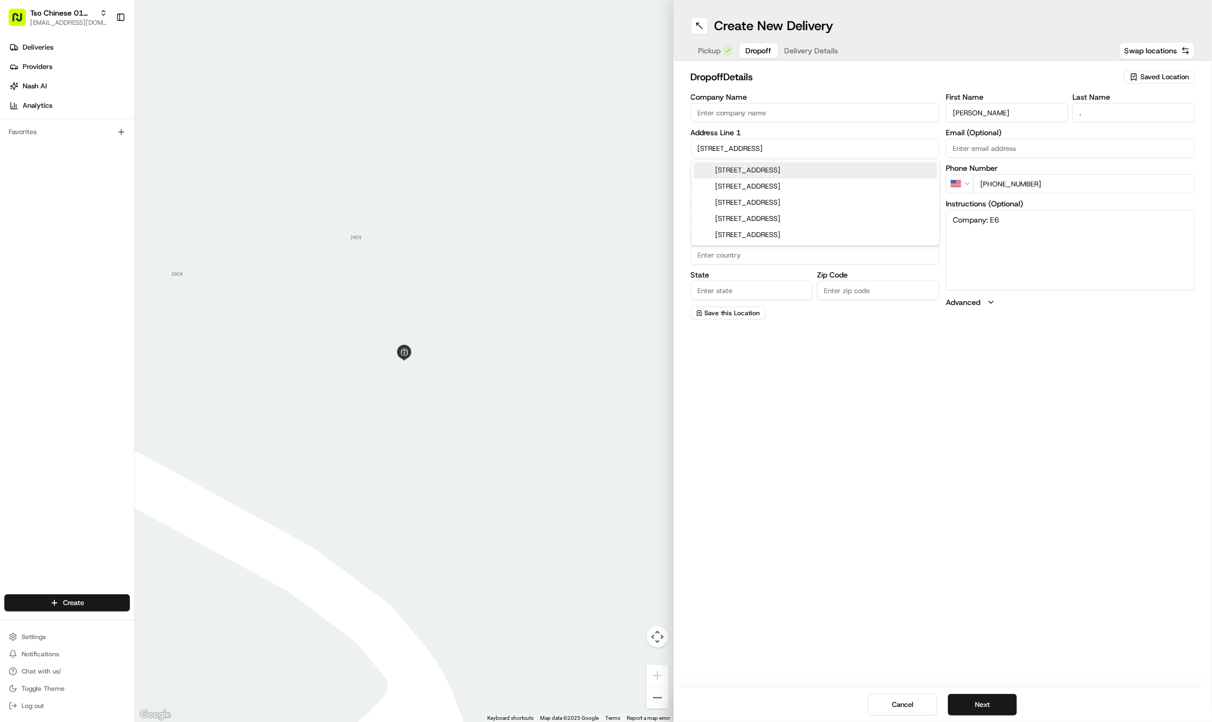
type input "78702"
type input "2400 East 6th Street"
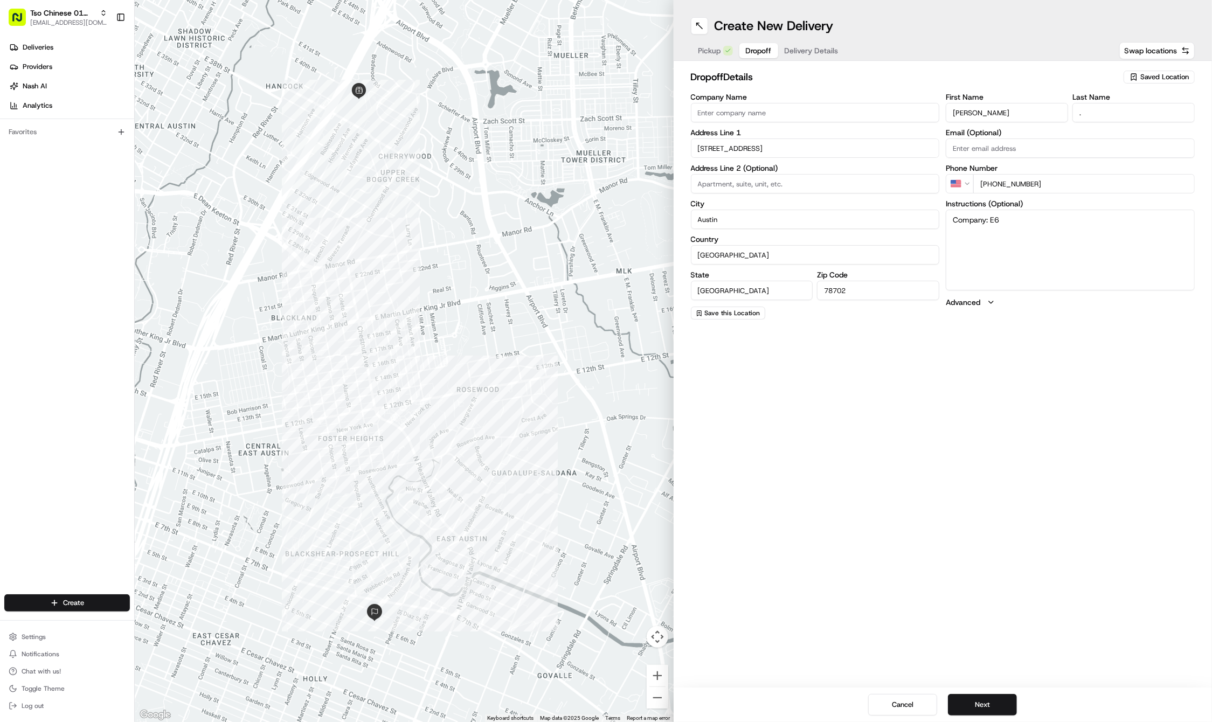
paste input "532"
type input "532"
click at [1083, 250] on textarea "Company: E6" at bounding box center [1069, 250] width 249 height 81
paste textarea "Text 561-906-1922 and I will come downstairs"
type textarea "Company: E6 Text 561-906-1922 and I will come downstairs"
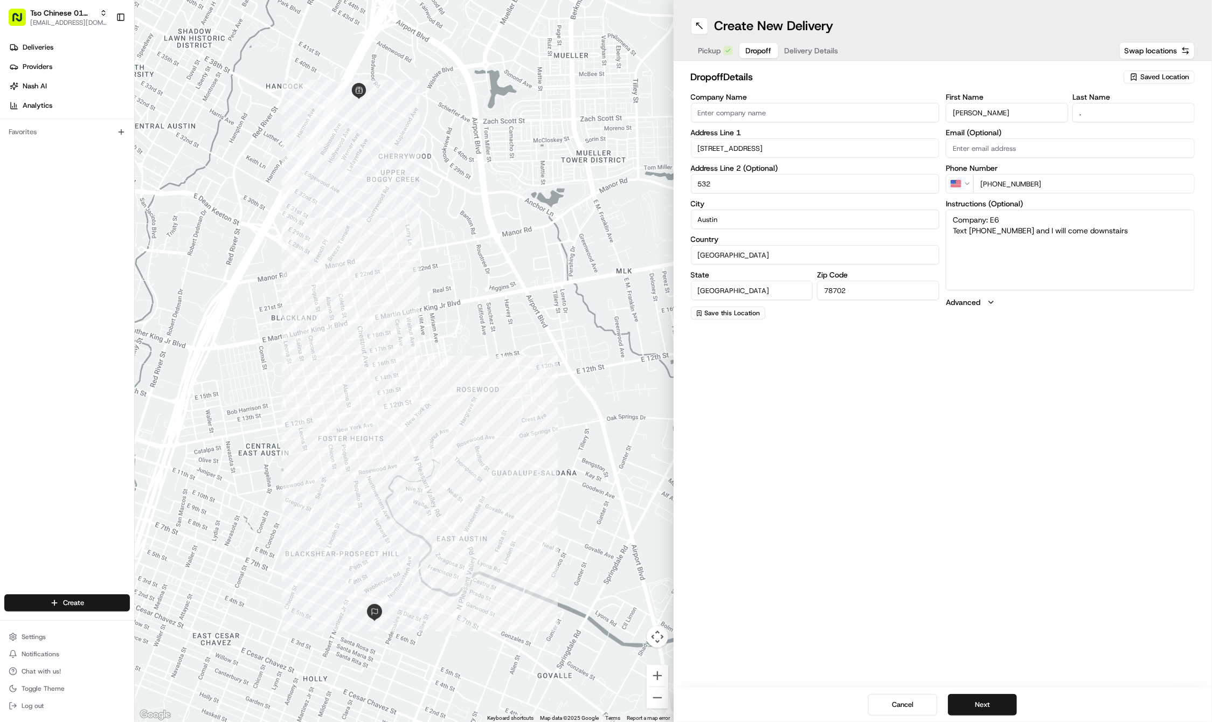
click at [810, 45] on span "Delivery Details" at bounding box center [811, 50] width 54 height 11
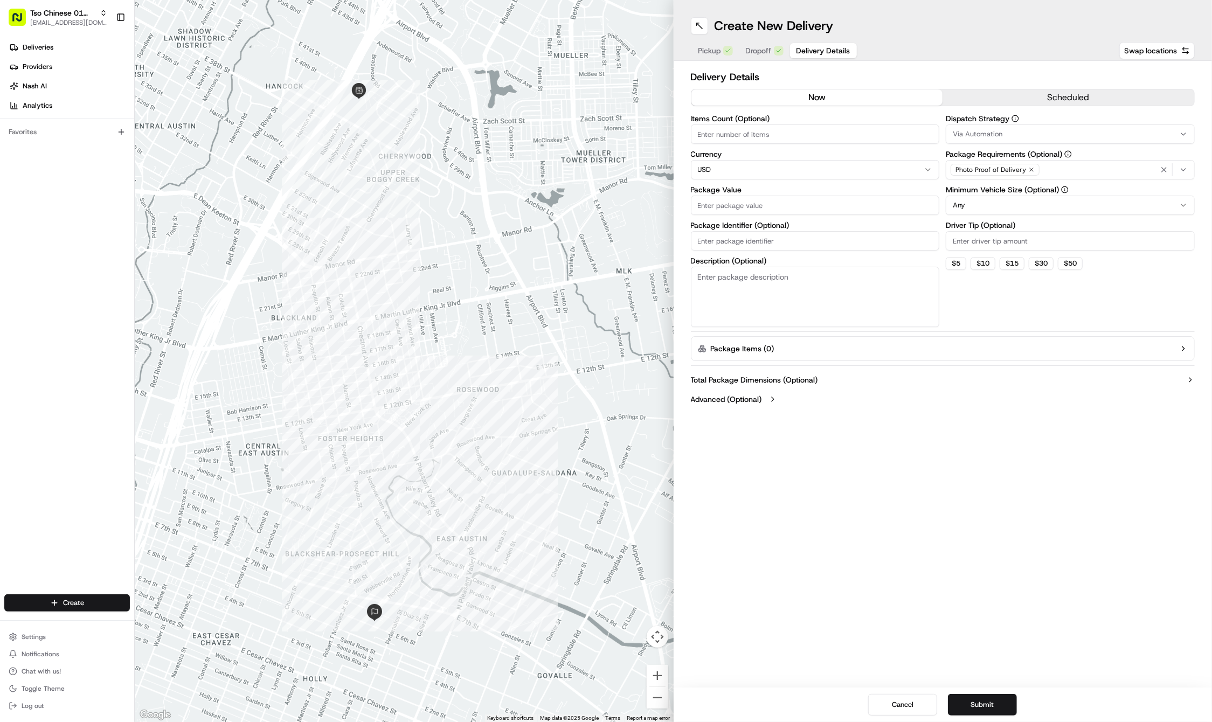
click at [1139, 134] on div "Via Automation" at bounding box center [1069, 134] width 243 height 10
click at [1073, 189] on span "Tso Cherrywood Strategy" at bounding box center [1030, 193] width 133 height 10
click at [1042, 39] on html "Tso Chinese 01 Cherrywood haran@tsochinese.com Toggle Sidebar Deliveries Provid…" at bounding box center [606, 361] width 1212 height 722
click at [1030, 167] on icon "button" at bounding box center [1031, 169] width 6 height 6
click at [1030, 167] on div "Select requirements" at bounding box center [1069, 170] width 243 height 10
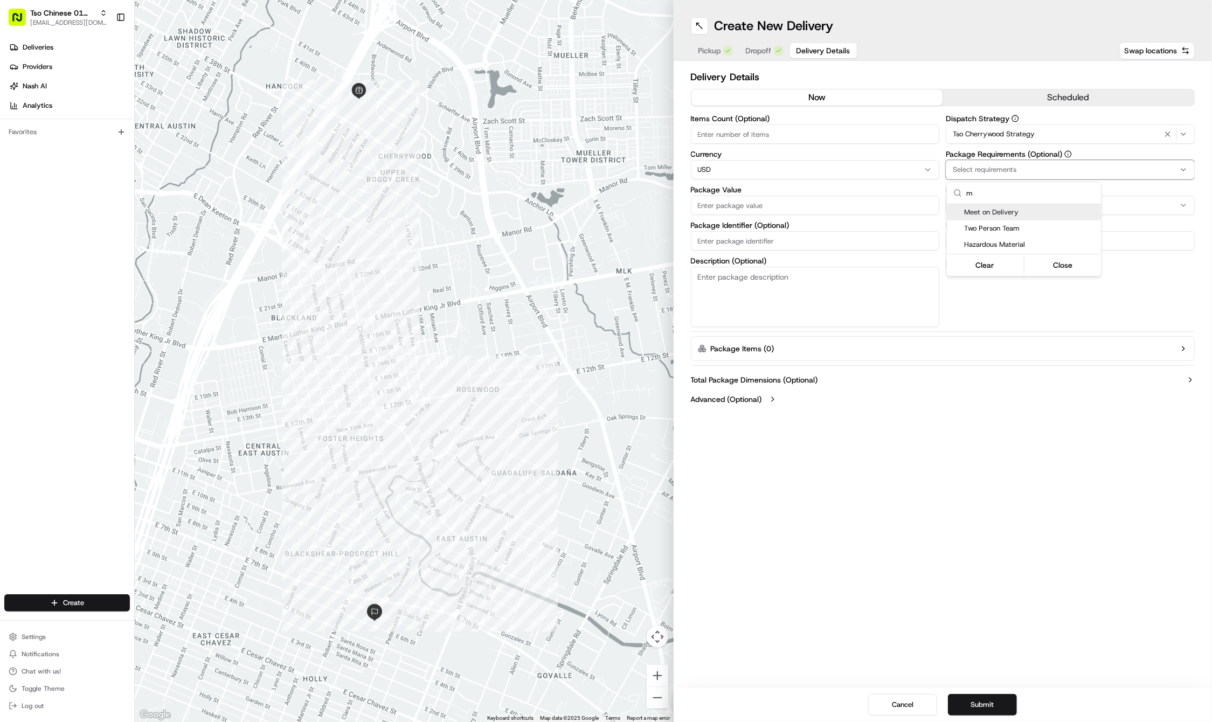
type input "m"
click at [1026, 208] on span "Meet on Delivery" at bounding box center [1030, 212] width 133 height 10
click at [1004, 50] on html "Tso Chinese 01 Cherrywood haran@tsochinese.com Toggle Sidebar Deliveries Provid…" at bounding box center [606, 361] width 1212 height 722
click at [967, 238] on input "Driver Tip (Optional)" at bounding box center [1069, 240] width 249 height 19
type input "2"
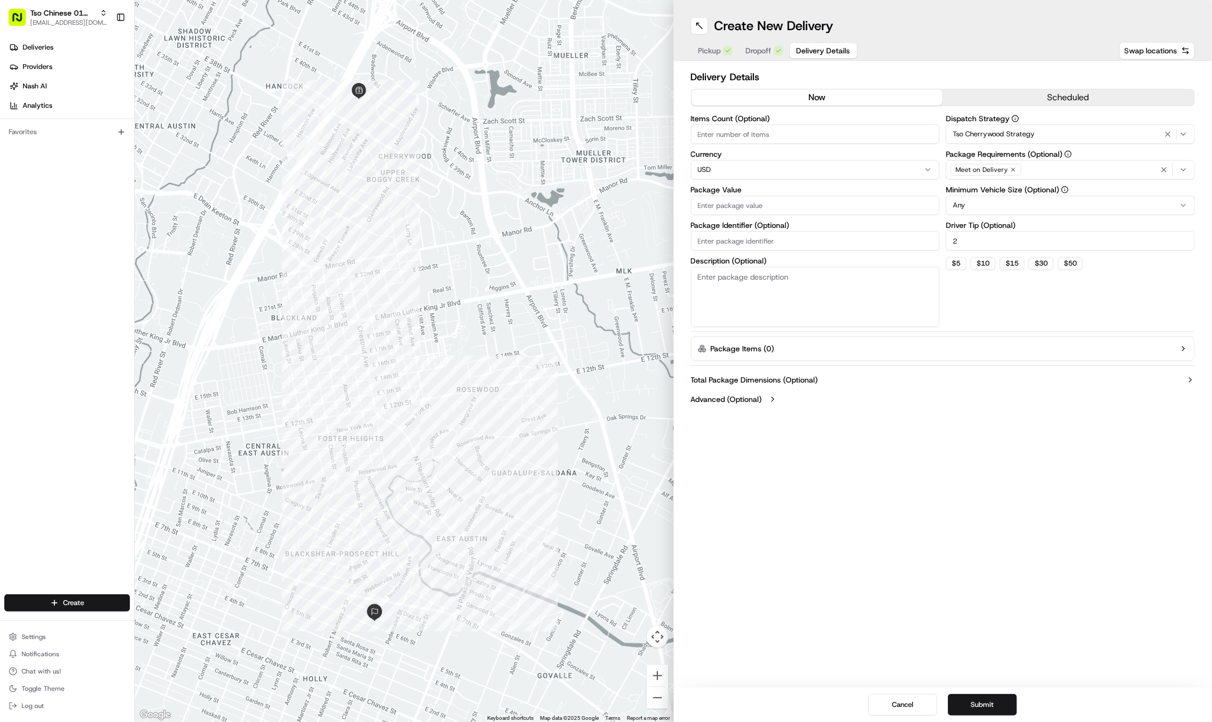
click at [817, 207] on input "Package Value" at bounding box center [815, 205] width 249 height 19
type input "39.89"
click at [774, 247] on input "Package Identifier (Optional)" at bounding box center [815, 240] width 249 height 19
paste input "#HGWKXDD"
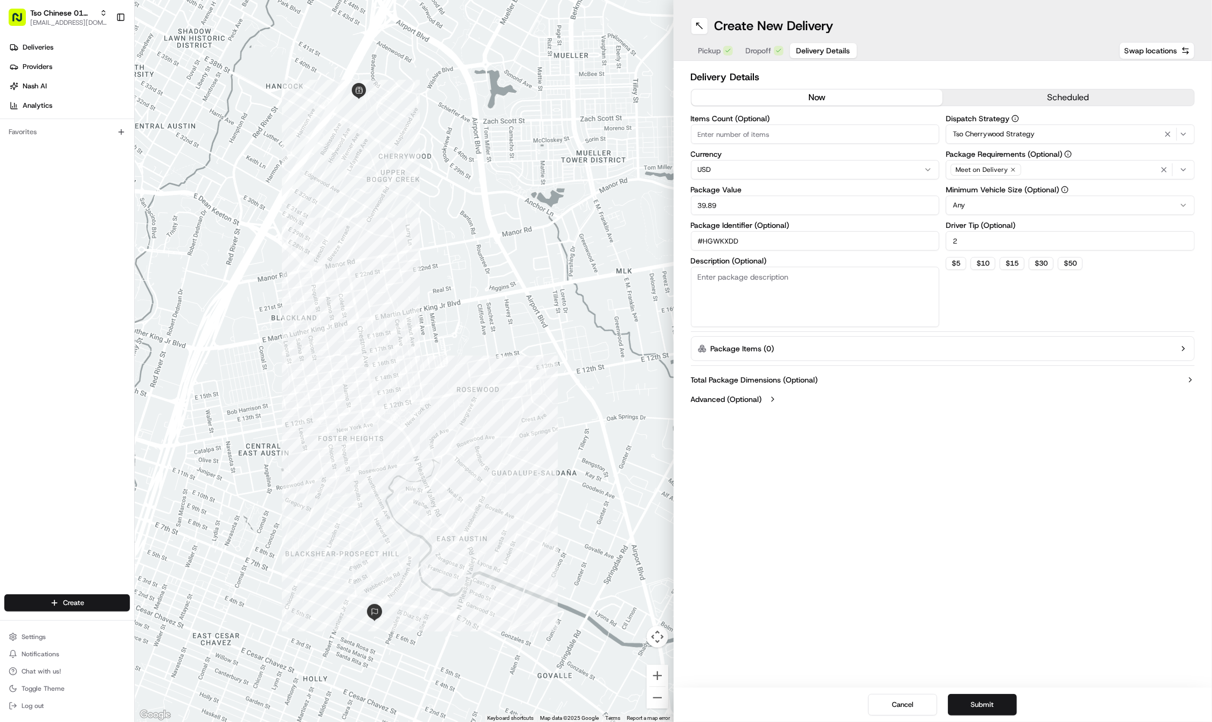
type input "#HGWKXDD"
click at [987, 719] on div "Cancel Submit" at bounding box center [942, 704] width 539 height 34
click at [989, 711] on button "Submit" at bounding box center [982, 705] width 69 height 22
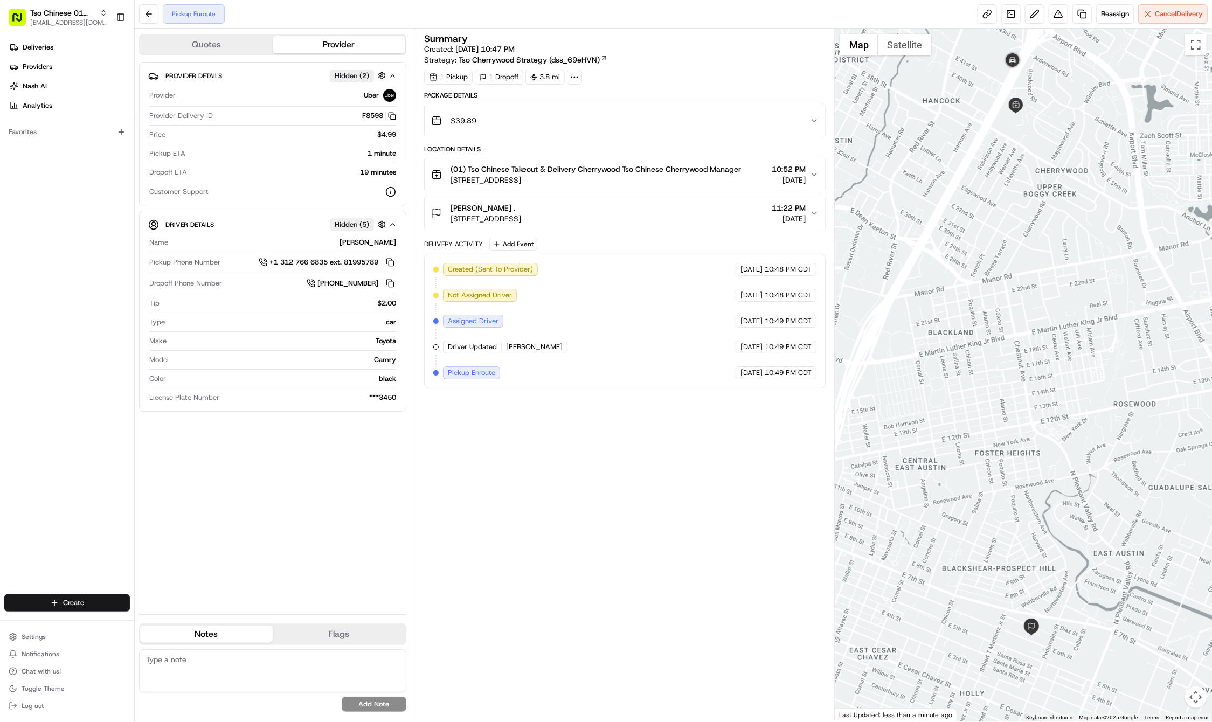
click at [366, 1] on div "Pickup Enroute Reassign Cancel Delivery" at bounding box center [673, 14] width 1077 height 29
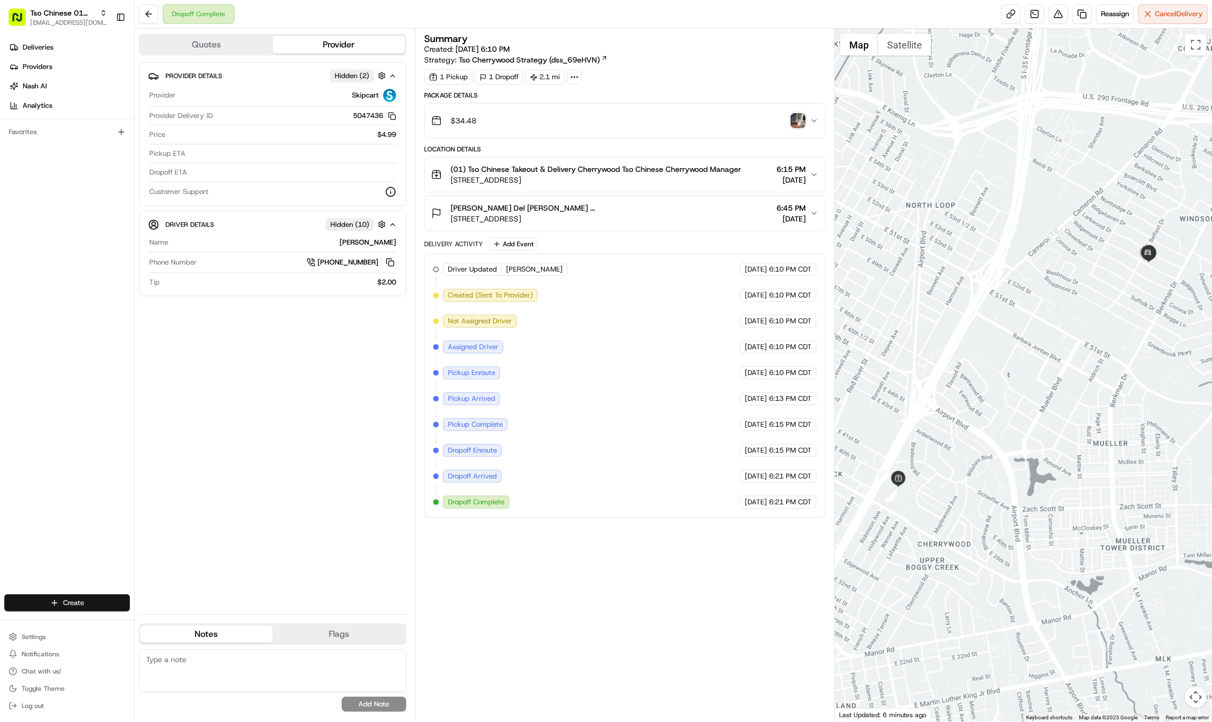
click at [123, 602] on html "Tso Chinese 01 Cherrywood haran@tsochinese.com Toggle Sidebar Deliveries Provid…" at bounding box center [606, 361] width 1212 height 722
click at [115, 602] on html "Tso Chinese 01 Cherrywood haran@tsochinese.com Toggle Sidebar Deliveries Provid…" at bounding box center [606, 361] width 1212 height 722
click at [157, 628] on link "Delivery" at bounding box center [195, 622] width 120 height 19
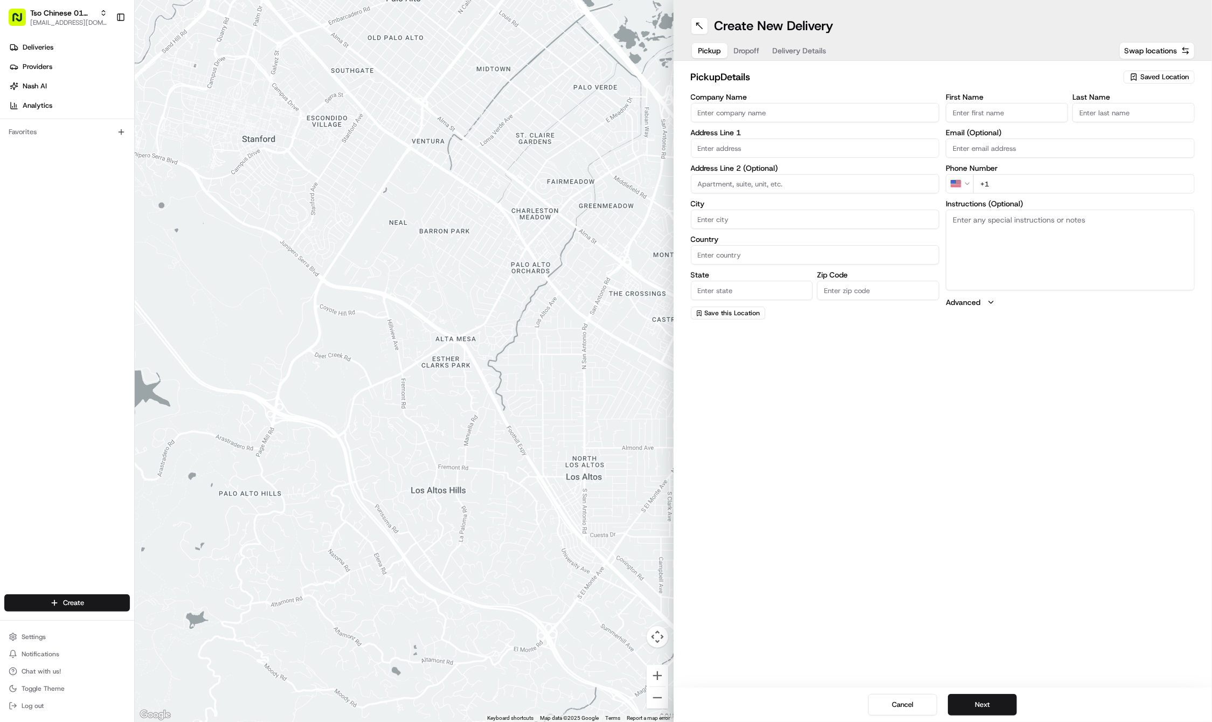
click at [1167, 74] on span "Saved Location" at bounding box center [1164, 77] width 48 height 10
click at [1167, 74] on html "Tso Chinese 01 Cherrywood haran@tsochinese.com Toggle Sidebar Deliveries Provid…" at bounding box center [606, 361] width 1212 height 722
click at [1159, 76] on span "Saved Location" at bounding box center [1164, 77] width 48 height 10
click at [1146, 120] on span "(01) Tso Chinese Takeout & Delivery Cherrywood" at bounding box center [1140, 122] width 133 height 19
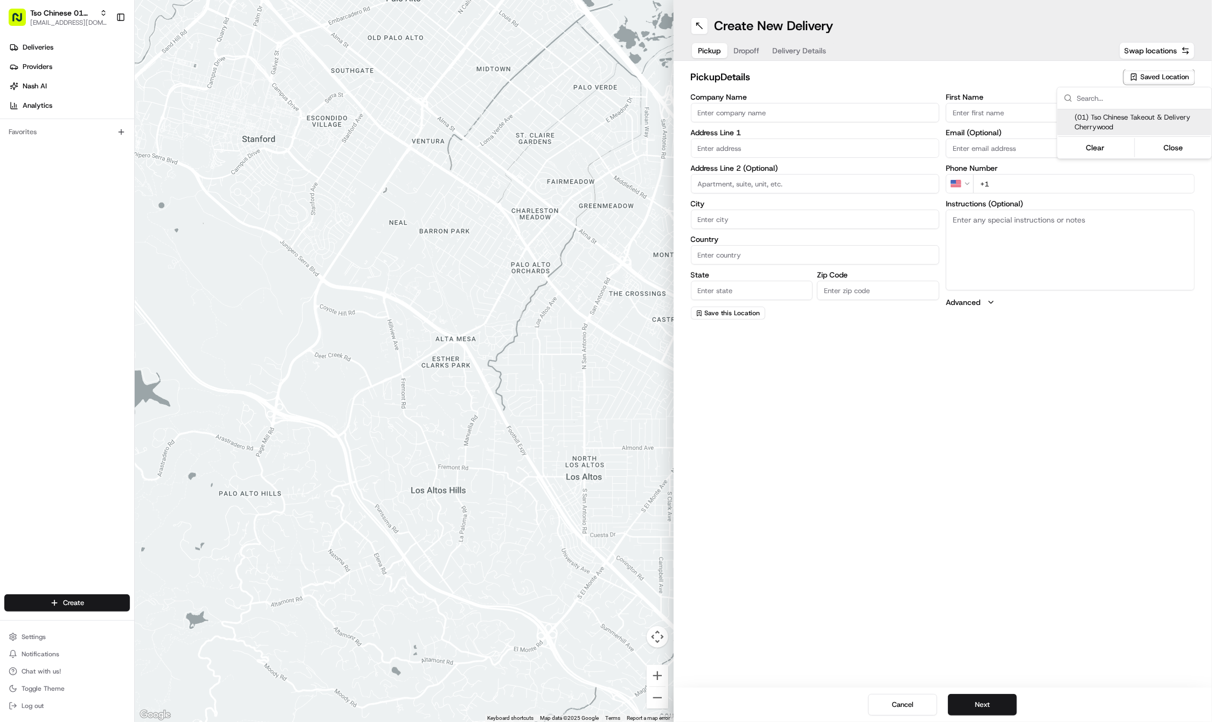
type input "(01) Tso Chinese Takeout & Delivery Cherrywood"
type input "Ste E-5"
type input "Austin"
type input "US"
type input "TX"
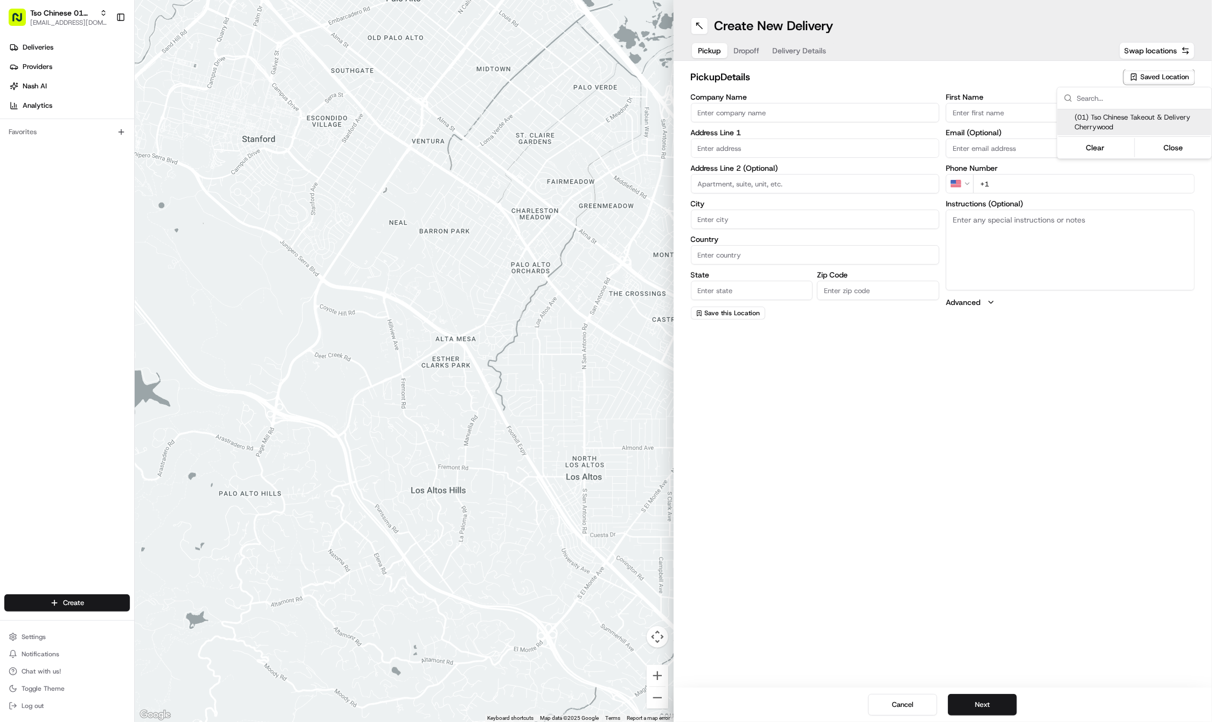
type input "78722"
type input "Tso Chinese"
type input "Cherrywood Manager"
type input "cherrywoodstore@tsochinese.com"
type input "+1 512 401 3232"
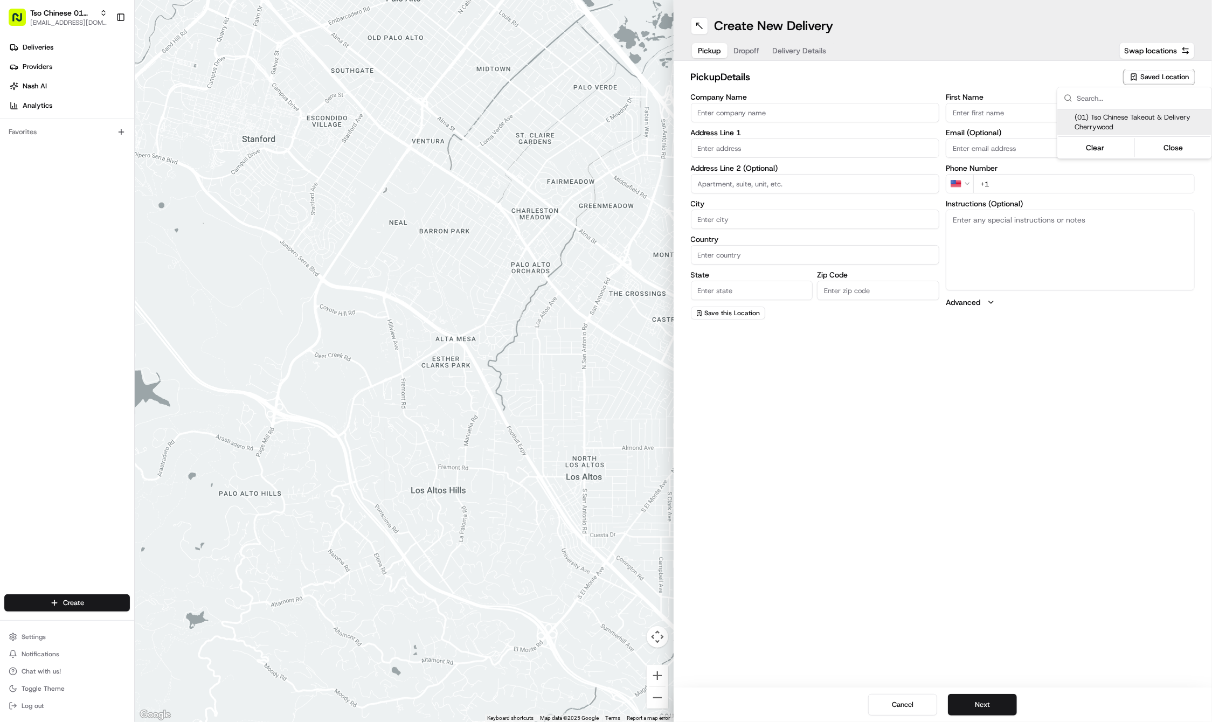
type textarea "Submit a picture displaying address & food as Proof of Delivery. Envía una foto…"
type input "3909 N Interstate Hwy 35"
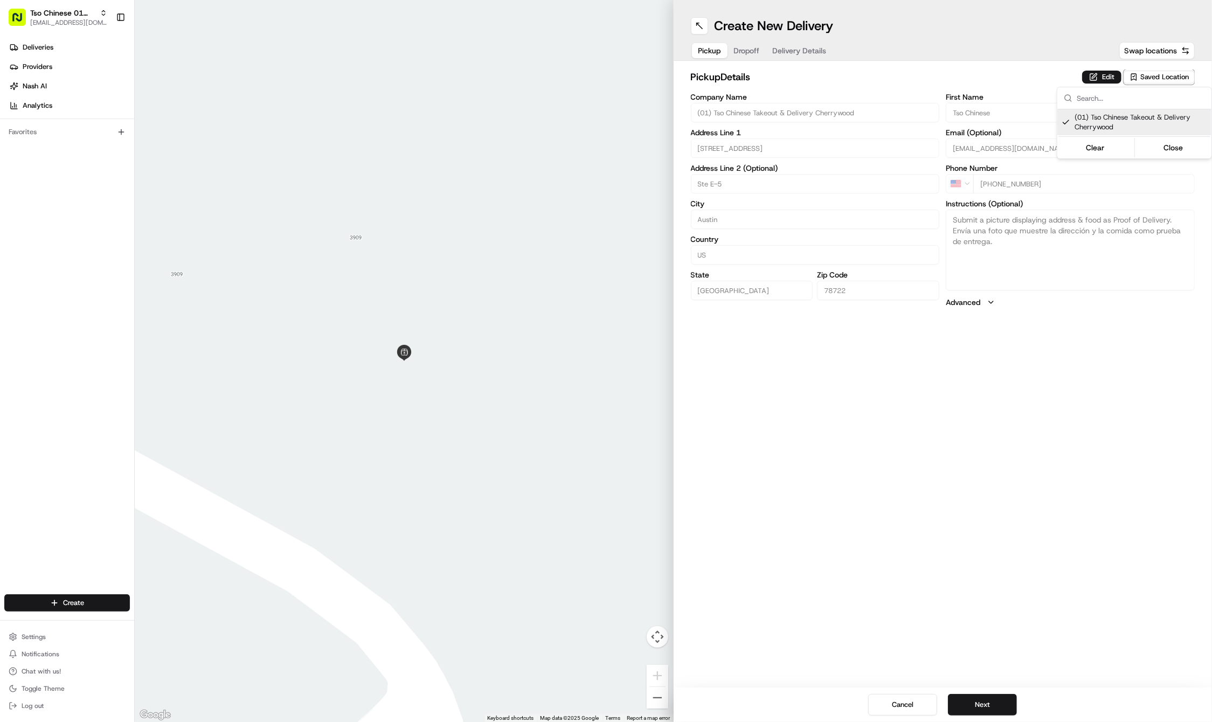
click at [754, 52] on html "Tso Chinese 01 Cherrywood haran@tsochinese.com Toggle Sidebar Deliveries Provid…" at bounding box center [606, 361] width 1212 height 722
click at [754, 52] on span "Dropoff" at bounding box center [747, 50] width 26 height 11
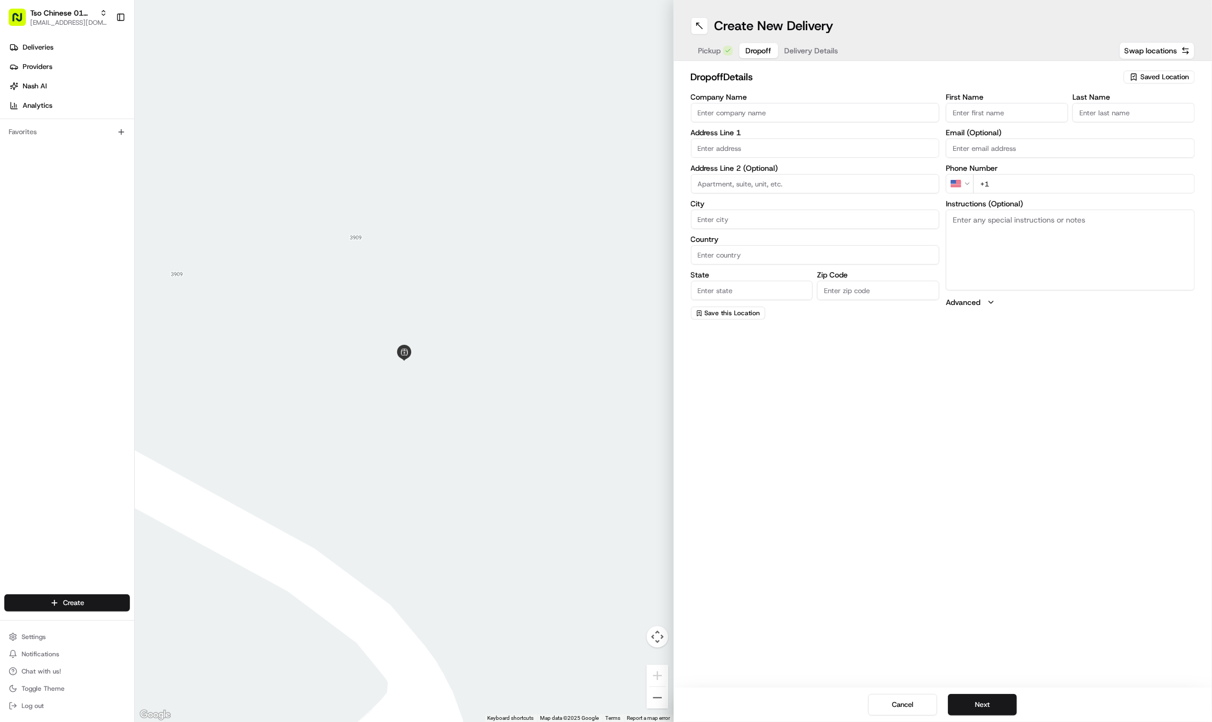
click at [1012, 120] on input "First Name" at bounding box center [1006, 112] width 122 height 19
paste input "Jay Dilick"
type input "Jay Dilick"
type input "."
click at [1063, 188] on input "+1" at bounding box center [1083, 183] width 221 height 19
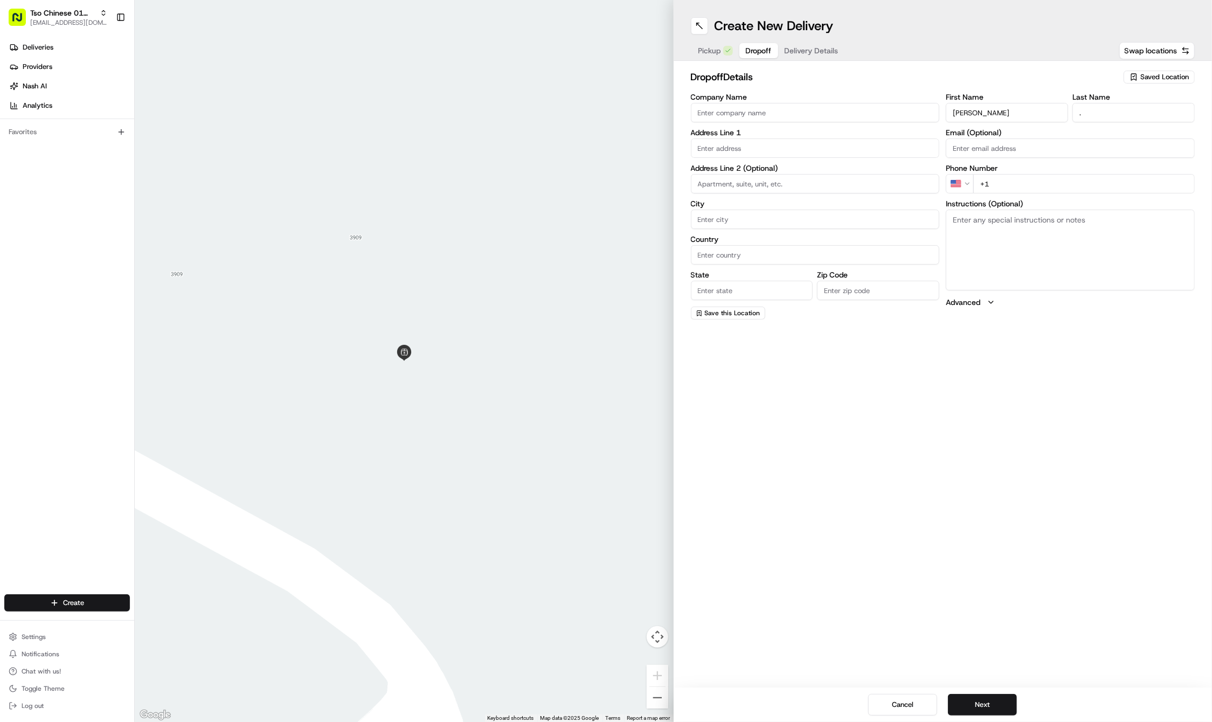
click at [1086, 184] on input "+1" at bounding box center [1083, 183] width 221 height 19
paste input "713 829 4637"
type input "+1 713 829 4637"
click at [793, 143] on input "text" at bounding box center [815, 147] width 249 height 19
paste input "6305 Peggy St"
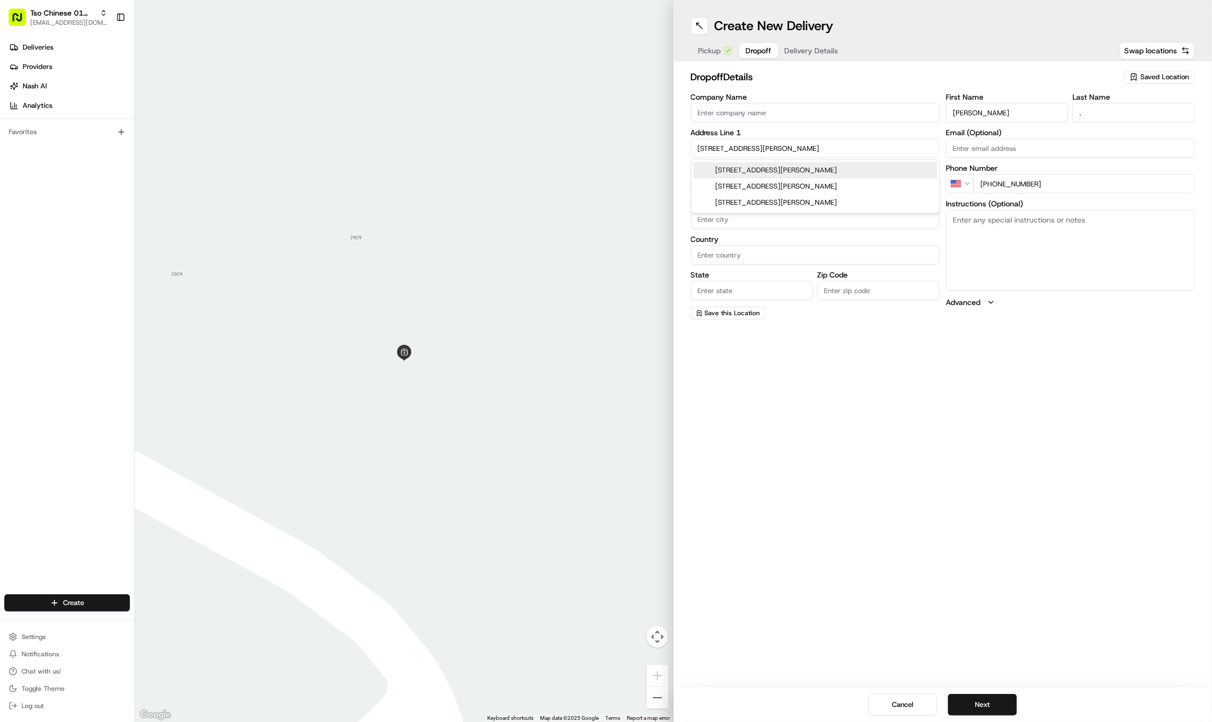
click at [824, 173] on div "6305 Peggy Street, Austin, TX" at bounding box center [814, 170] width 243 height 16
type input "6305 Peggy St, Austin, TX 78723, USA"
type input "Austin"
type input "United States"
type input "TX"
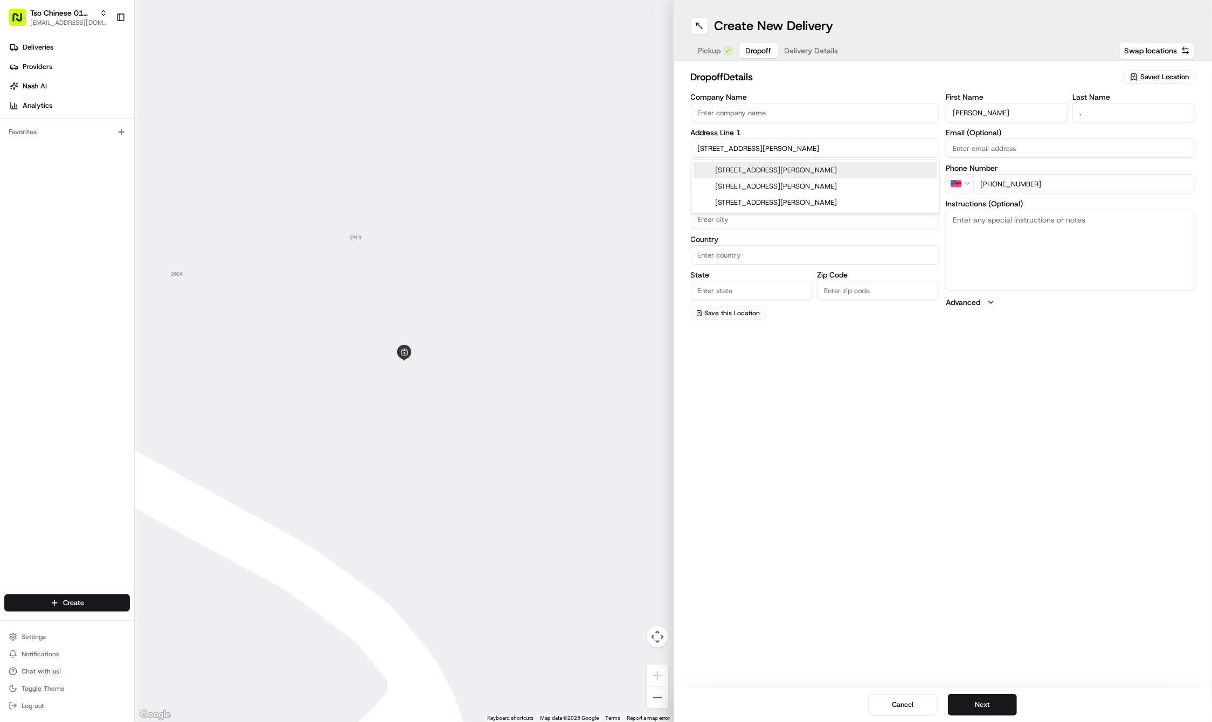
type input "78723"
type input "6305 Peggy Street"
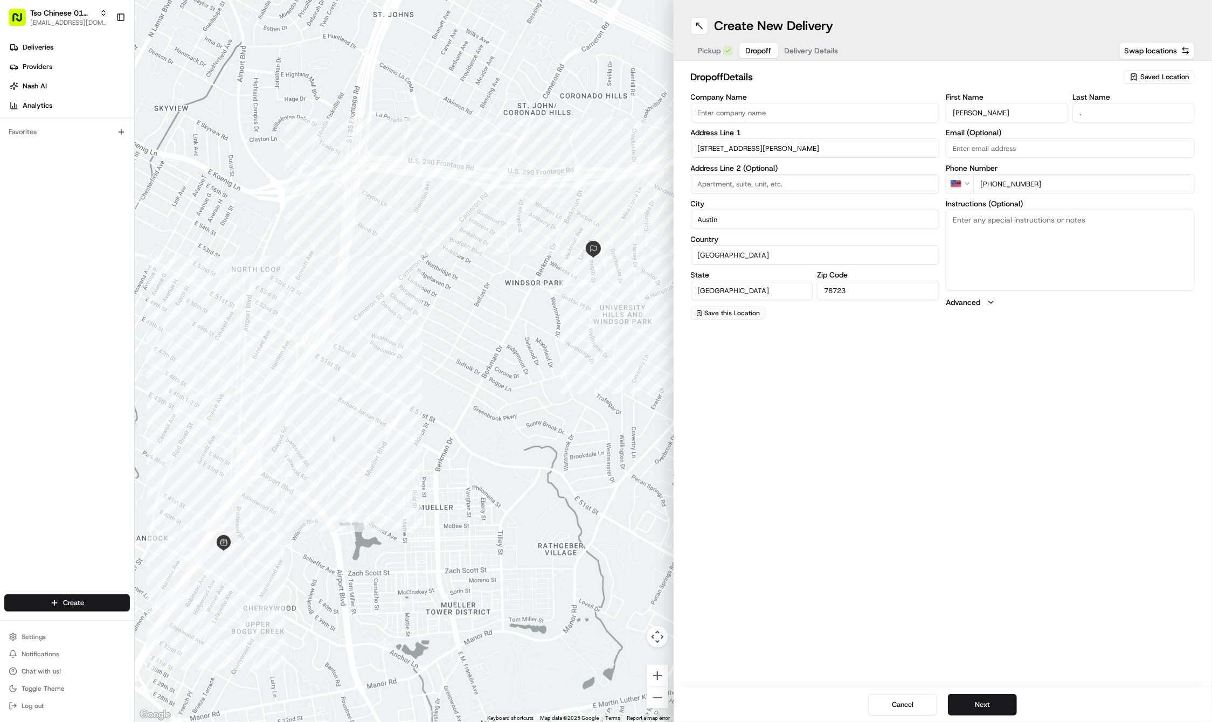
click at [804, 54] on span "Delivery Details" at bounding box center [811, 50] width 54 height 11
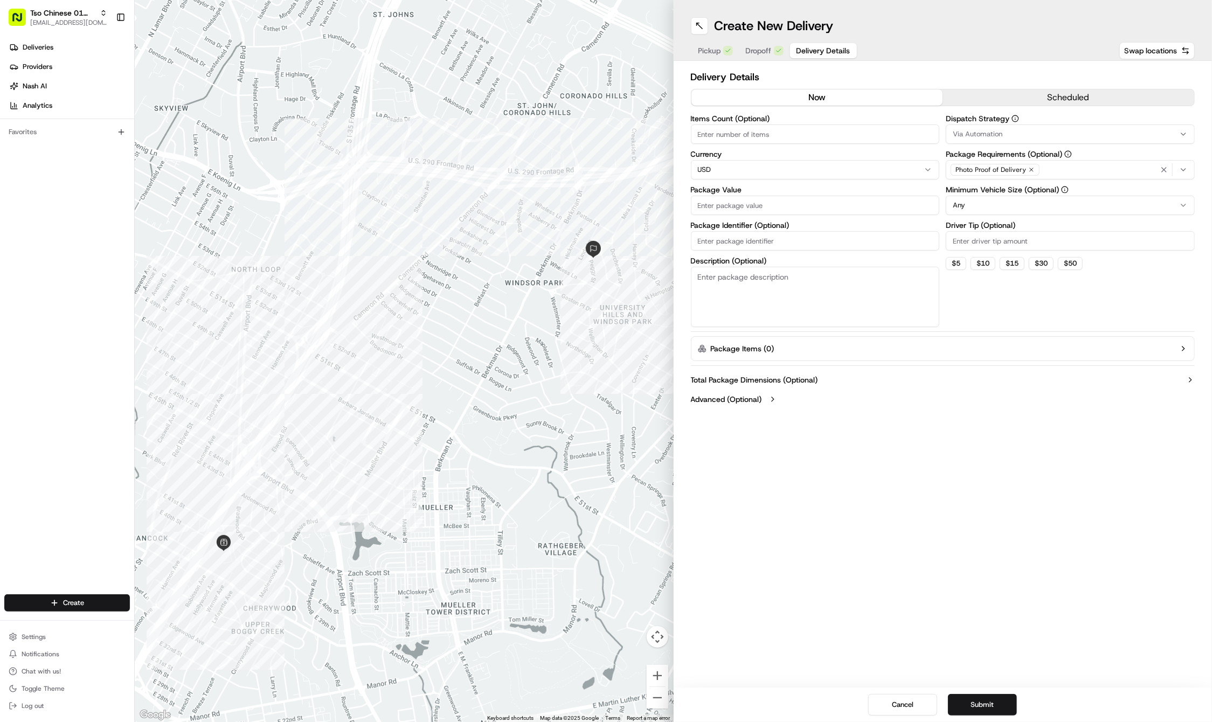
click at [1069, 134] on div "Via Automation" at bounding box center [1069, 134] width 243 height 10
click at [1031, 190] on span "Tso Cherrywood Strategy" at bounding box center [1030, 193] width 133 height 10
click at [1035, 39] on html "Tso Chinese 01 Cherrywood haran@tsochinese.com Toggle Sidebar Deliveries Provid…" at bounding box center [606, 361] width 1212 height 722
click at [1030, 168] on icon "button" at bounding box center [1031, 169] width 6 height 6
click at [1030, 168] on div "Select requirements" at bounding box center [1069, 170] width 243 height 10
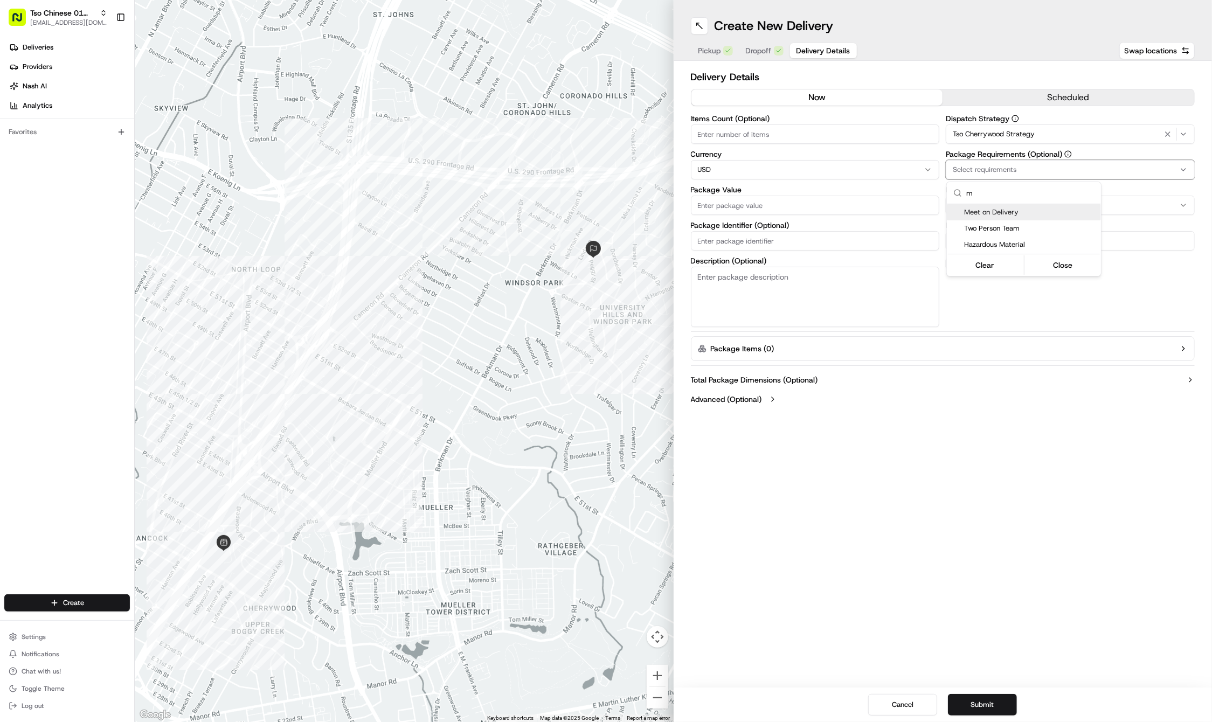
type input "m"
click at [1022, 216] on span "Meet on Delivery" at bounding box center [1030, 212] width 133 height 10
click at [983, 2] on html "Tso Chinese 01 Cherrywood haran@tsochinese.com Toggle Sidebar Deliveries Provid…" at bounding box center [606, 361] width 1212 height 722
click at [996, 253] on div "Dispatch Strategy Tso Cherrywood Strategy Package Requirements (Optional) Meet …" at bounding box center [1069, 221] width 249 height 212
click at [996, 246] on input "Driver Tip (Optional)" at bounding box center [1069, 240] width 249 height 19
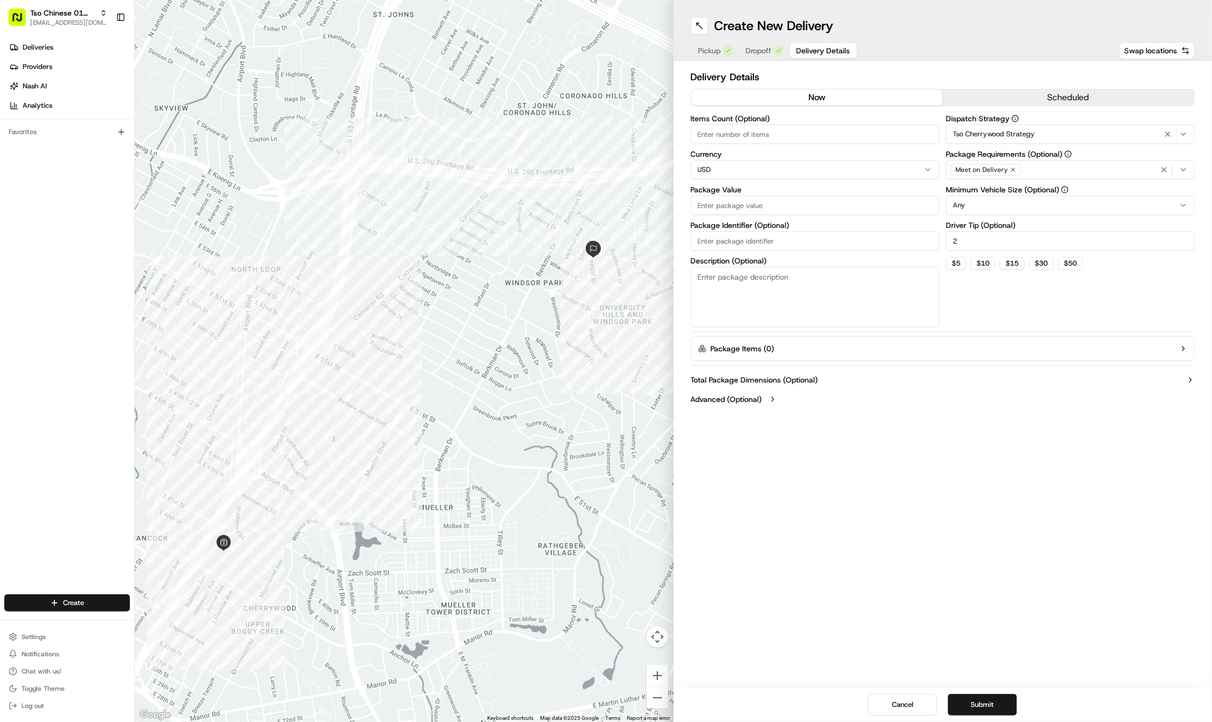
type input "2"
click at [761, 199] on input "Package Value" at bounding box center [815, 205] width 249 height 19
type input "7.78"
click at [735, 238] on input "Package Identifier (Optional)" at bounding box center [815, 240] width 249 height 19
click at [811, 231] on input "Package Identifier (Optional)" at bounding box center [815, 240] width 249 height 19
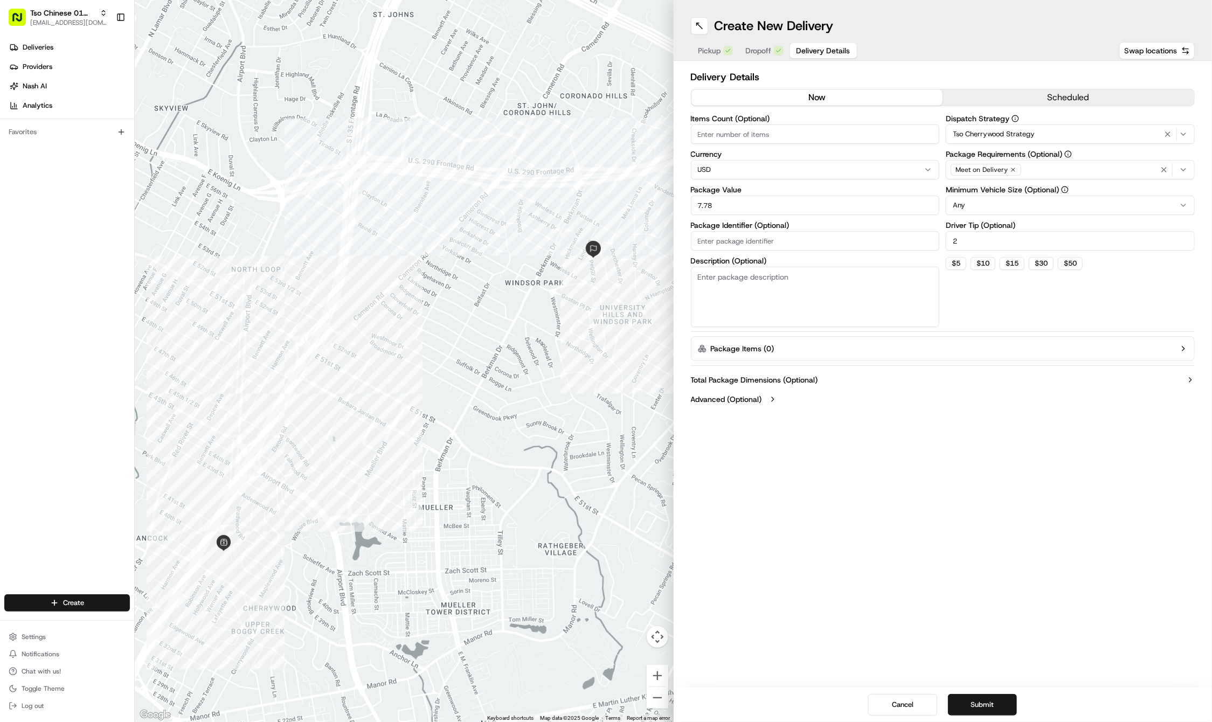
click at [811, 231] on input "Package Identifier (Optional)" at bounding box center [815, 240] width 249 height 19
paste input "#GCIGEWN"
type input "#GCIGEWN"
click at [988, 700] on button "Submit" at bounding box center [982, 705] width 69 height 22
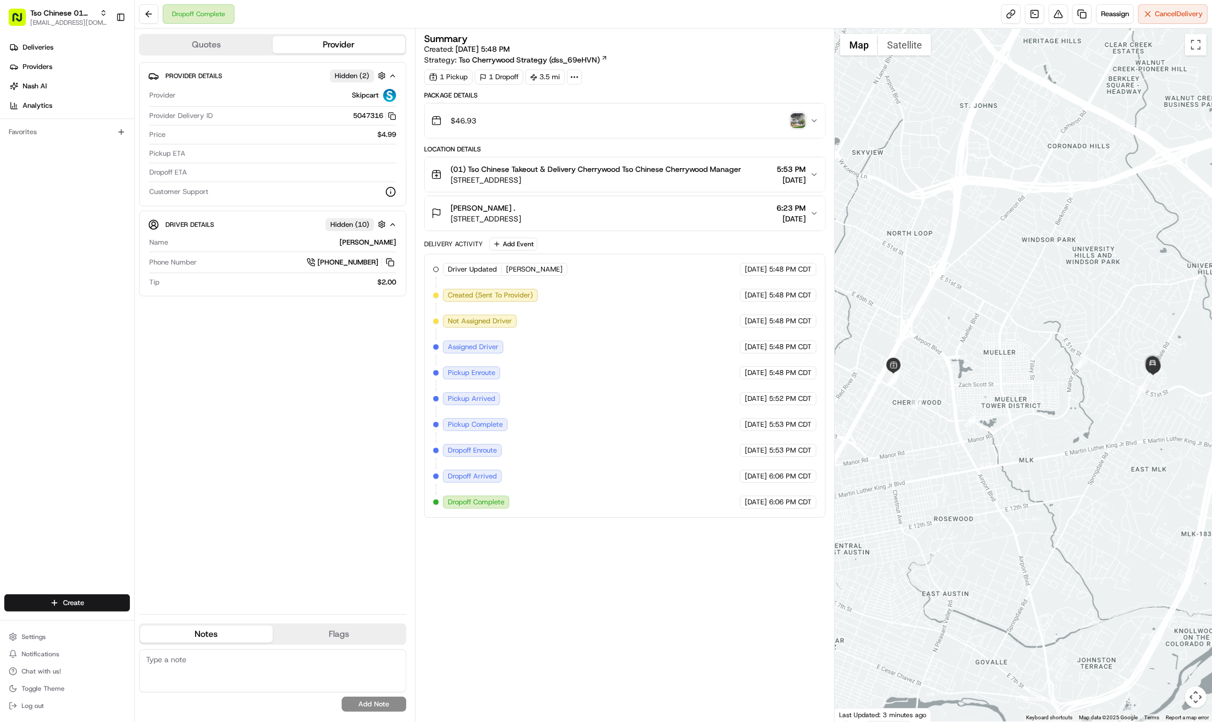
click at [812, 0] on div "Dropoff Complete Reassign Cancel Delivery" at bounding box center [673, 14] width 1077 height 29
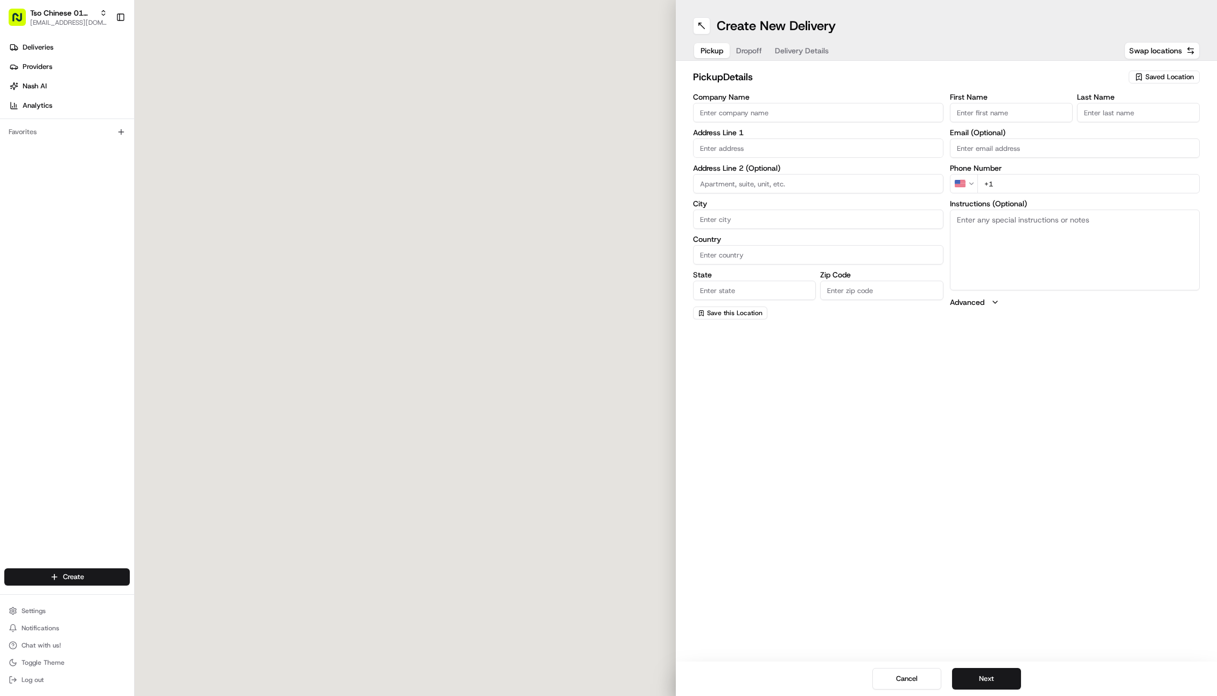
type input "(01) Tso Chinese Takeout & Delivery Cherrywood"
type input "Ste E-5"
type input "Austin"
type input "US"
type input "TX"
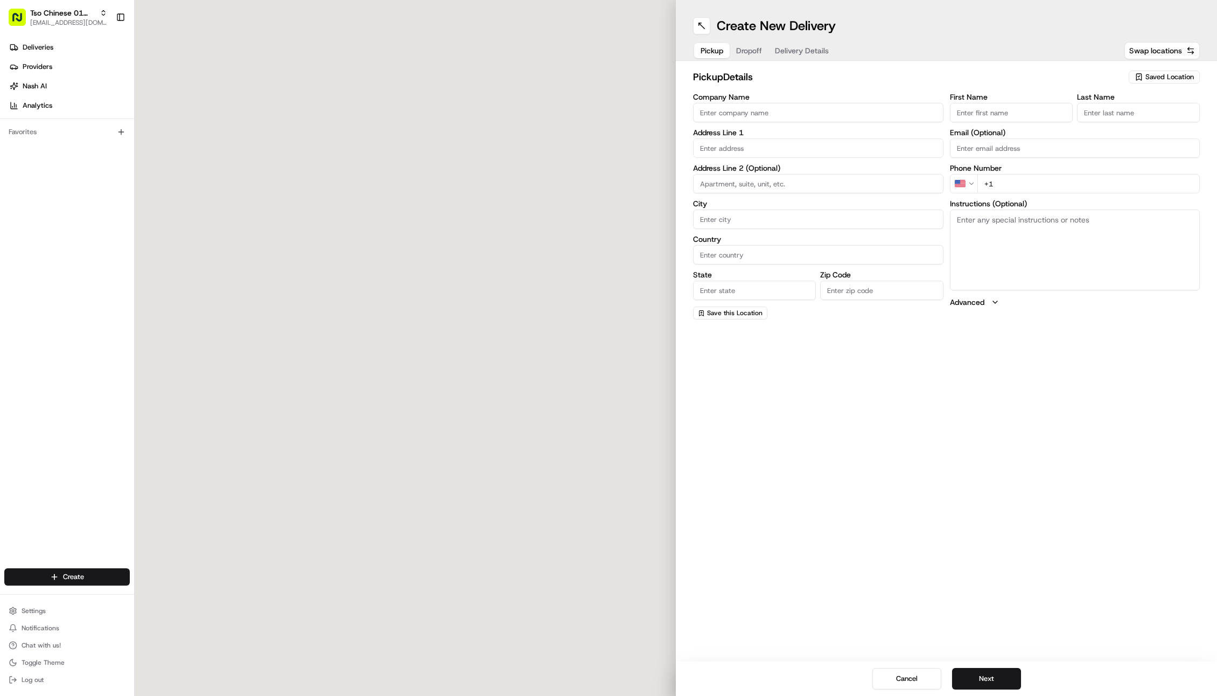
type input "78722"
type input "Tso Chinese"
type input "Cherrywood Manager"
type input "cherrywoodstore@tsochinese.com"
type input "+1 512 401 3232"
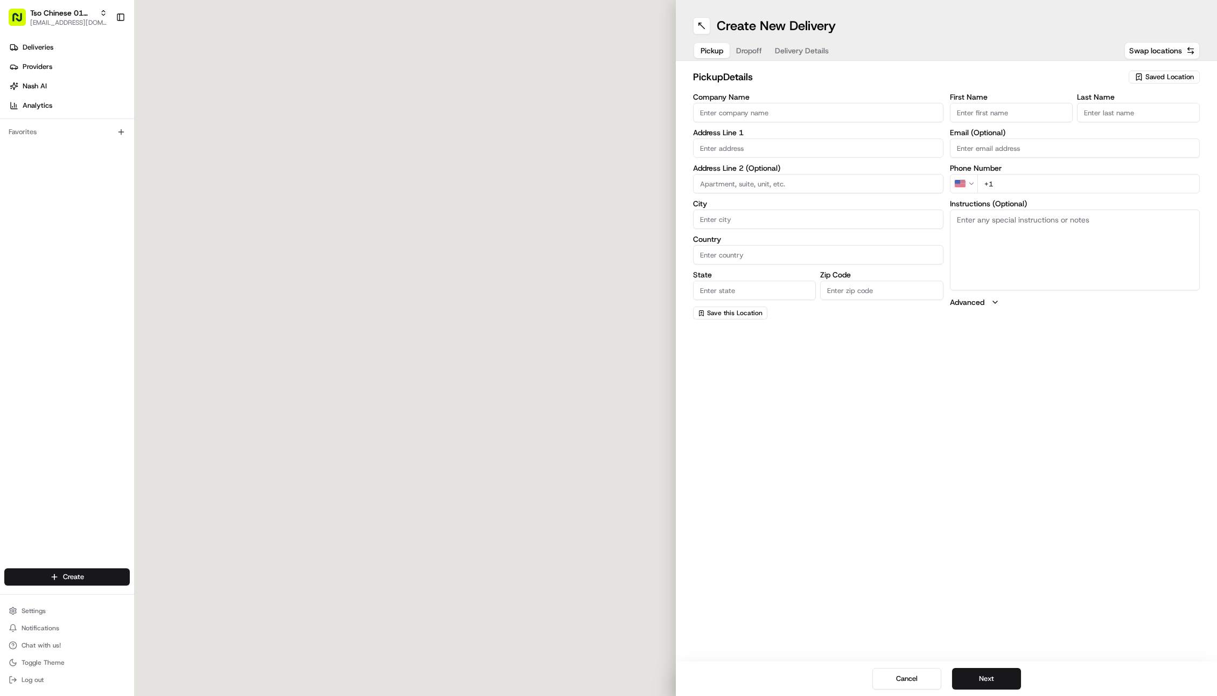
type textarea "Submit a picture displaying address & food as Proof of Delivery. Envía una foto…"
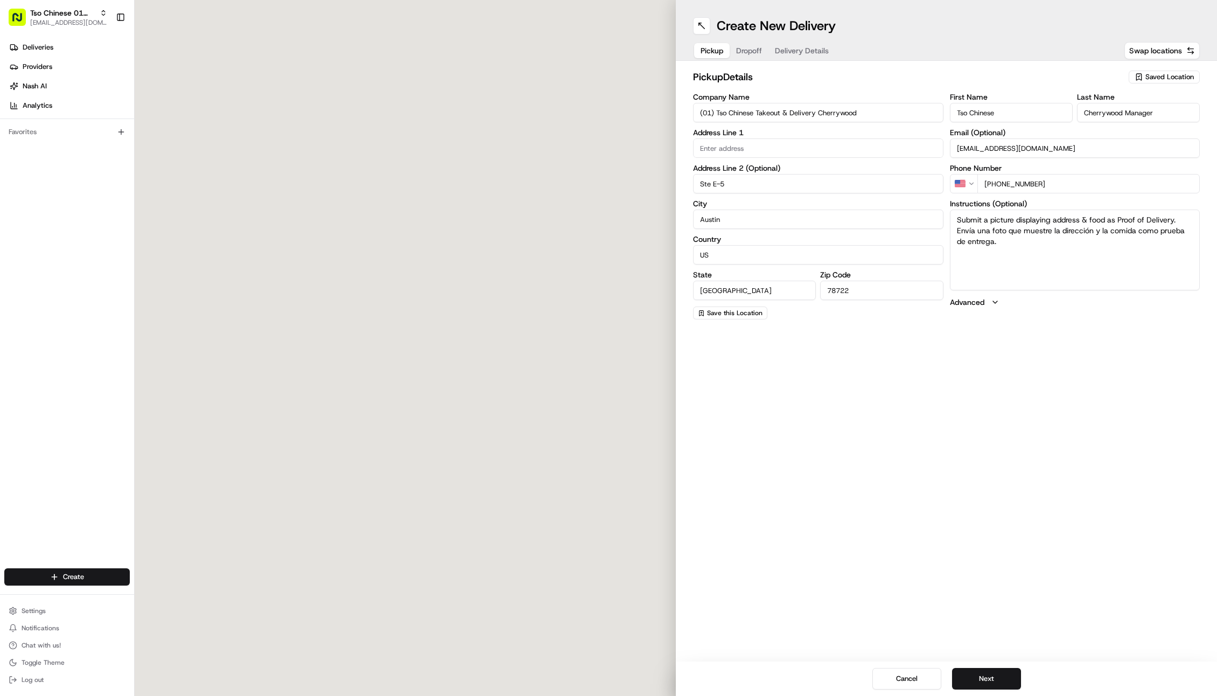
type input "3909 N Interstate Hwy 35"
